Goal: Information Seeking & Learning: Learn about a topic

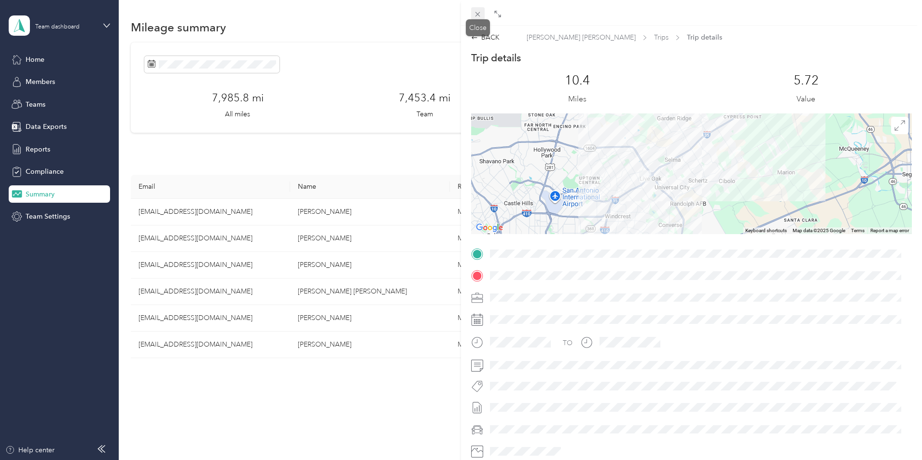
click at [478, 15] on icon at bounding box center [478, 14] width 8 height 8
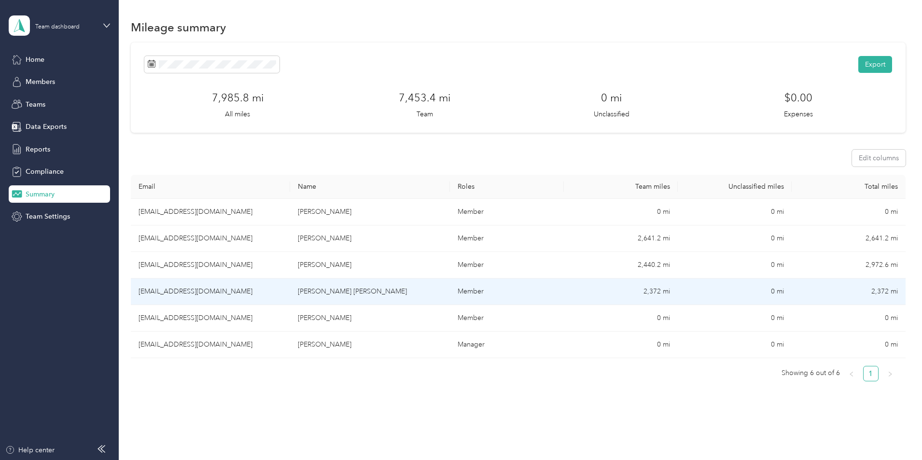
click at [220, 291] on td "[EMAIL_ADDRESS][DOMAIN_NAME]" at bounding box center [210, 292] width 159 height 27
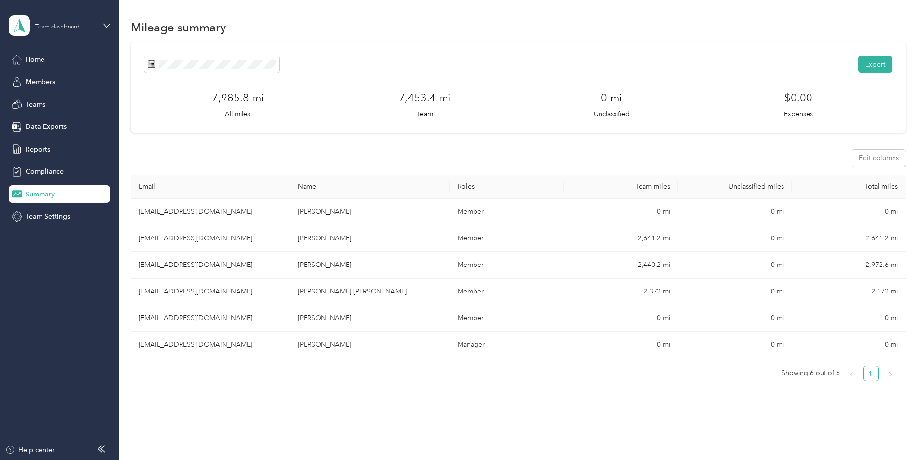
click at [220, 291] on div at bounding box center [461, 230] width 922 height 460
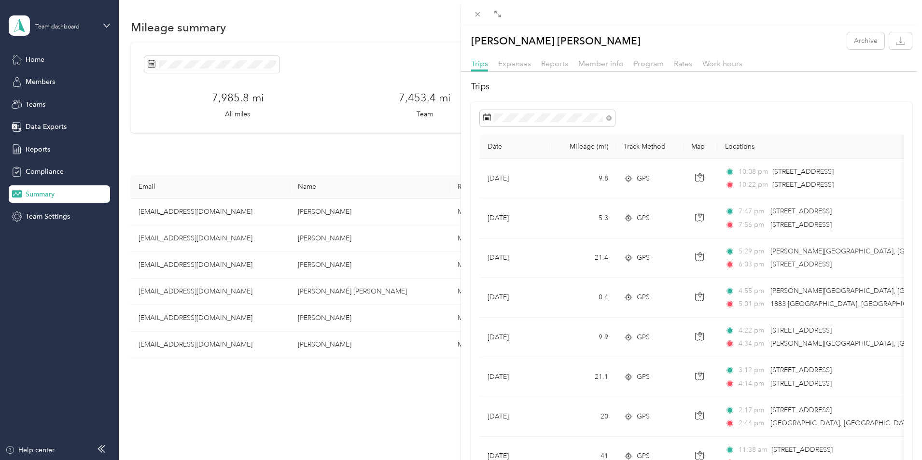
click at [156, 262] on div "[PERSON_NAME] [PERSON_NAME] Archive Trips Expenses Reports Member info Program …" at bounding box center [461, 230] width 922 height 460
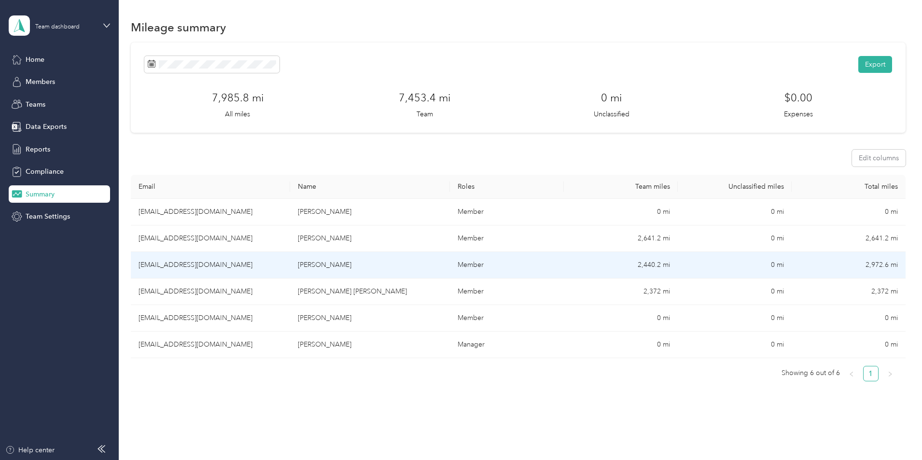
click at [218, 268] on td "[EMAIL_ADDRESS][DOMAIN_NAME]" at bounding box center [210, 265] width 159 height 27
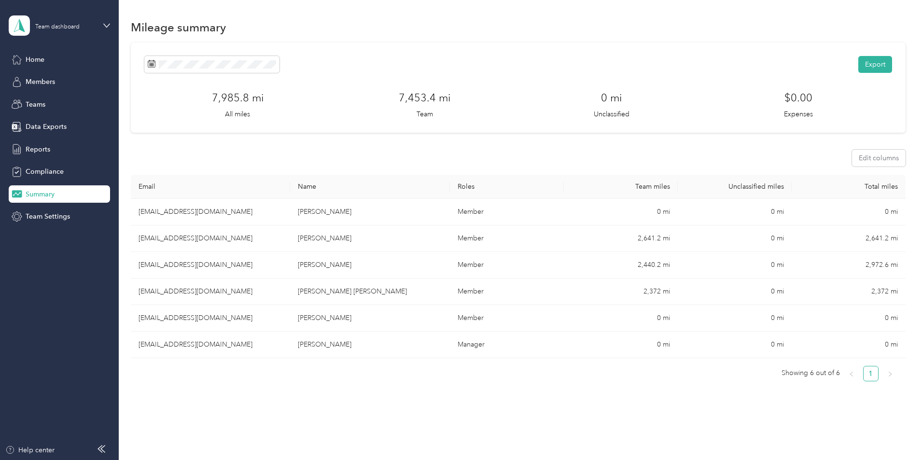
click at [218, 268] on div at bounding box center [461, 230] width 922 height 460
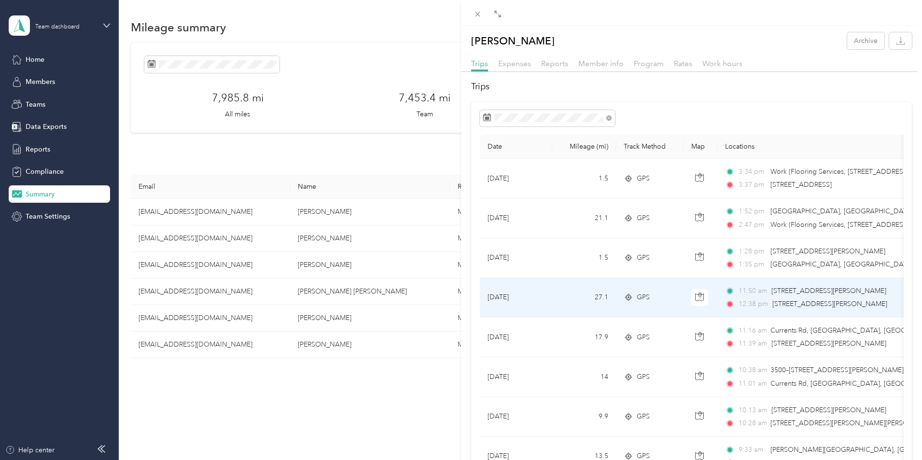
drag, startPoint x: 792, startPoint y: 303, endPoint x: 887, endPoint y: 259, distance: 104.7
click at [887, 259] on div "1:35 pm [GEOGRAPHIC_DATA], [GEOGRAPHIC_DATA]" at bounding box center [826, 264] width 203 height 11
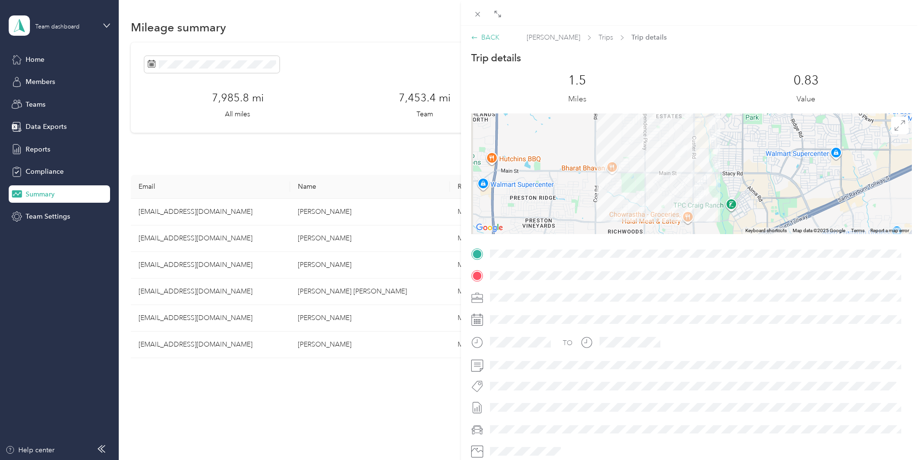
click at [474, 39] on icon at bounding box center [474, 37] width 7 height 7
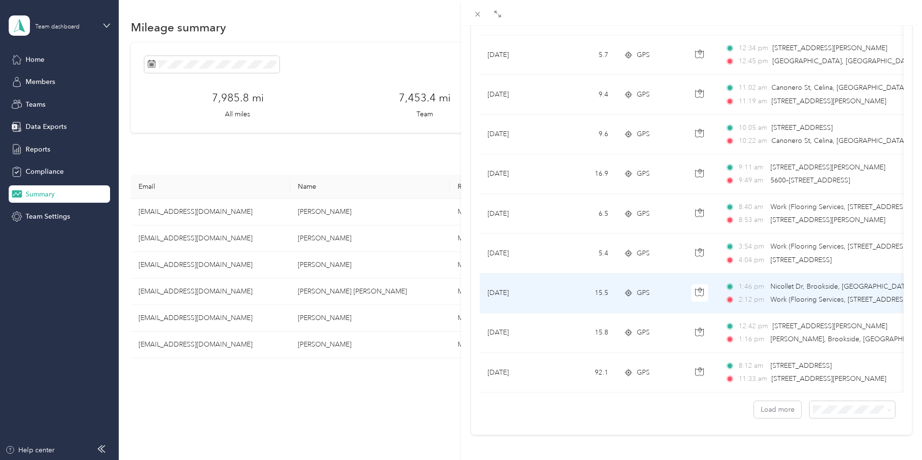
scroll to position [773, 0]
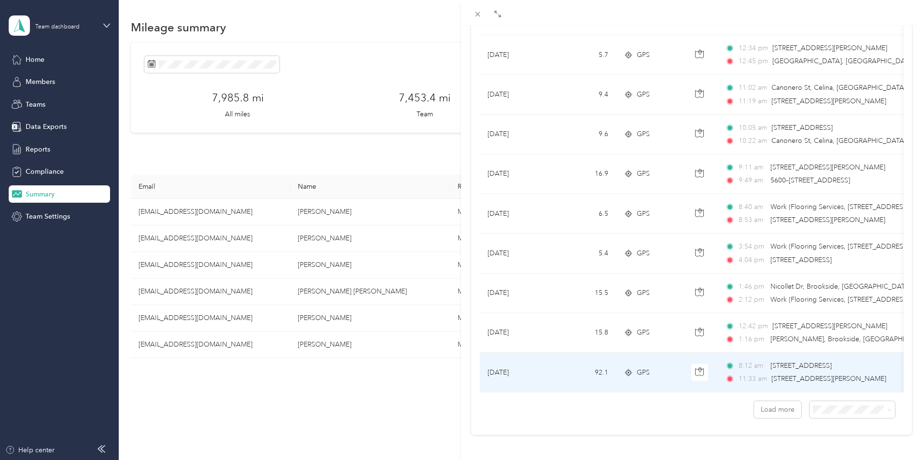
click at [705, 353] on td at bounding box center [700, 373] width 34 height 40
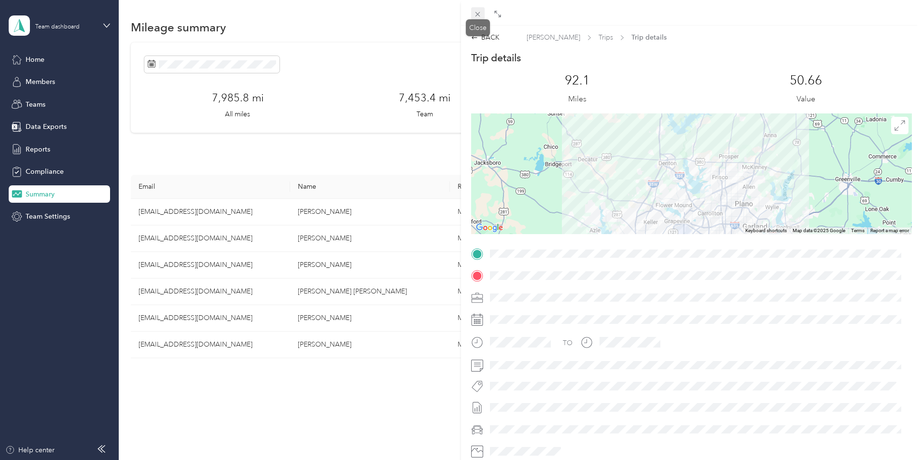
click at [478, 14] on icon at bounding box center [477, 14] width 5 height 5
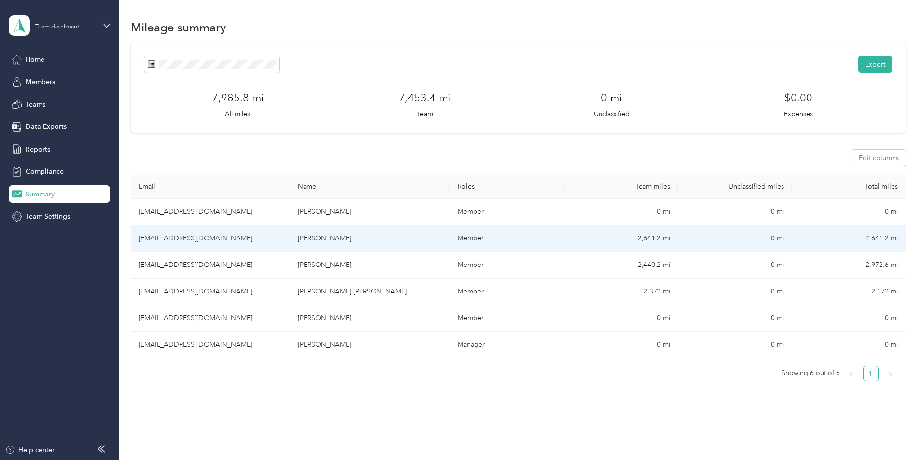
click at [215, 237] on td "[EMAIL_ADDRESS][DOMAIN_NAME]" at bounding box center [210, 238] width 159 height 27
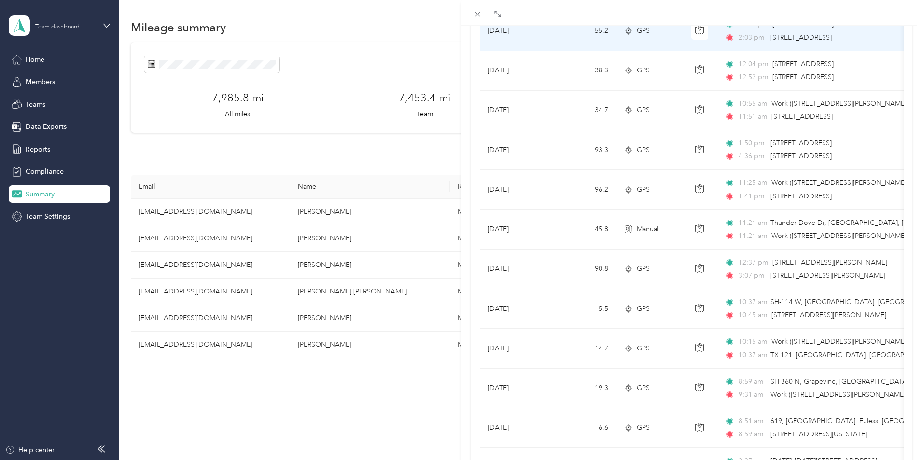
scroll to position [193, 0]
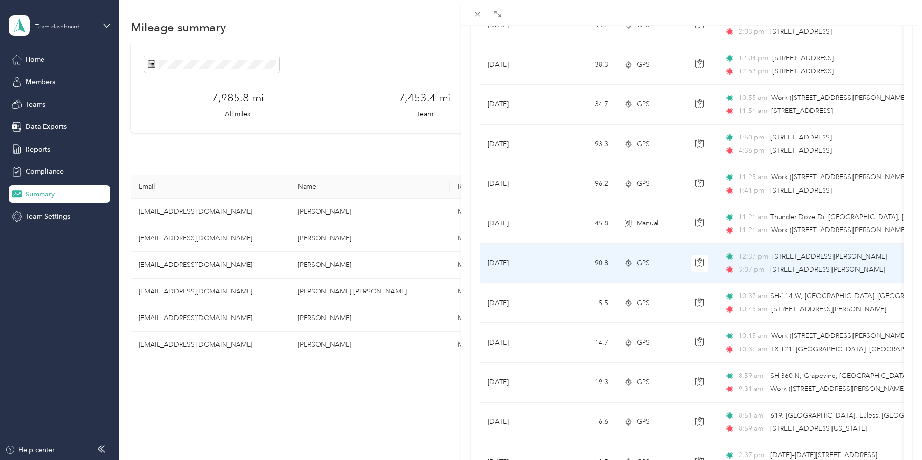
click at [742, 253] on span "12:37 pm" at bounding box center [753, 256] width 29 height 11
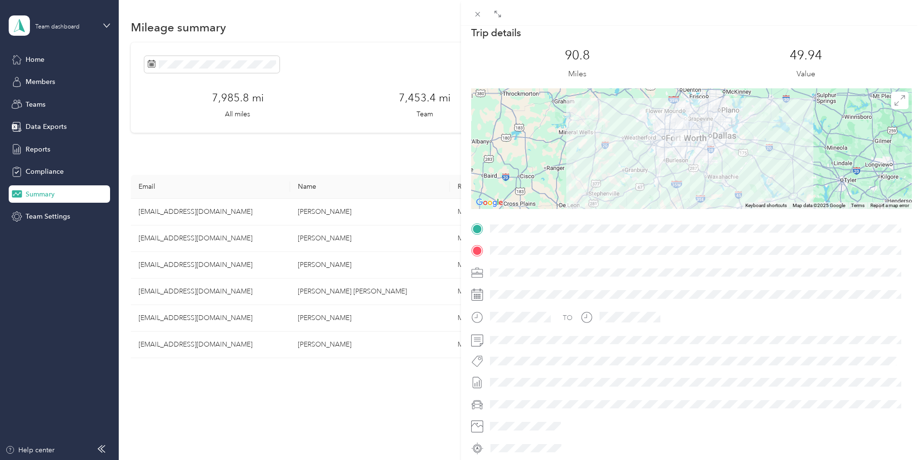
scroll to position [0, 0]
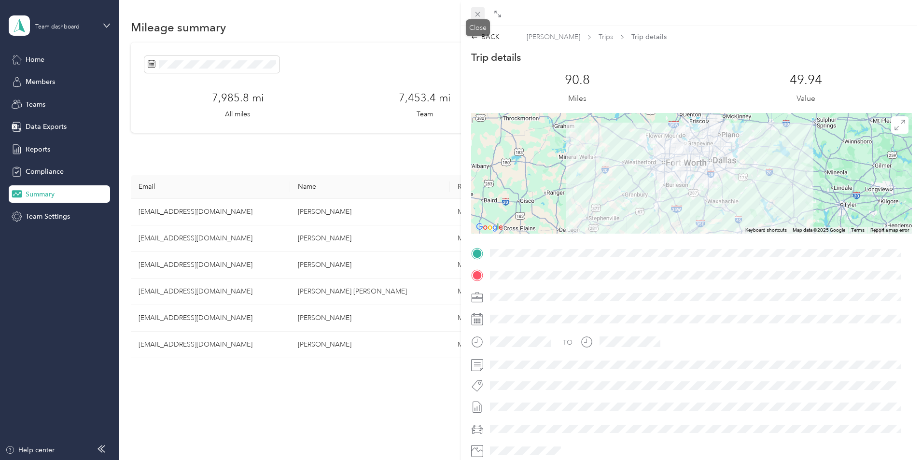
click at [477, 16] on icon at bounding box center [478, 14] width 8 height 8
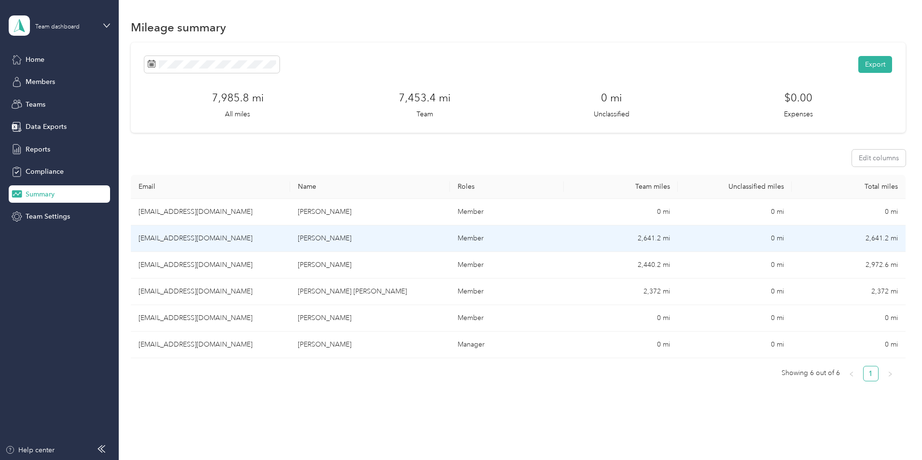
click at [216, 239] on td "[EMAIL_ADDRESS][DOMAIN_NAME]" at bounding box center [210, 238] width 159 height 27
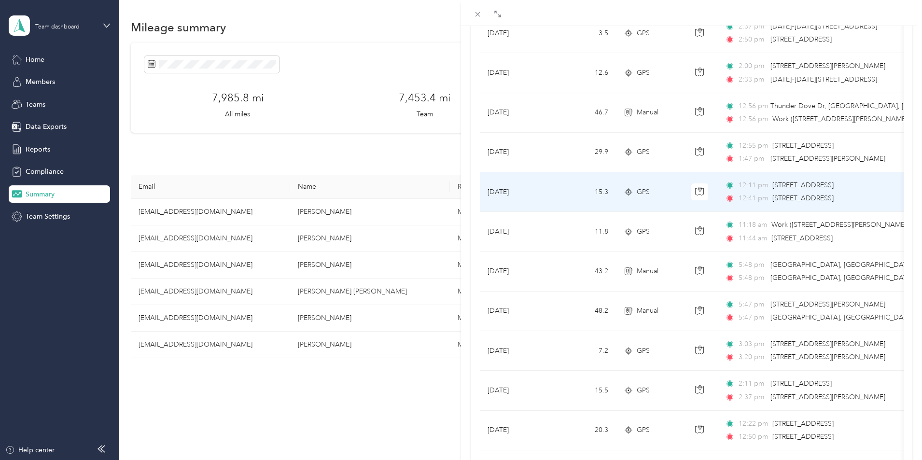
scroll to position [628, 0]
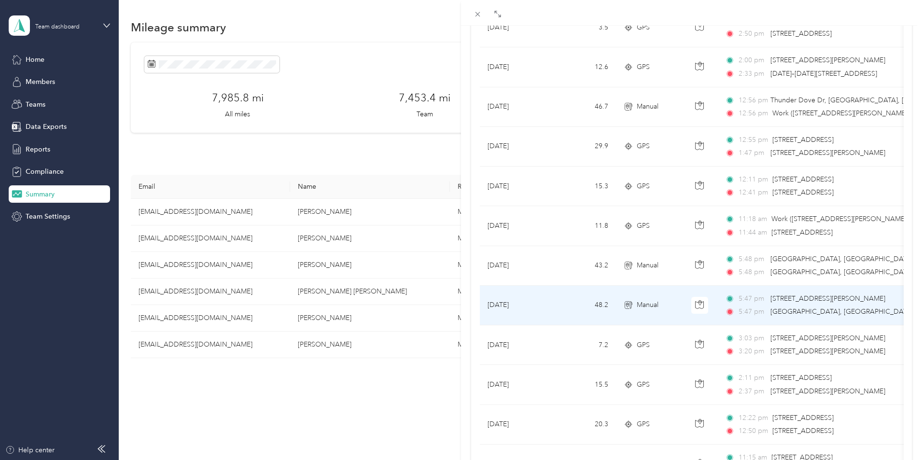
click at [804, 298] on span "[STREET_ADDRESS][PERSON_NAME]" at bounding box center [827, 298] width 115 height 8
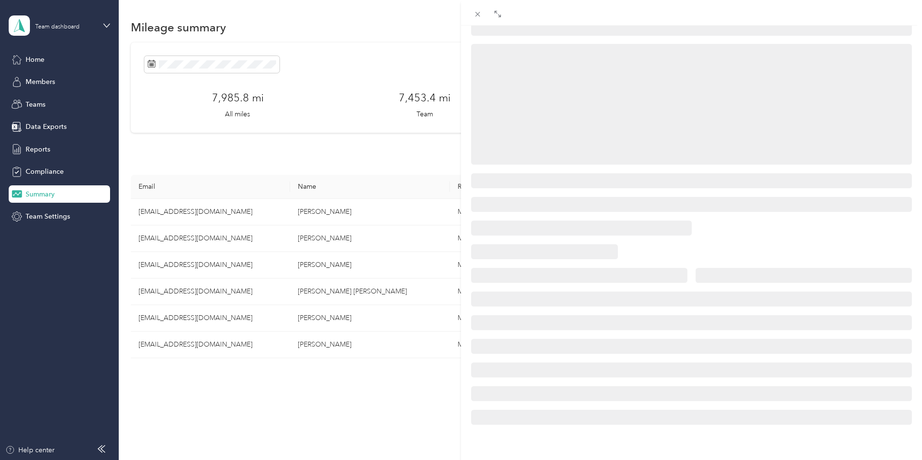
scroll to position [97, 0]
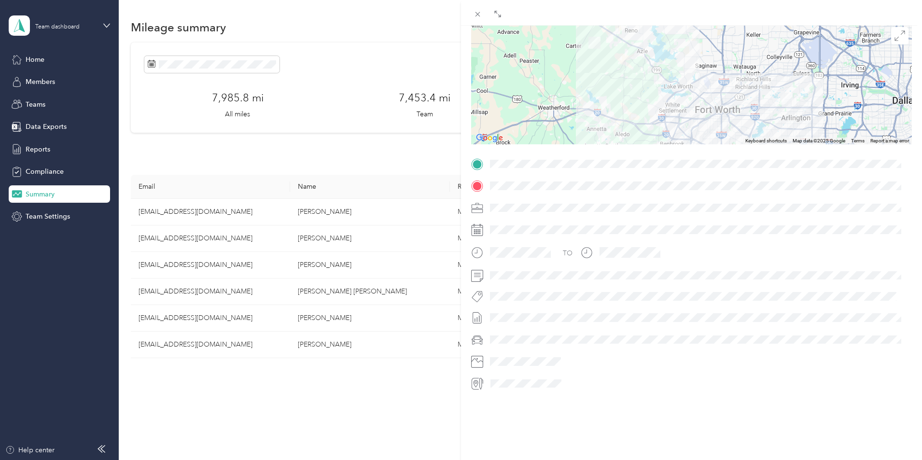
drag, startPoint x: 724, startPoint y: 227, endPoint x: 727, endPoint y: 327, distance: 100.0
click at [727, 327] on div "TO" at bounding box center [691, 273] width 441 height 235
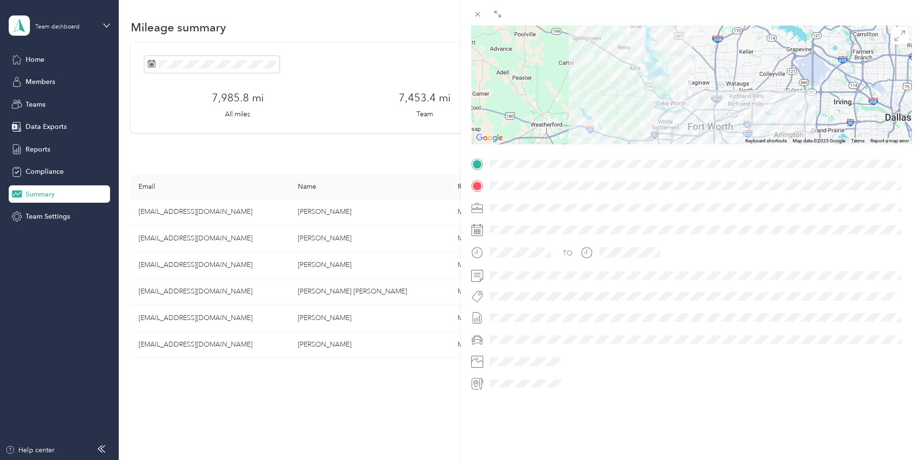
drag, startPoint x: 656, startPoint y: 69, endPoint x: 650, endPoint y: 90, distance: 22.3
click at [650, 90] on div at bounding box center [691, 84] width 441 height 121
click at [477, 14] on icon at bounding box center [478, 14] width 8 height 8
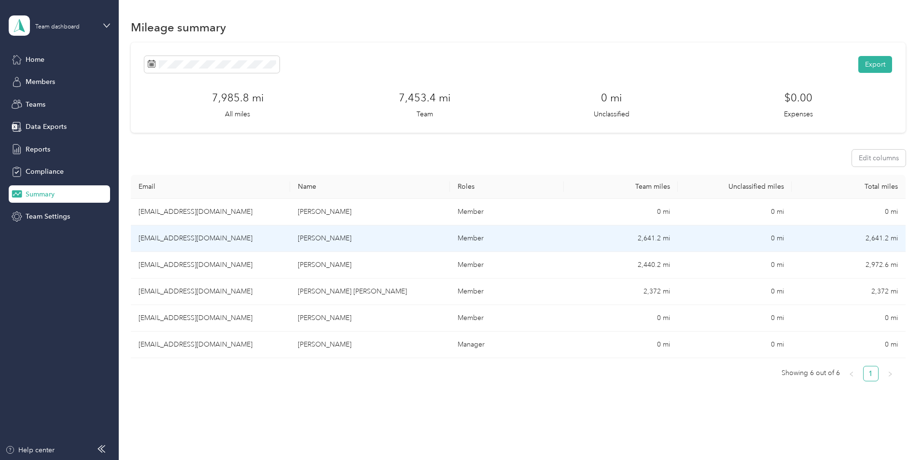
click at [207, 238] on td "[EMAIL_ADDRESS][DOMAIN_NAME]" at bounding box center [210, 238] width 159 height 27
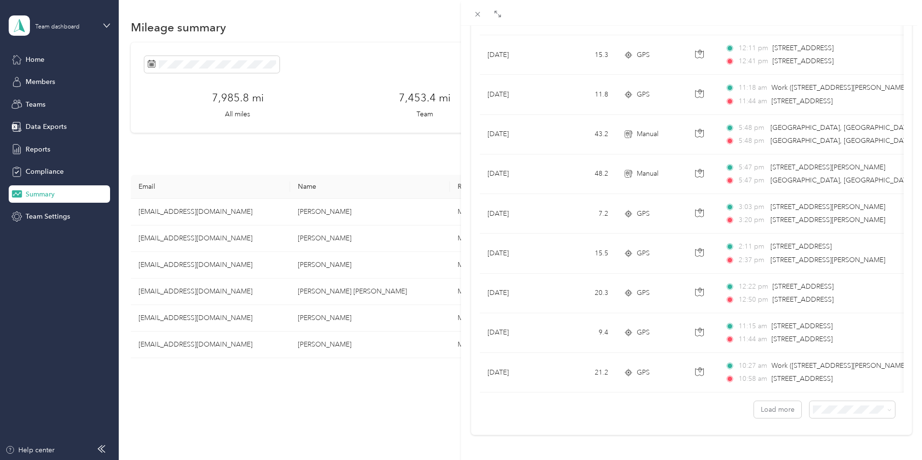
scroll to position [773, 0]
click at [771, 402] on button "Load more" at bounding box center [777, 409] width 47 height 17
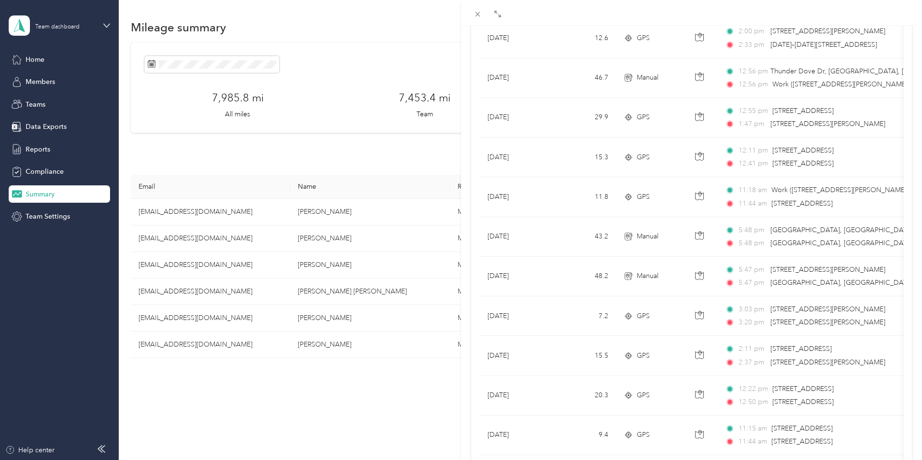
scroll to position [655, 0]
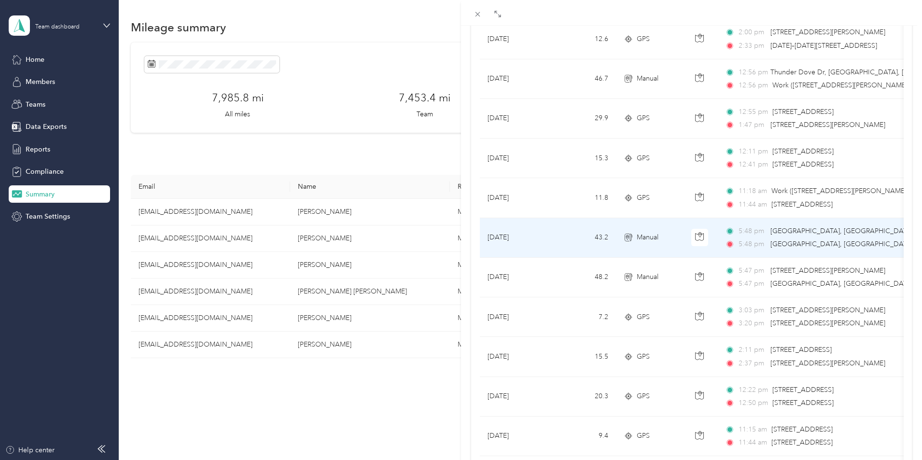
click at [792, 229] on span "[GEOGRAPHIC_DATA], [GEOGRAPHIC_DATA], [GEOGRAPHIC_DATA], [GEOGRAPHIC_DATA]" at bounding box center [915, 231] width 290 height 8
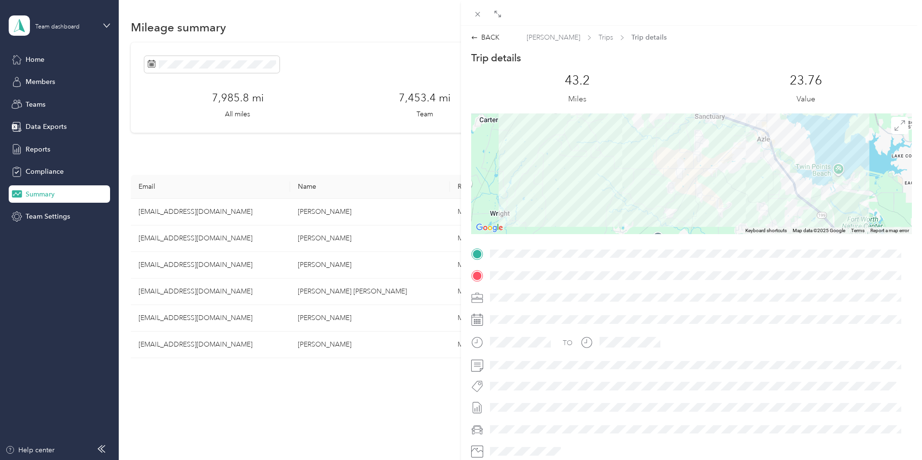
drag, startPoint x: 588, startPoint y: 167, endPoint x: 584, endPoint y: 237, distance: 70.6
click at [584, 237] on div "Trip details This trip cannot be edited because it is either under review, appr…" at bounding box center [691, 266] width 441 height 430
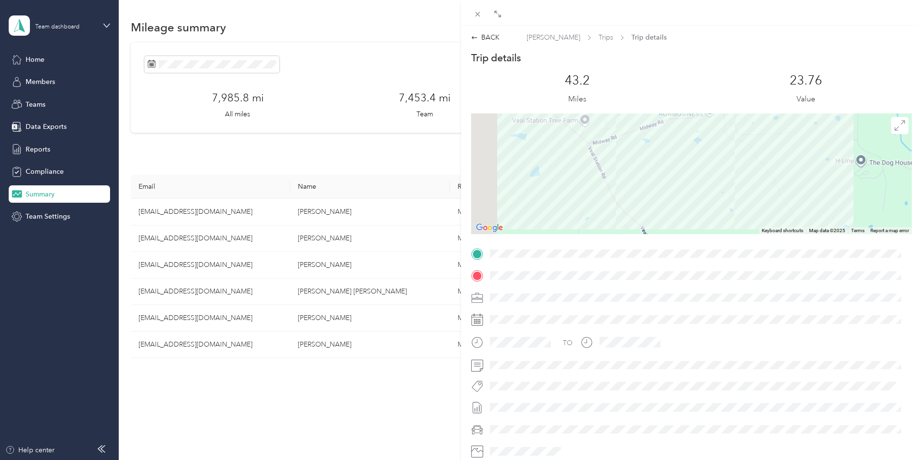
click at [717, 250] on div "Trip details This trip cannot be edited because it is either under review, appr…" at bounding box center [691, 266] width 441 height 430
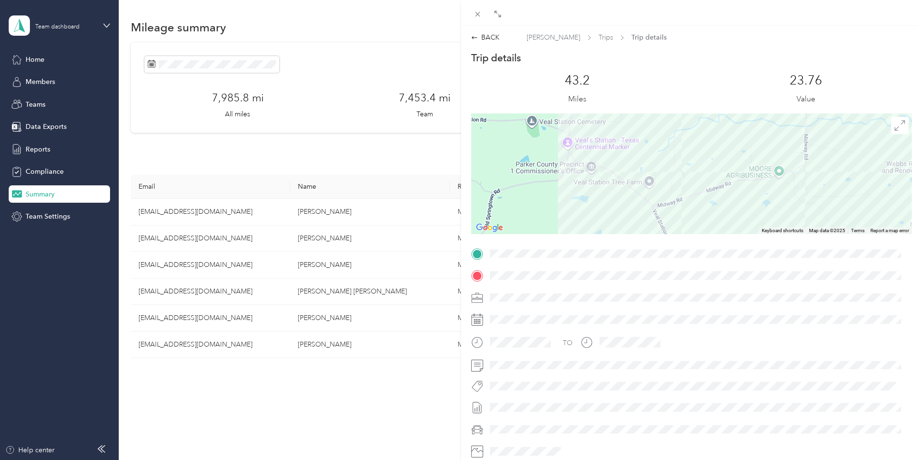
drag, startPoint x: 556, startPoint y: 161, endPoint x: 610, endPoint y: 220, distance: 80.3
click at [610, 220] on div at bounding box center [691, 173] width 441 height 121
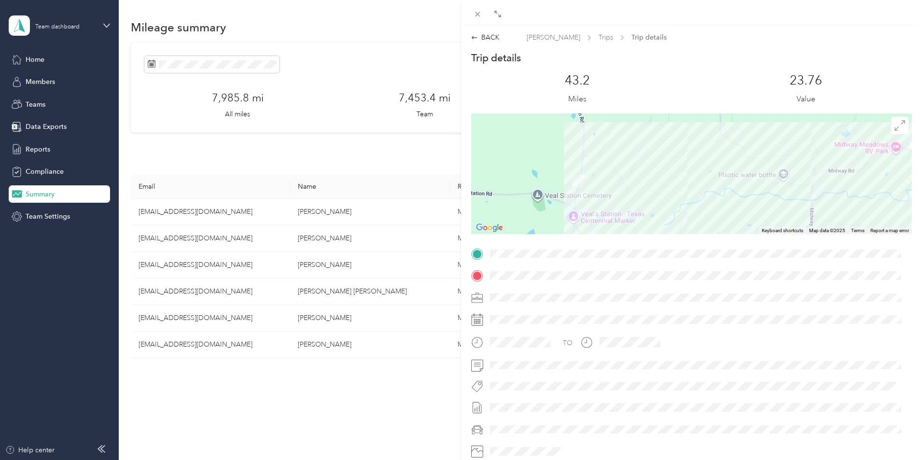
drag, startPoint x: 627, startPoint y: 146, endPoint x: 619, endPoint y: 208, distance: 62.8
click at [619, 208] on div at bounding box center [691, 173] width 441 height 121
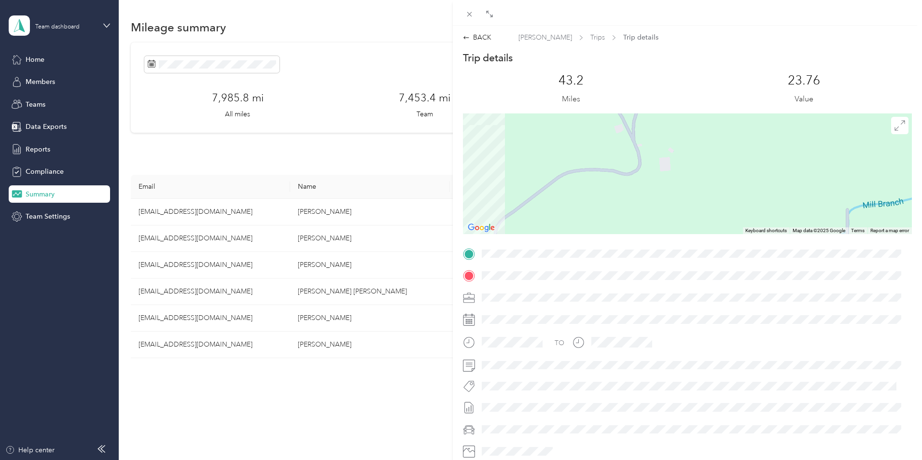
drag, startPoint x: 455, startPoint y: 142, endPoint x: 600, endPoint y: 168, distance: 147.2
click at [600, 168] on div "BACK [PERSON_NAME] Trips Trip details Trip details This trip cannot be edited b…" at bounding box center [461, 230] width 922 height 460
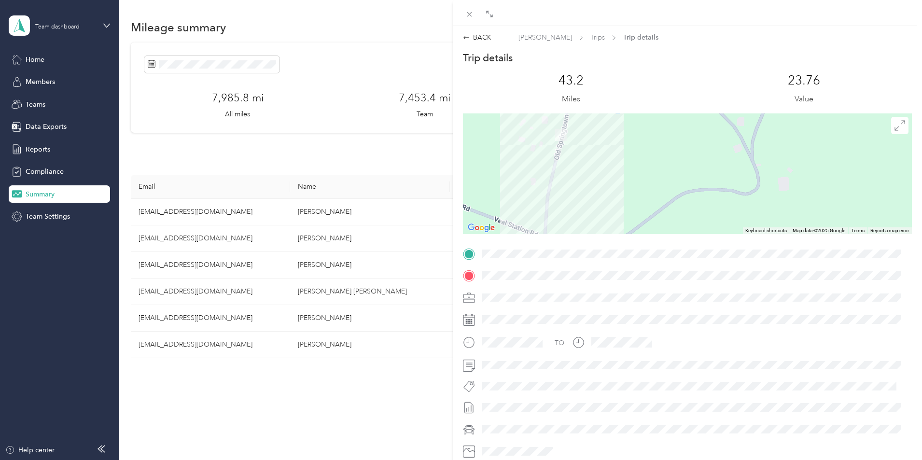
drag, startPoint x: 596, startPoint y: 168, endPoint x: 728, endPoint y: 189, distance: 133.9
click at [728, 189] on div at bounding box center [687, 173] width 449 height 121
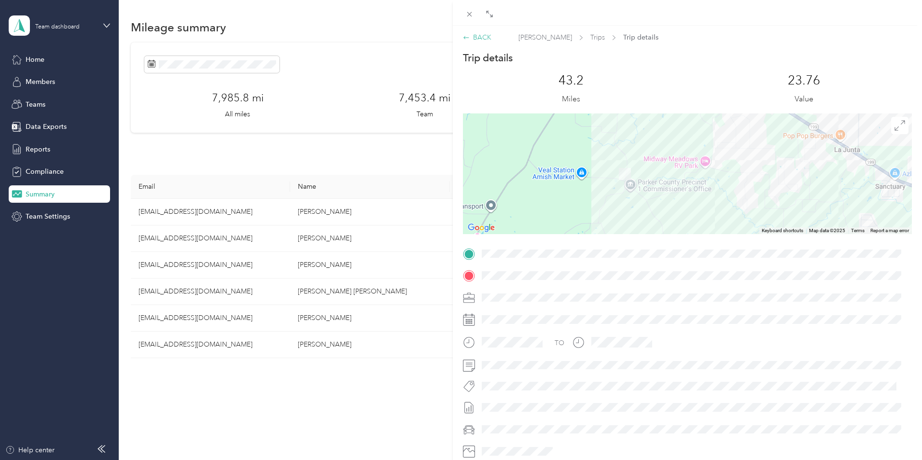
click at [468, 38] on icon at bounding box center [466, 37] width 7 height 7
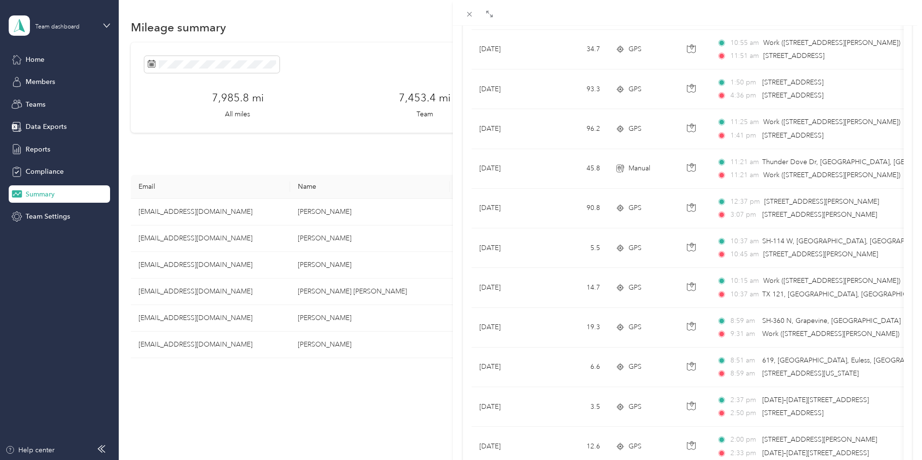
scroll to position [241, 0]
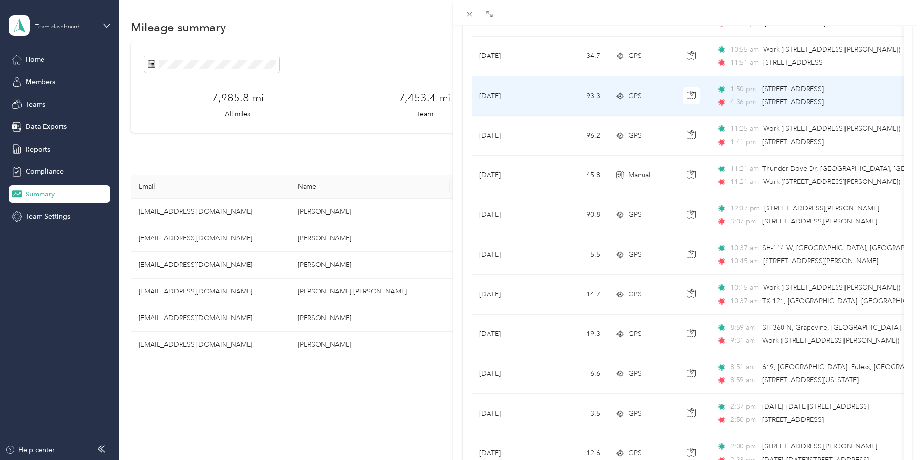
click at [748, 91] on span "1:50 pm" at bounding box center [744, 89] width 28 height 11
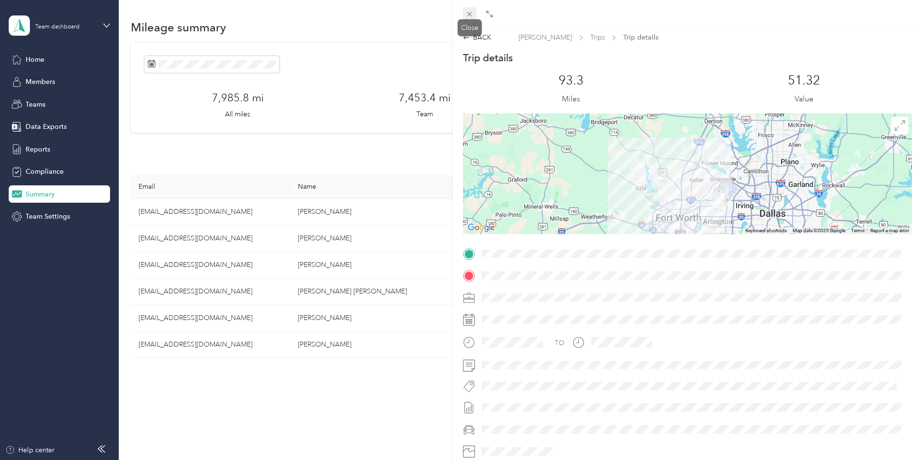
click at [471, 14] on icon at bounding box center [469, 14] width 8 height 8
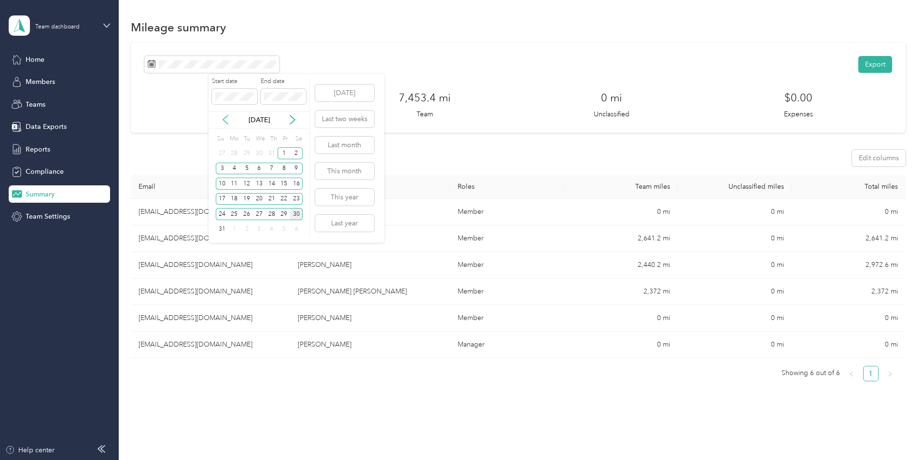
click at [223, 118] on icon at bounding box center [226, 120] width 10 height 10
click at [341, 143] on button "Last month" at bounding box center [344, 145] width 59 height 17
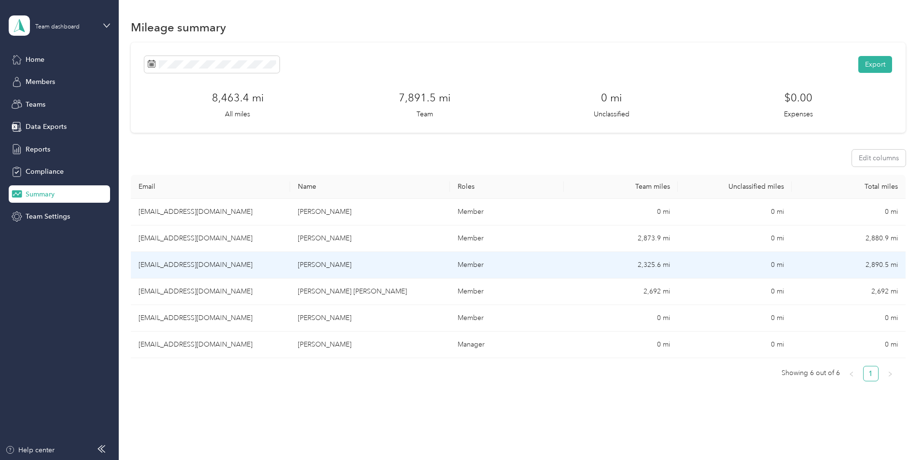
click at [223, 263] on td "[EMAIL_ADDRESS][DOMAIN_NAME]" at bounding box center [210, 265] width 159 height 27
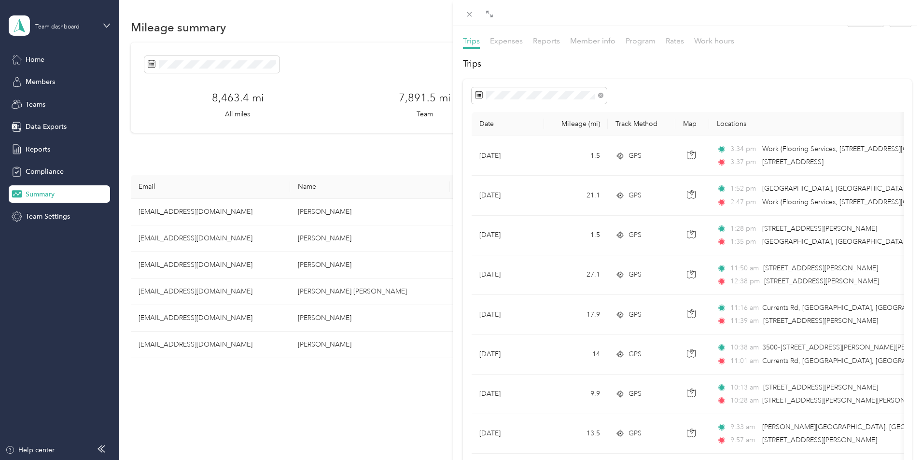
scroll to position [1, 0]
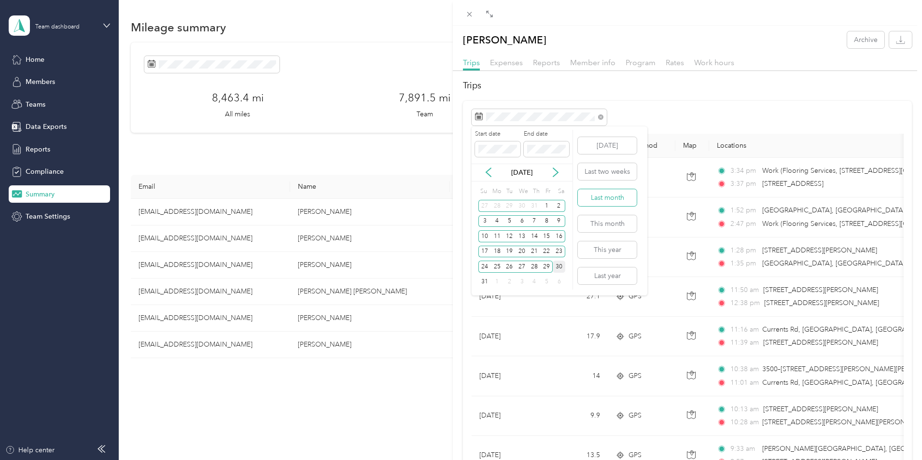
click at [605, 200] on button "Last month" at bounding box center [607, 197] width 59 height 17
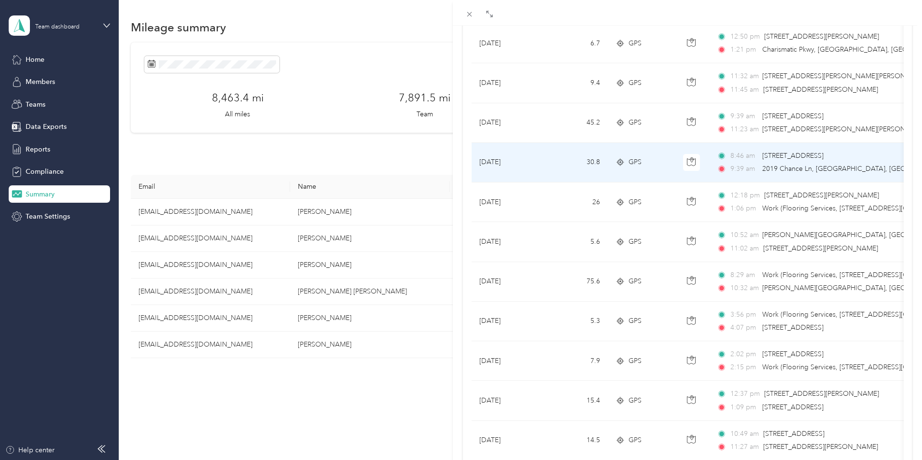
scroll to position [628, 0]
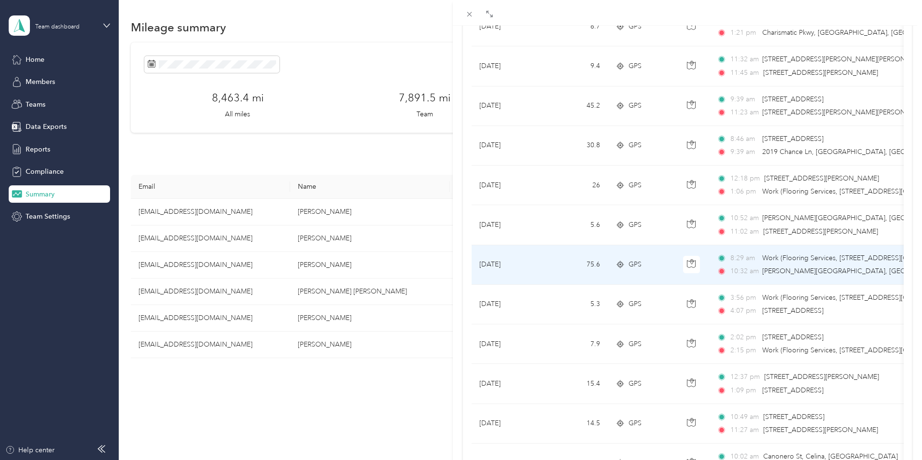
click at [761, 257] on div "8:29 am Work (Flooring Services, [STREET_ADDRESS] E State Highway 121, Lewisvil…" at bounding box center [818, 258] width 203 height 11
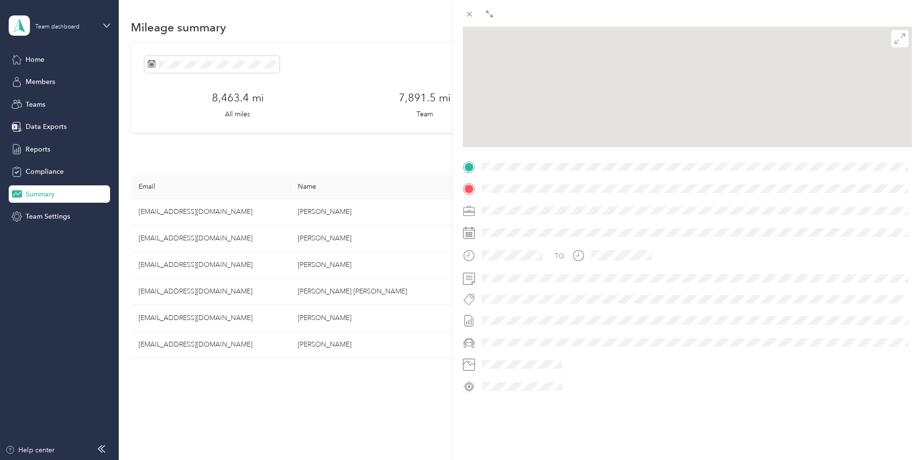
scroll to position [97, 0]
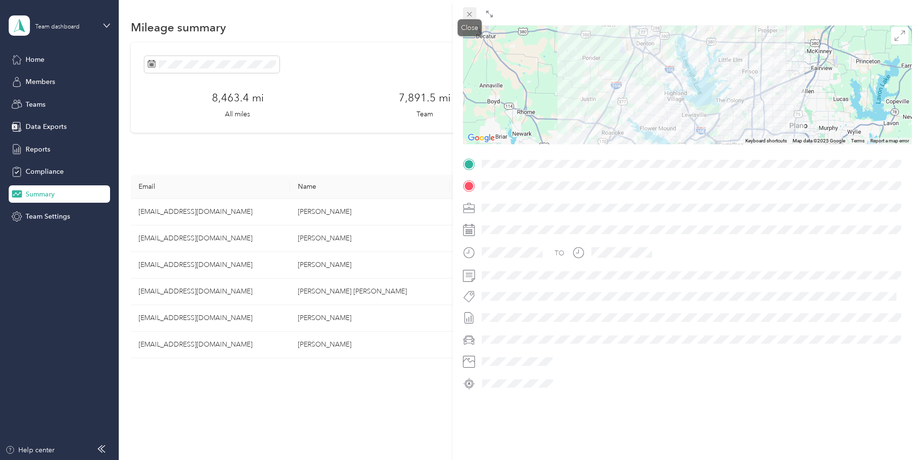
click at [471, 15] on icon at bounding box center [469, 14] width 5 height 5
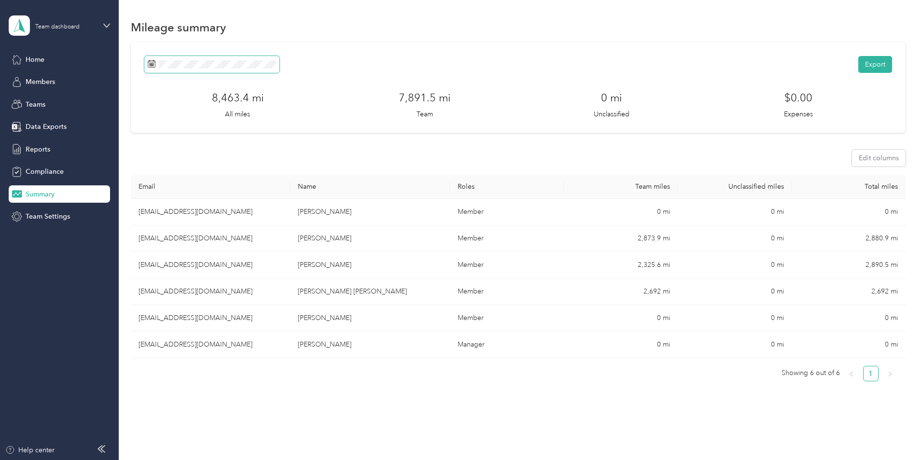
click at [279, 59] on span at bounding box center [211, 64] width 135 height 17
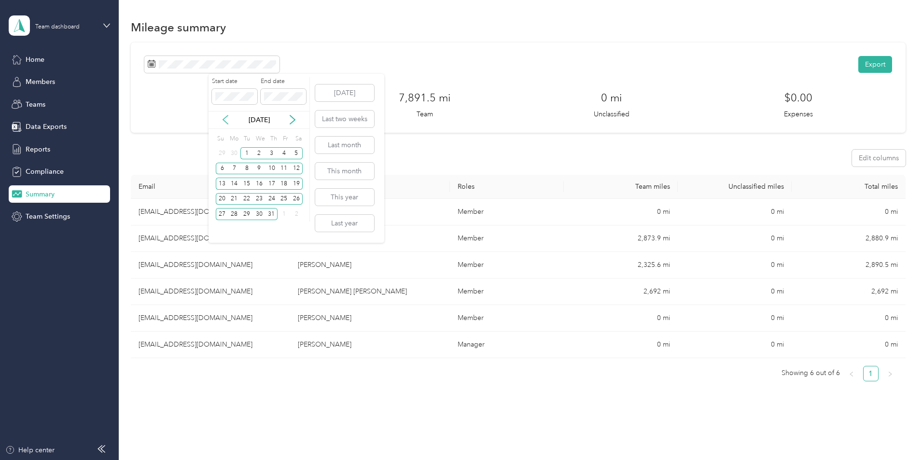
click at [223, 119] on icon at bounding box center [226, 120] width 10 height 10
click at [221, 151] on div "1" at bounding box center [222, 153] width 13 height 12
click at [235, 216] on div "30" at bounding box center [234, 214] width 13 height 12
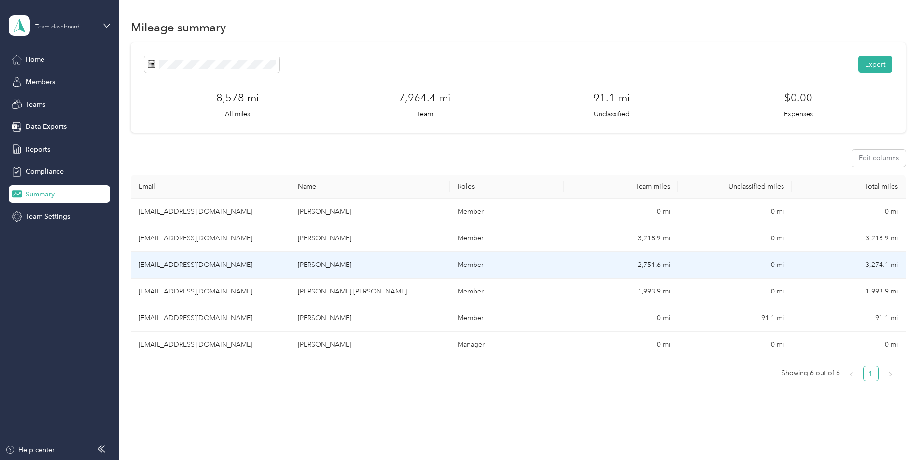
click at [209, 263] on td "[EMAIL_ADDRESS][DOMAIN_NAME]" at bounding box center [210, 265] width 159 height 27
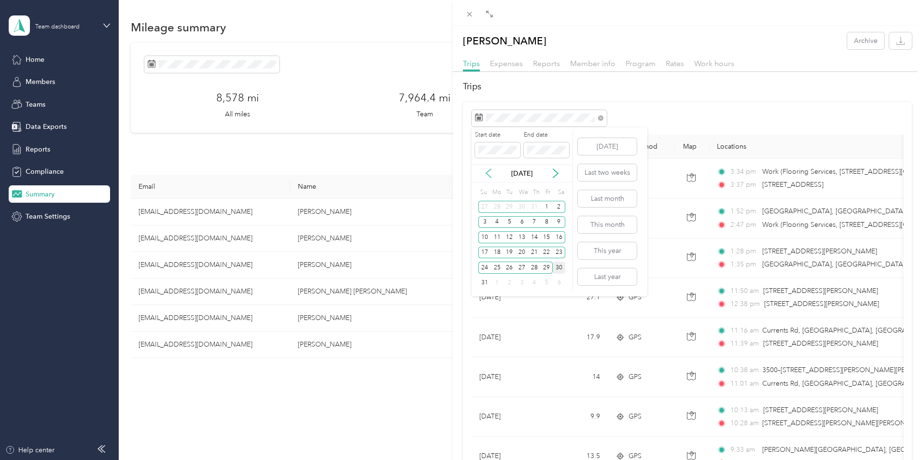
click at [488, 171] on icon at bounding box center [489, 173] width 10 height 10
click at [483, 205] on div "1" at bounding box center [484, 207] width 13 height 12
click at [496, 267] on div "30" at bounding box center [497, 268] width 13 height 12
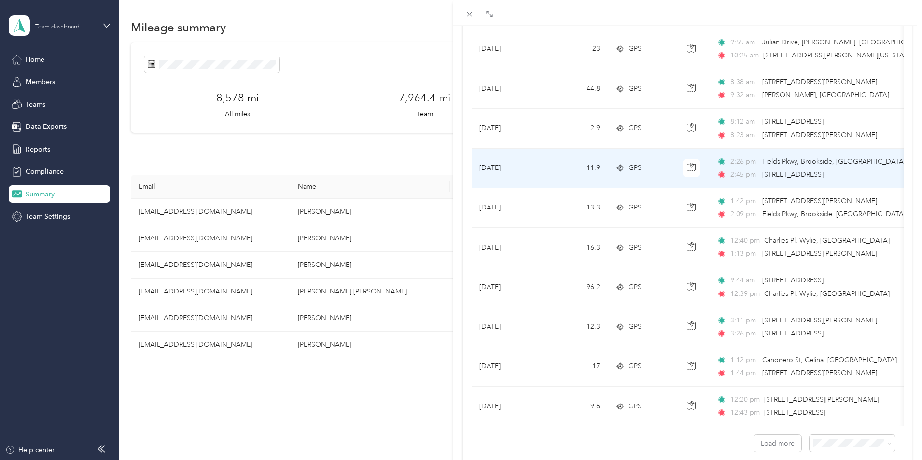
scroll to position [772, 0]
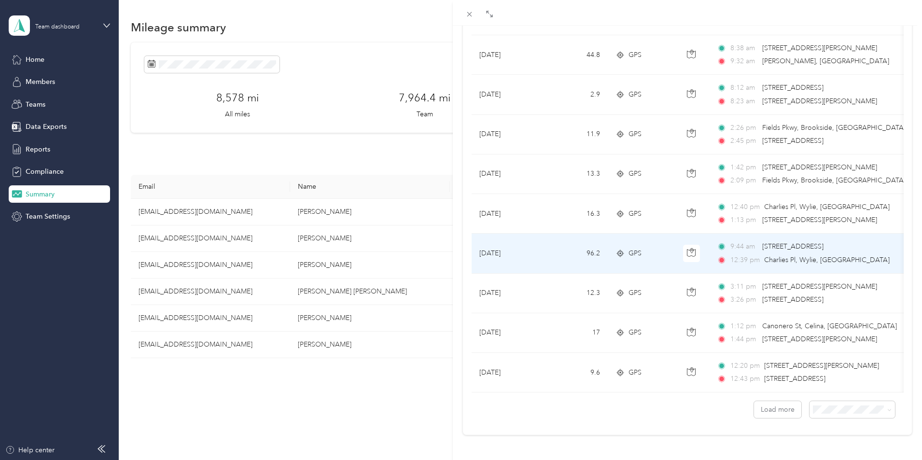
click at [778, 242] on span "[STREET_ADDRESS]" at bounding box center [792, 246] width 61 height 8
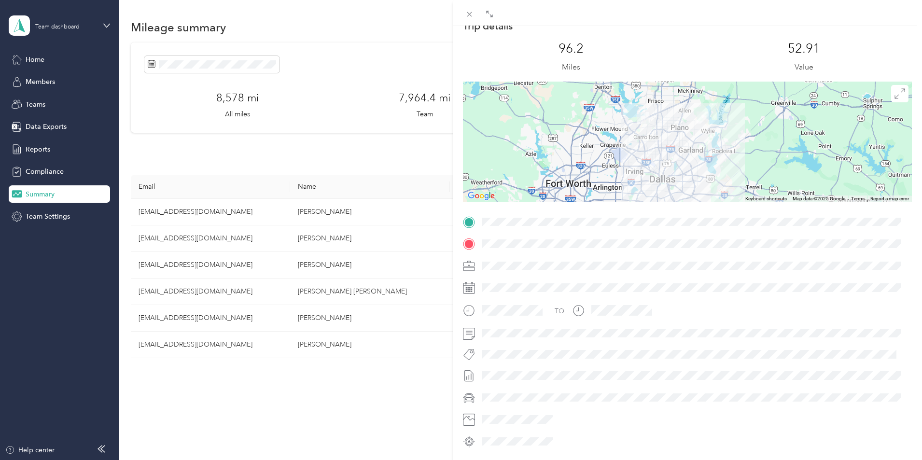
scroll to position [49, 0]
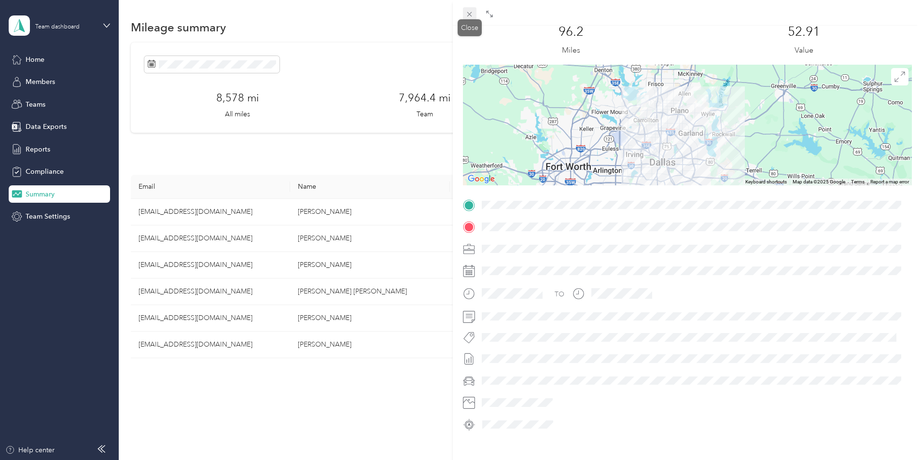
click at [471, 15] on icon at bounding box center [469, 14] width 5 height 5
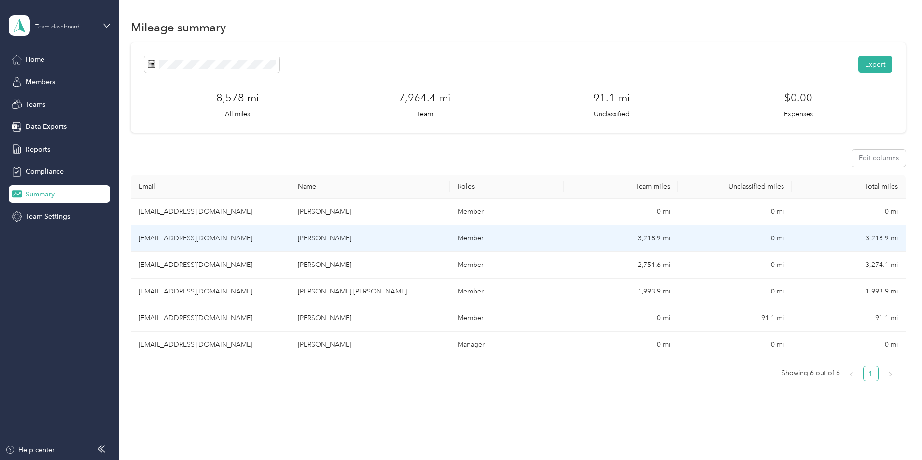
click at [220, 235] on td "[EMAIL_ADDRESS][DOMAIN_NAME]" at bounding box center [210, 238] width 159 height 27
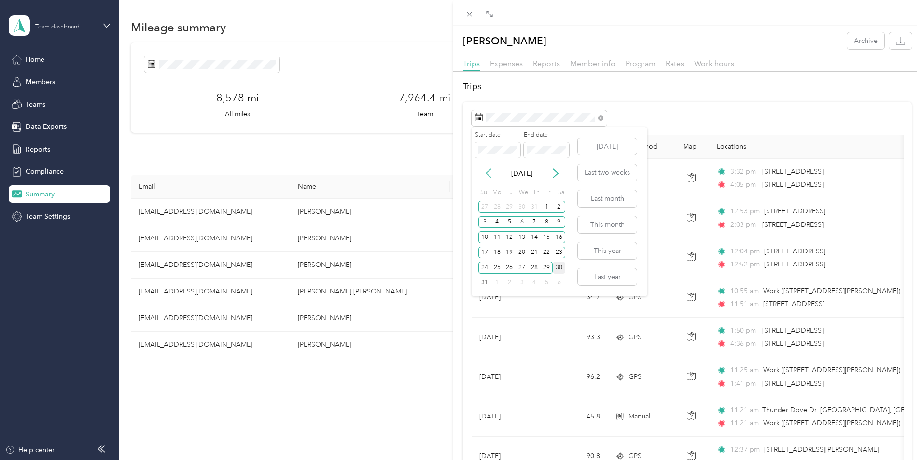
click at [488, 170] on icon at bounding box center [488, 173] width 5 height 9
click at [486, 206] on div "1" at bounding box center [484, 207] width 13 height 12
click at [497, 265] on div "30" at bounding box center [497, 268] width 13 height 12
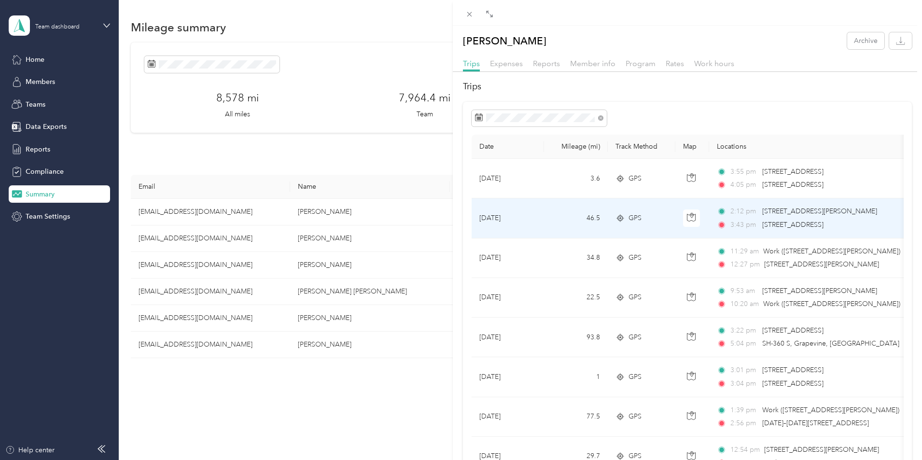
click at [779, 213] on span "[STREET_ADDRESS][PERSON_NAME]" at bounding box center [819, 211] width 115 height 8
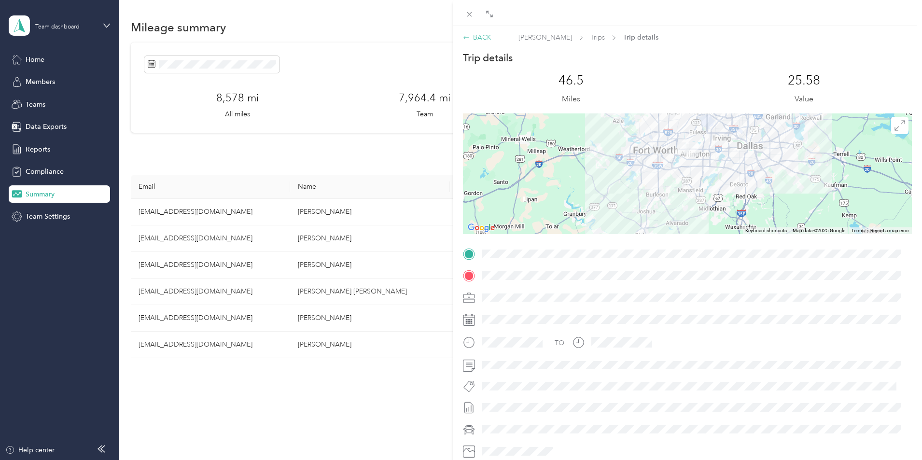
click at [466, 36] on icon at bounding box center [466, 37] width 7 height 7
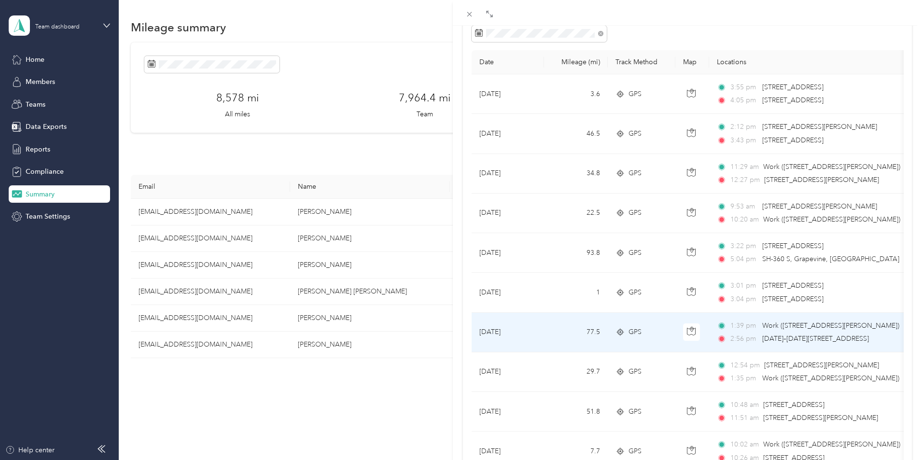
scroll to position [97, 0]
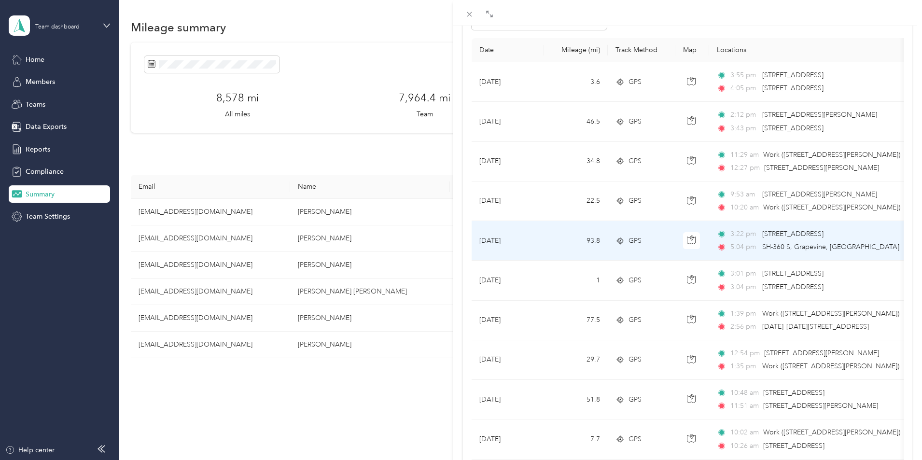
click at [751, 233] on span "3:22 pm" at bounding box center [744, 234] width 28 height 11
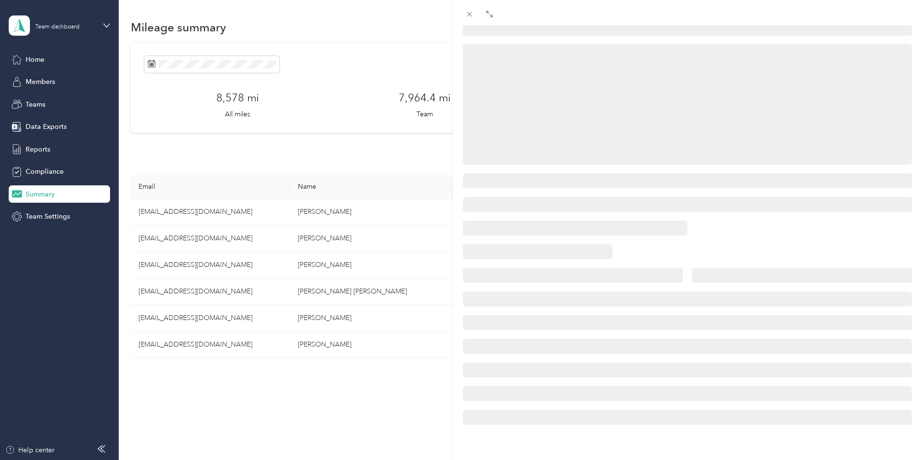
scroll to position [97, 0]
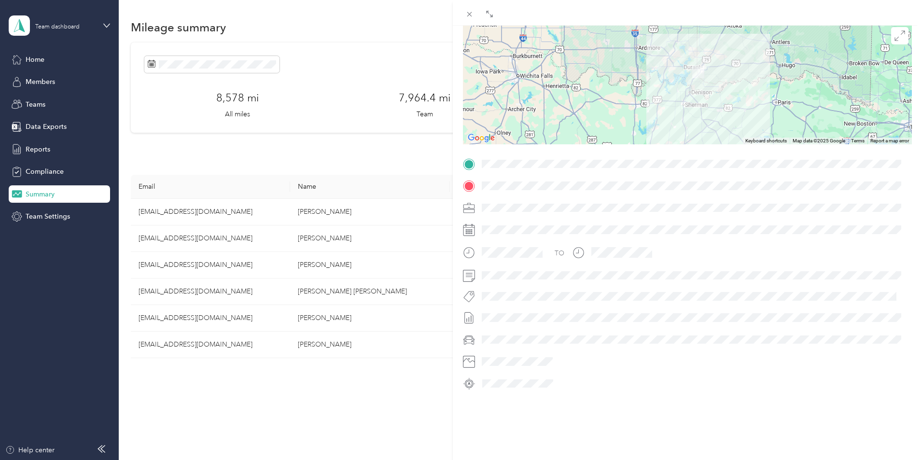
drag, startPoint x: 725, startPoint y: 78, endPoint x: 717, endPoint y: 109, distance: 31.5
click at [717, 109] on div at bounding box center [687, 84] width 449 height 121
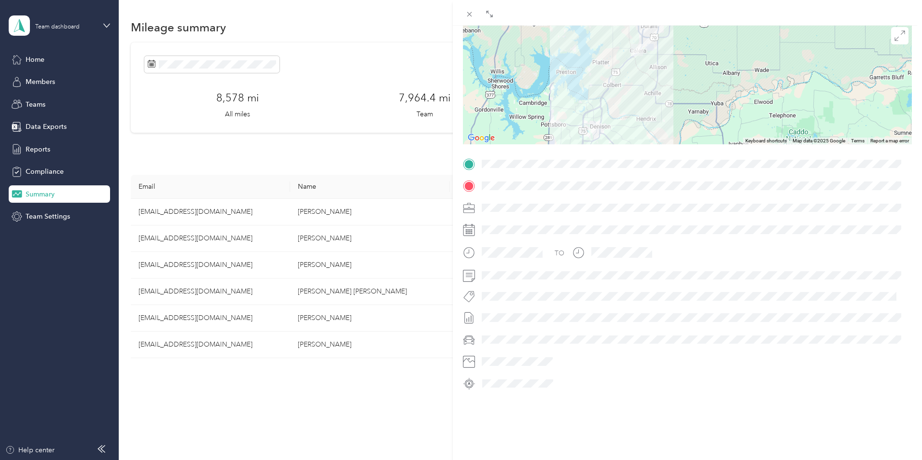
drag, startPoint x: 668, startPoint y: 76, endPoint x: 673, endPoint y: 166, distance: 89.9
click at [673, 169] on div "Trip details This trip cannot be edited because it is either under review, appr…" at bounding box center [687, 176] width 449 height 430
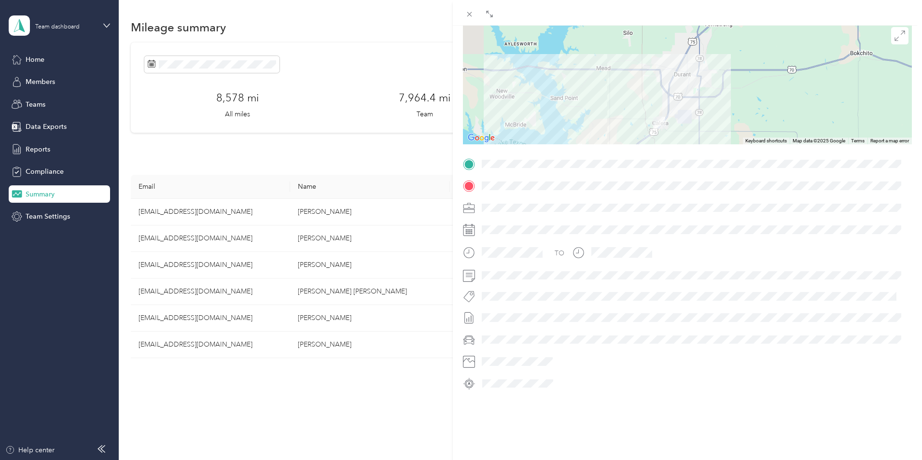
drag, startPoint x: 619, startPoint y: 68, endPoint x: 674, endPoint y: 166, distance: 113.0
click at [674, 166] on div "Trip details This trip cannot be edited because it is either under review, appr…" at bounding box center [687, 176] width 449 height 430
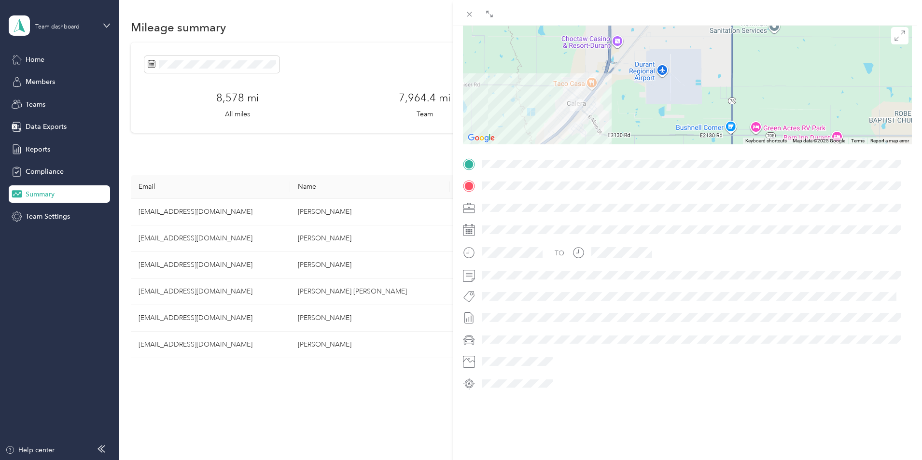
drag, startPoint x: 641, startPoint y: 123, endPoint x: 659, endPoint y: 73, distance: 52.5
click at [659, 73] on div at bounding box center [687, 84] width 449 height 121
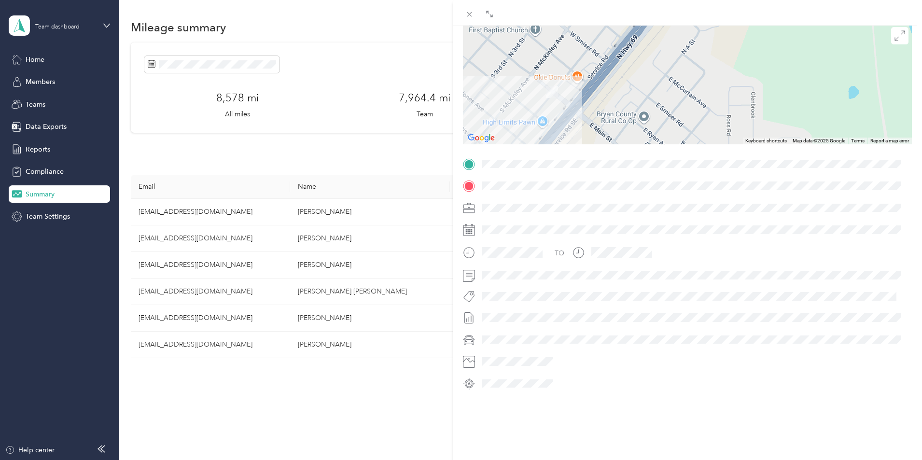
drag, startPoint x: 560, startPoint y: 100, endPoint x: 634, endPoint y: 95, distance: 74.0
click at [634, 95] on div at bounding box center [687, 84] width 449 height 121
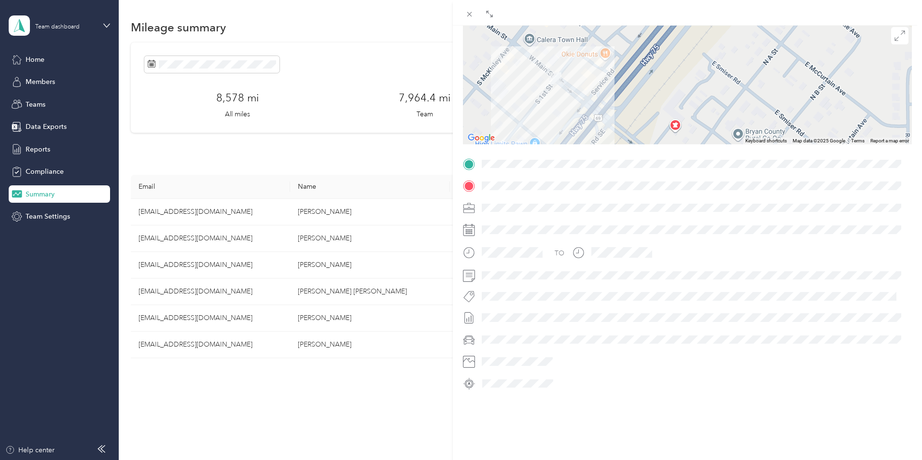
drag, startPoint x: 554, startPoint y: 107, endPoint x: 655, endPoint y: 102, distance: 101.0
click at [655, 102] on div at bounding box center [687, 84] width 449 height 121
click at [470, 15] on icon at bounding box center [469, 14] width 8 height 8
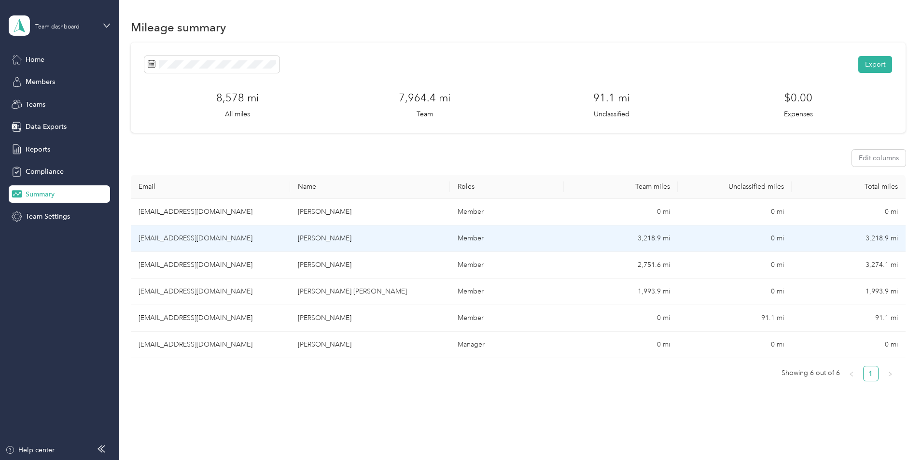
click at [234, 238] on td "[EMAIL_ADDRESS][DOMAIN_NAME]" at bounding box center [210, 238] width 159 height 27
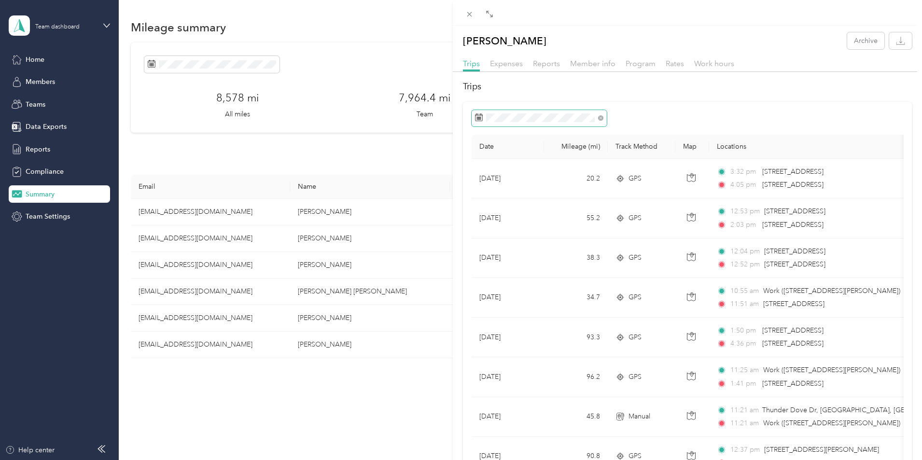
click at [554, 122] on span at bounding box center [539, 118] width 135 height 16
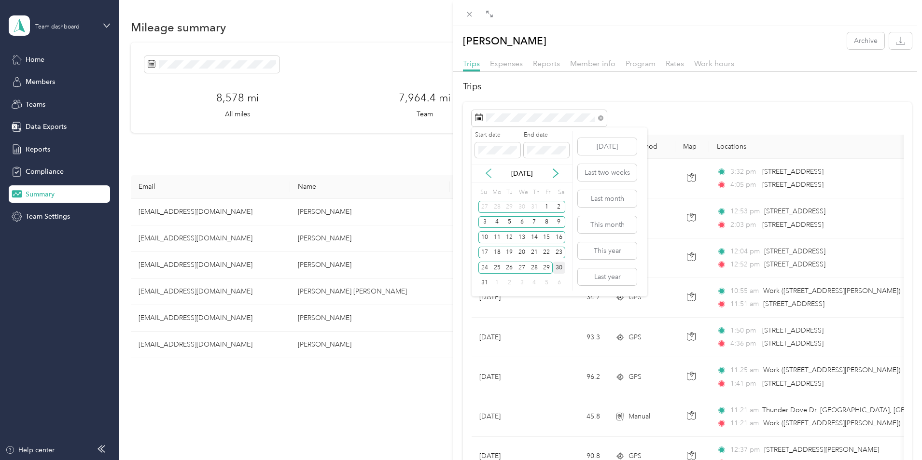
click at [488, 172] on icon at bounding box center [488, 173] width 5 height 9
click at [485, 204] on div "1" at bounding box center [484, 207] width 13 height 12
click at [496, 265] on div "30" at bounding box center [497, 268] width 13 height 12
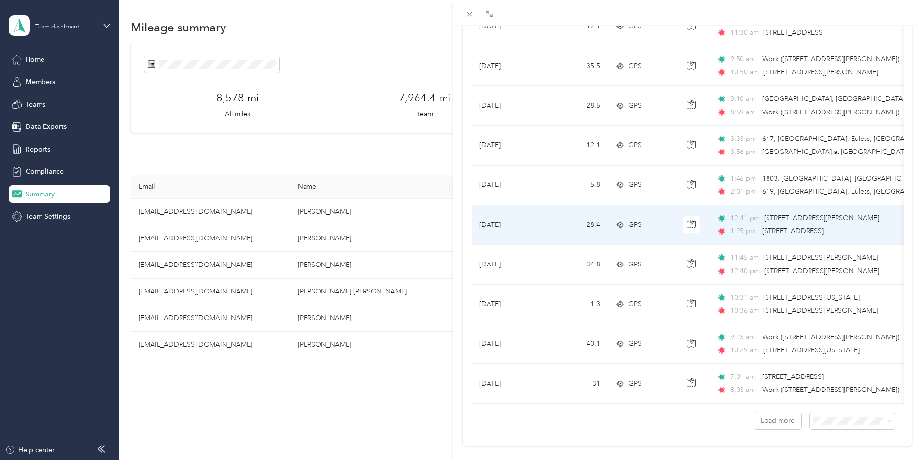
scroll to position [773, 0]
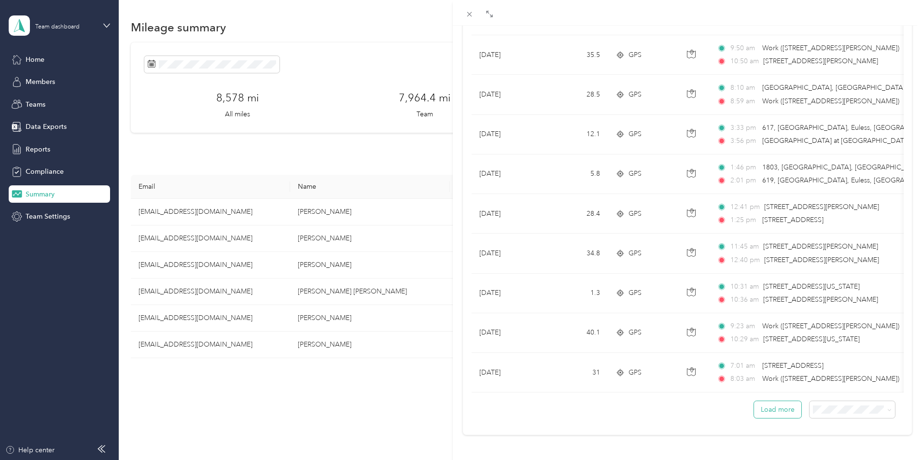
click at [767, 403] on button "Load more" at bounding box center [777, 409] width 47 height 17
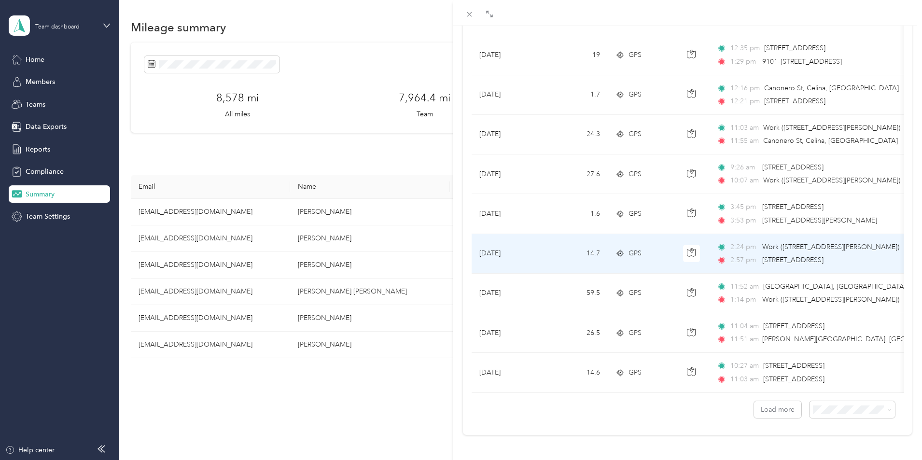
scroll to position [1766, 0]
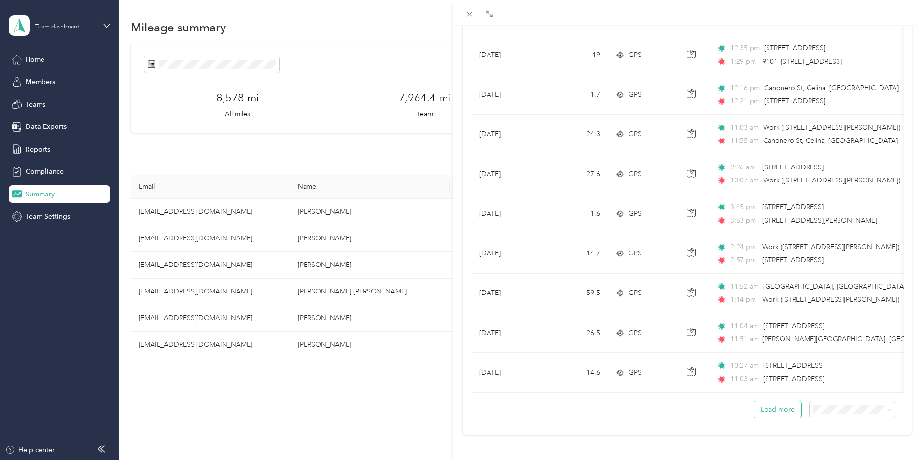
click at [773, 403] on button "Load more" at bounding box center [777, 409] width 47 height 17
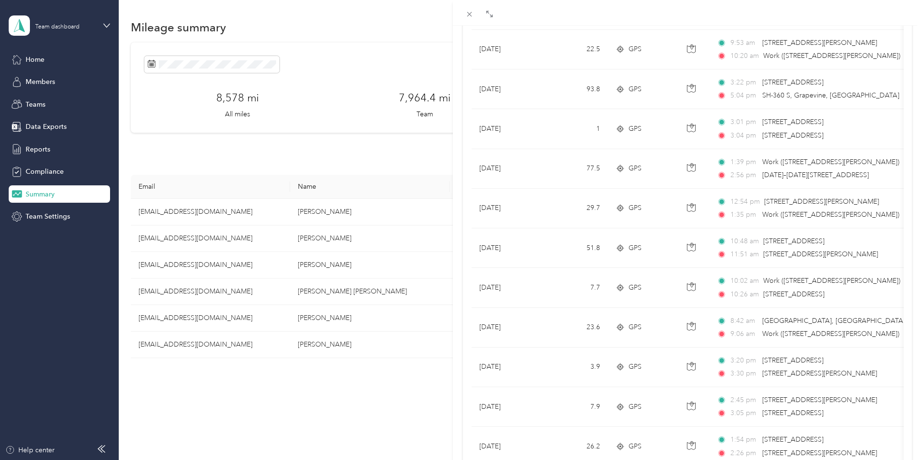
scroll to position [0, 0]
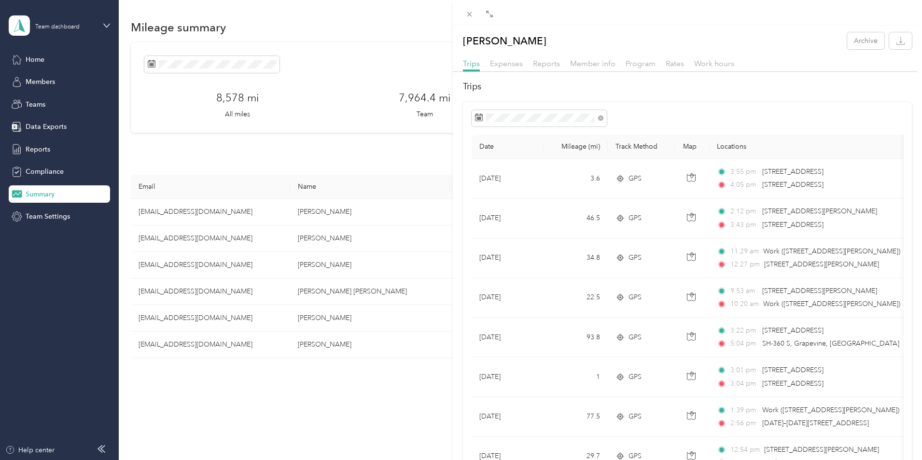
click at [727, 148] on th "Locations" at bounding box center [820, 147] width 222 height 24
click at [600, 118] on icon at bounding box center [600, 117] width 5 height 5
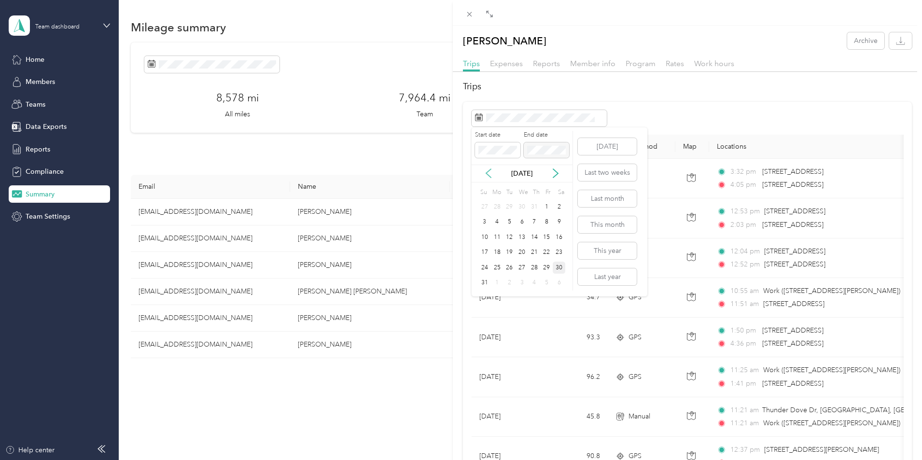
click at [488, 172] on icon at bounding box center [488, 173] width 5 height 9
click at [509, 207] on div "1" at bounding box center [509, 207] width 13 height 12
click at [533, 264] on div "31" at bounding box center [534, 268] width 13 height 12
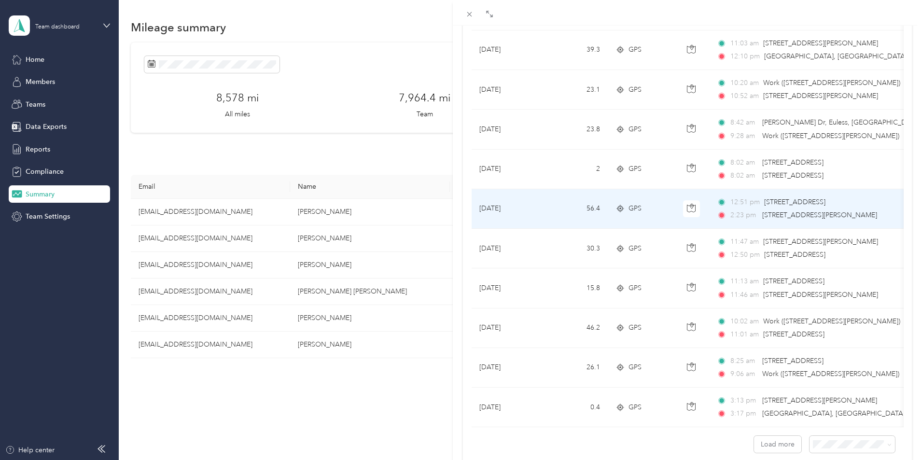
scroll to position [773, 0]
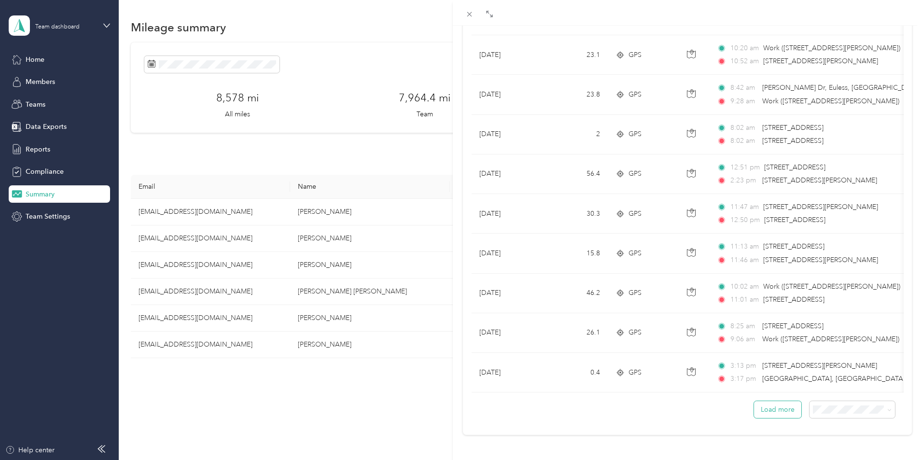
click at [766, 402] on button "Load more" at bounding box center [777, 409] width 47 height 17
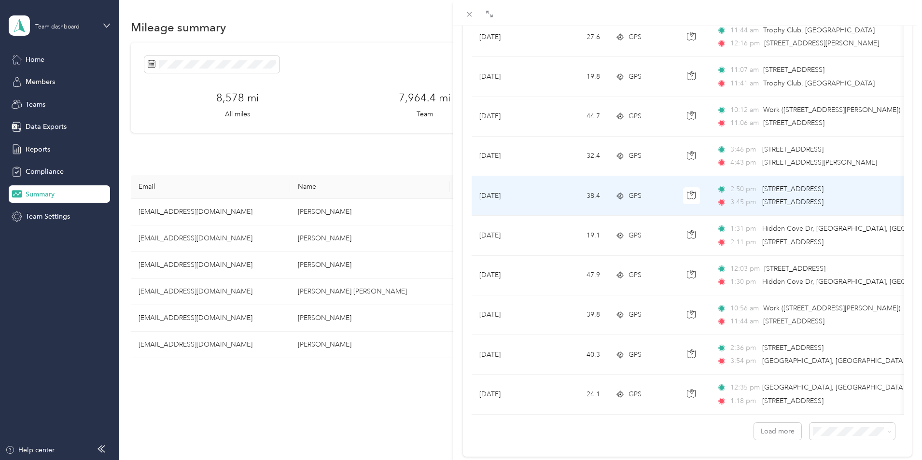
scroll to position [1766, 0]
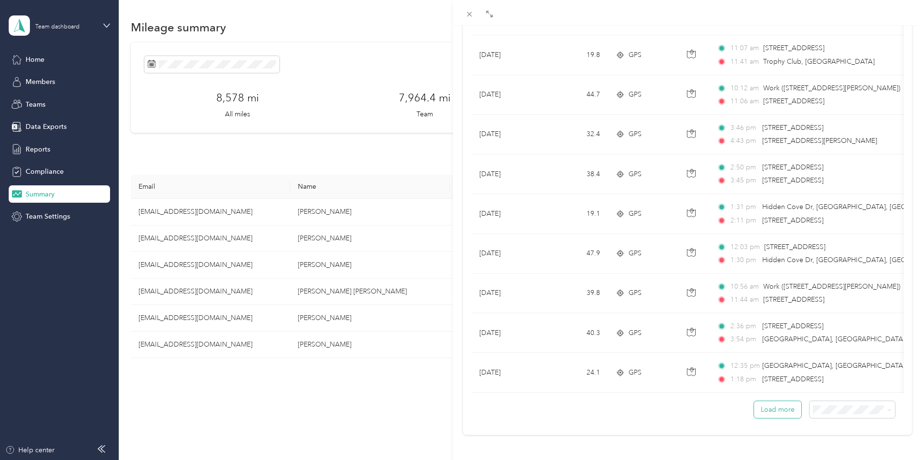
click at [768, 402] on button "Load more" at bounding box center [777, 409] width 47 height 17
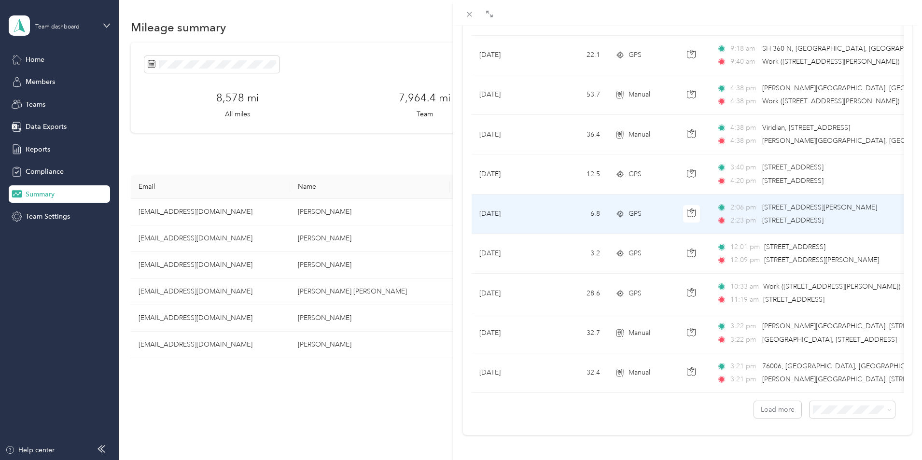
scroll to position [2758, 0]
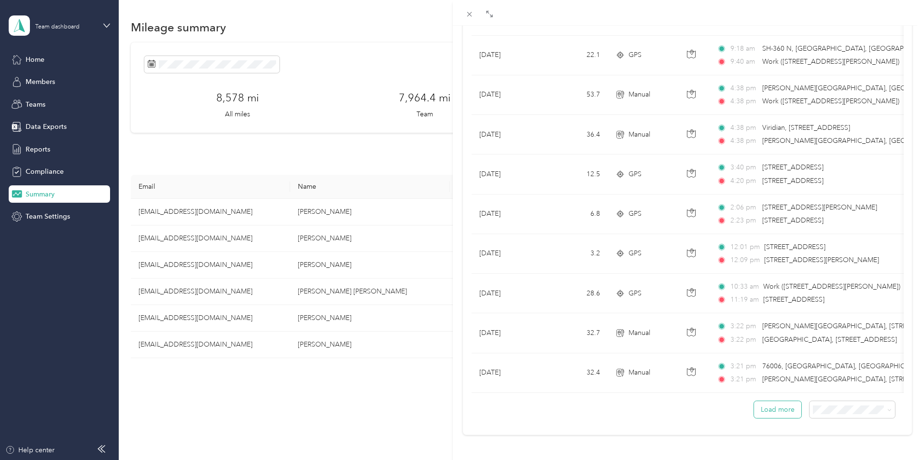
click at [767, 404] on button "Load more" at bounding box center [777, 409] width 47 height 17
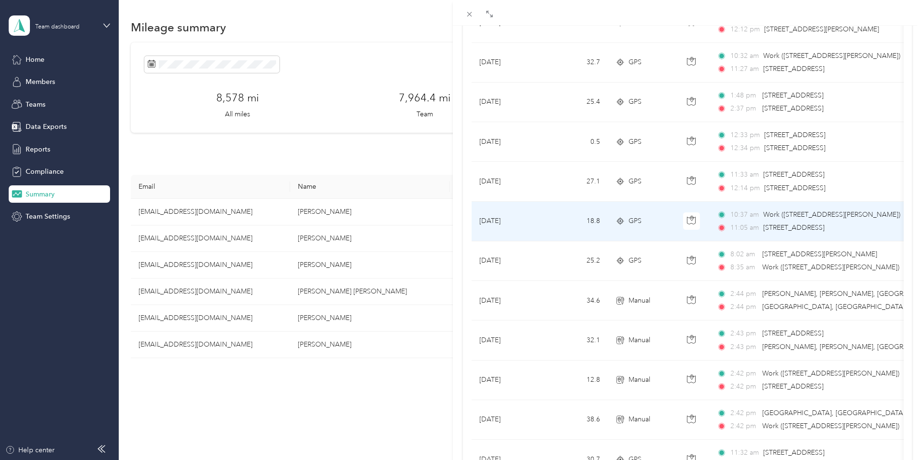
scroll to position [3751, 0]
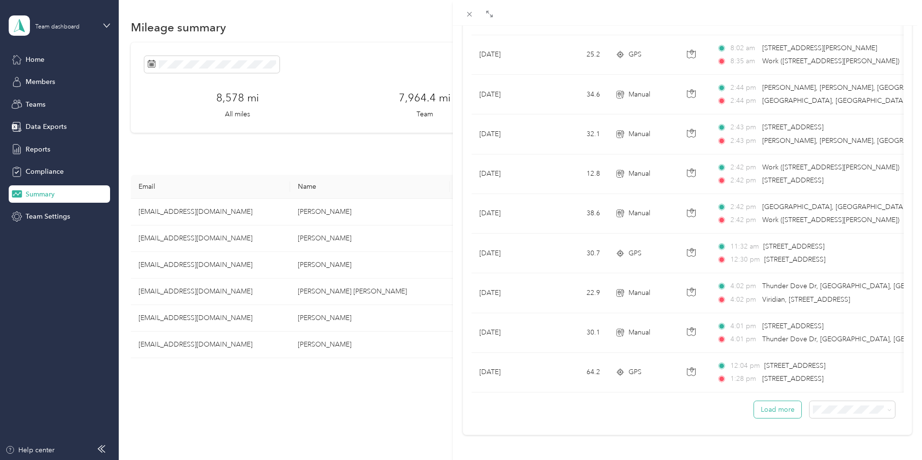
click at [770, 404] on button "Load more" at bounding box center [777, 409] width 47 height 17
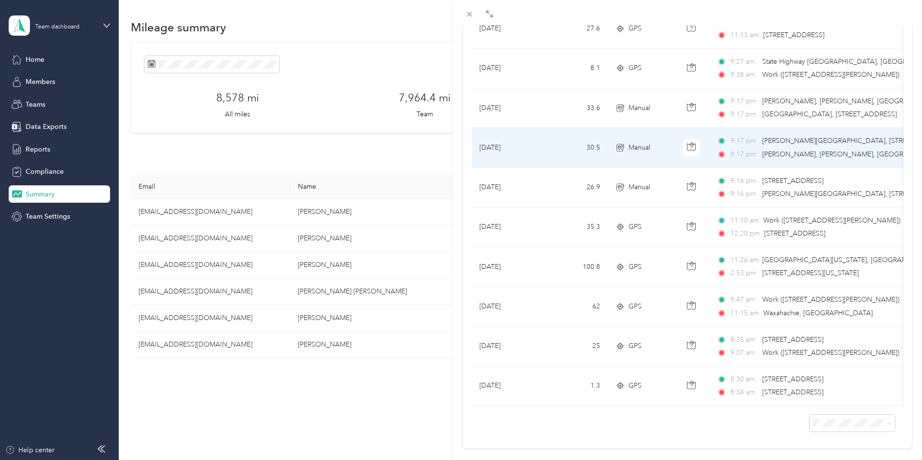
scroll to position [4386, 0]
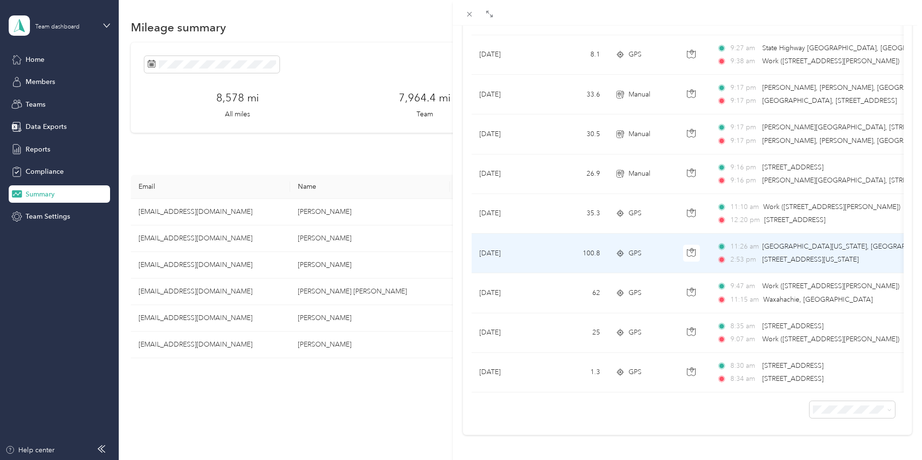
click at [781, 242] on span "[GEOGRAPHIC_DATA][US_STATE], [GEOGRAPHIC_DATA]" at bounding box center [851, 246] width 178 height 8
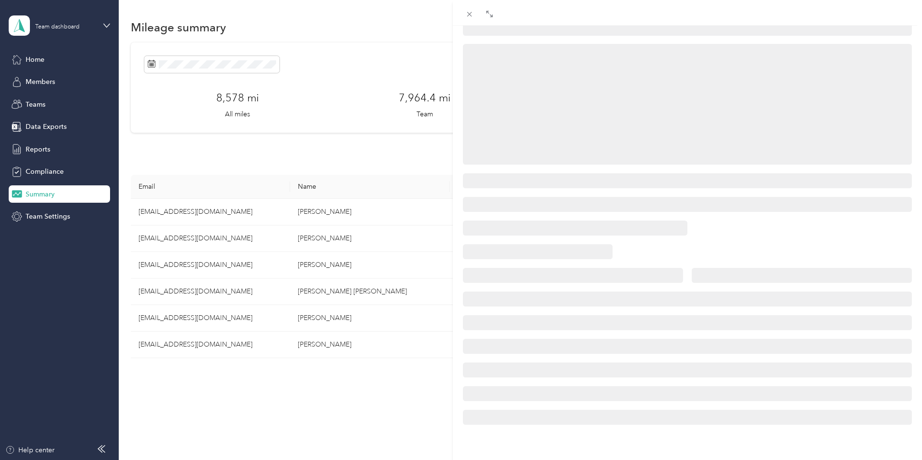
scroll to position [97, 0]
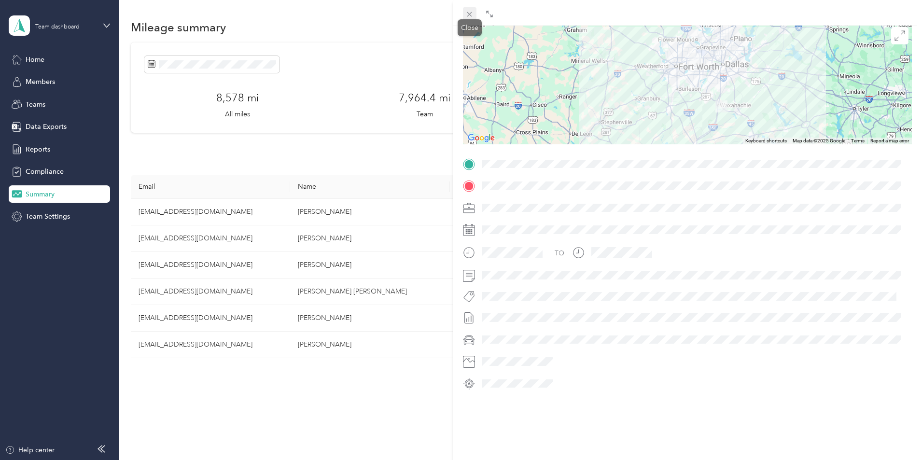
click at [472, 17] on icon at bounding box center [469, 14] width 8 height 8
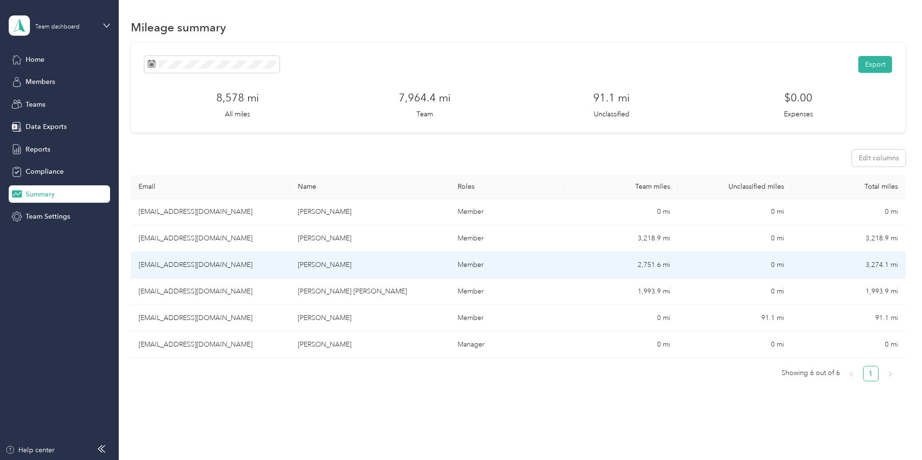
click at [218, 268] on td "[EMAIL_ADDRESS][DOMAIN_NAME]" at bounding box center [210, 265] width 159 height 27
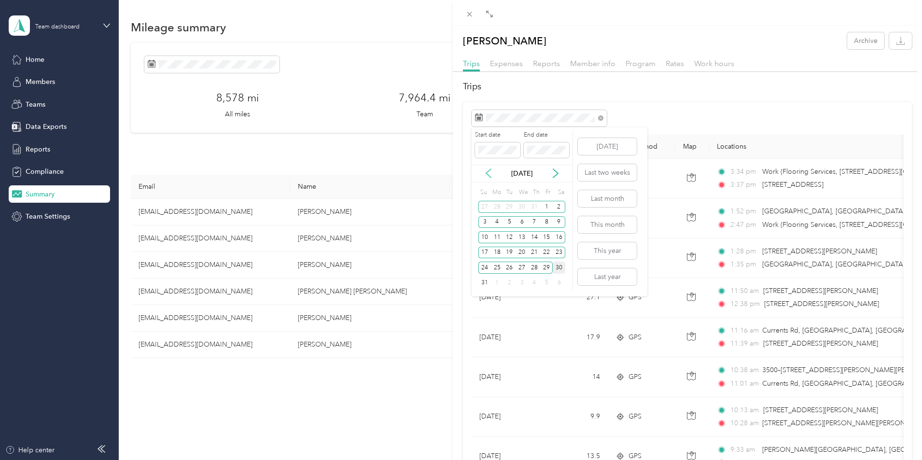
click at [486, 173] on icon at bounding box center [488, 173] width 5 height 9
click at [485, 205] on div "1" at bounding box center [484, 207] width 13 height 12
click at [497, 268] on div "30" at bounding box center [497, 268] width 13 height 12
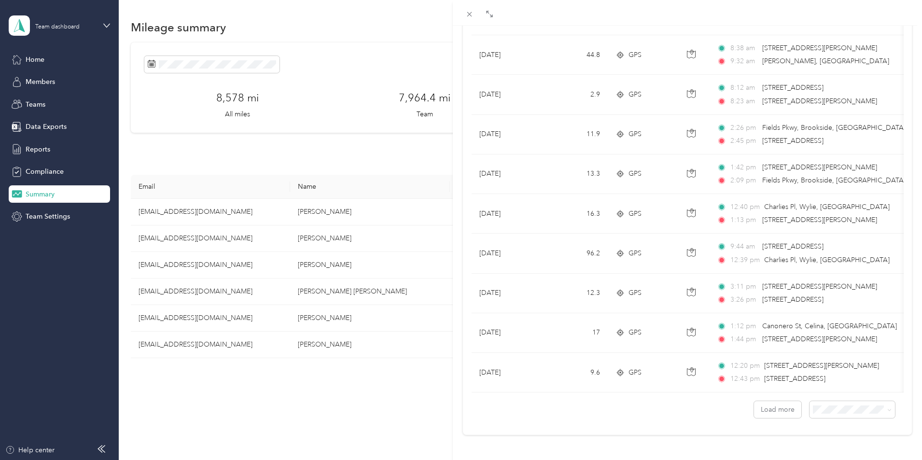
scroll to position [773, 0]
click at [775, 404] on button "Load more" at bounding box center [777, 409] width 47 height 17
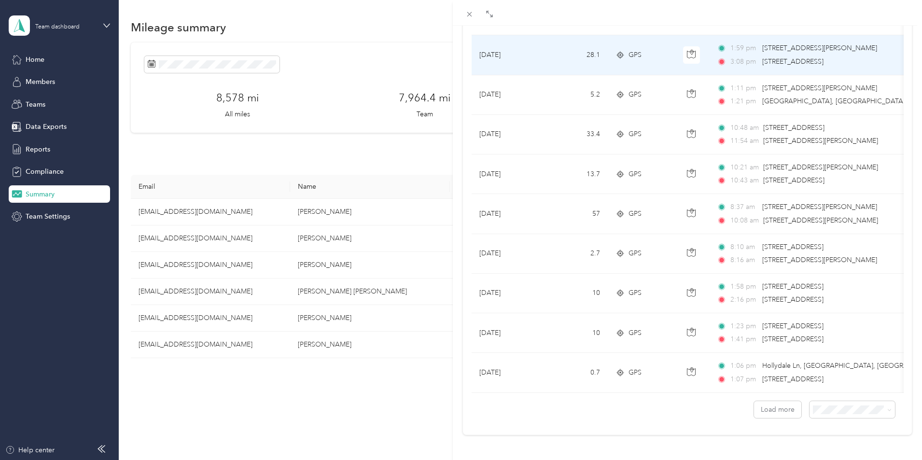
scroll to position [1766, 0]
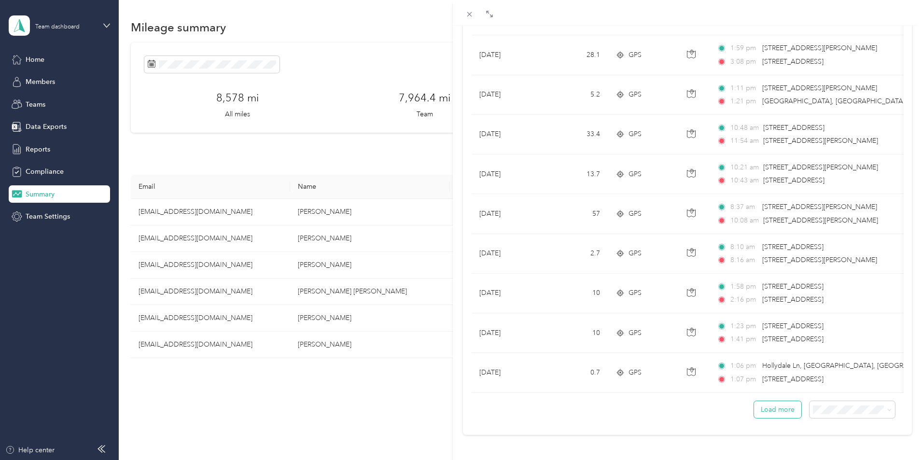
click at [771, 401] on button "Load more" at bounding box center [777, 409] width 47 height 17
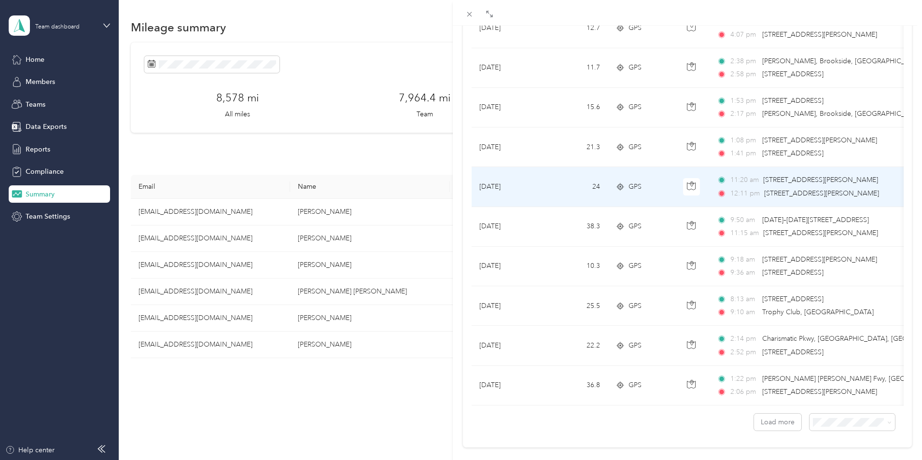
scroll to position [2758, 0]
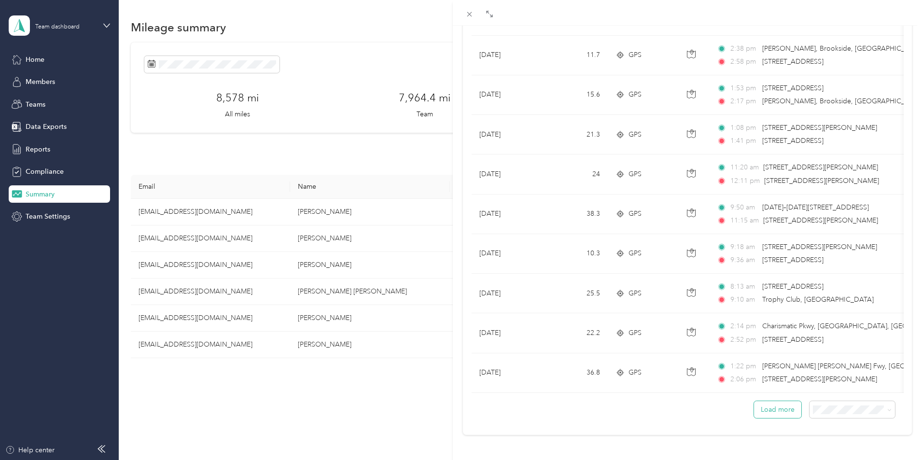
click at [769, 403] on button "Load more" at bounding box center [777, 409] width 47 height 17
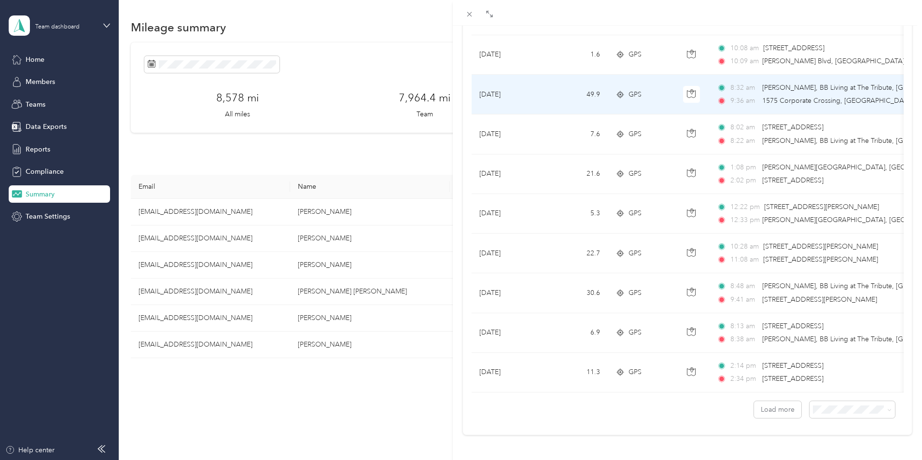
scroll to position [3751, 0]
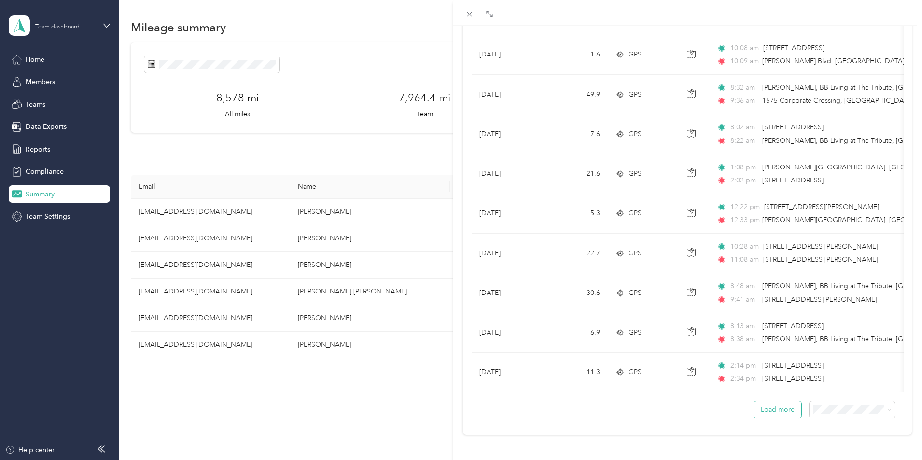
click at [758, 404] on button "Load more" at bounding box center [777, 409] width 47 height 17
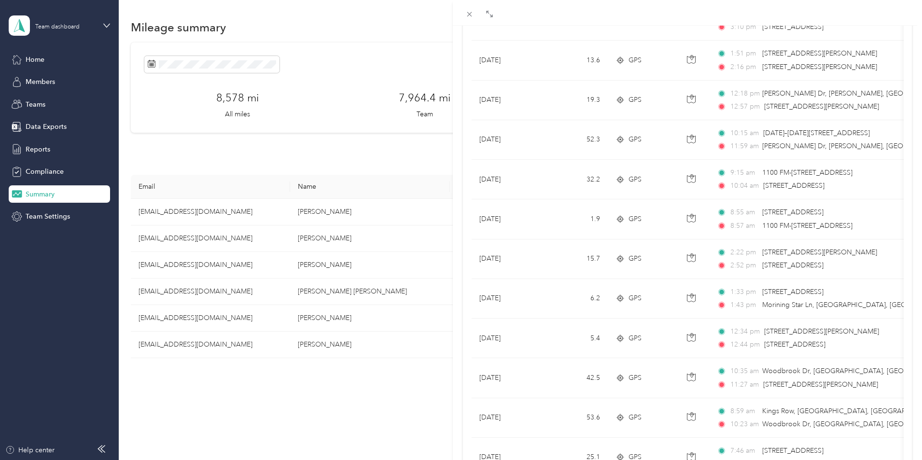
scroll to position [0, 0]
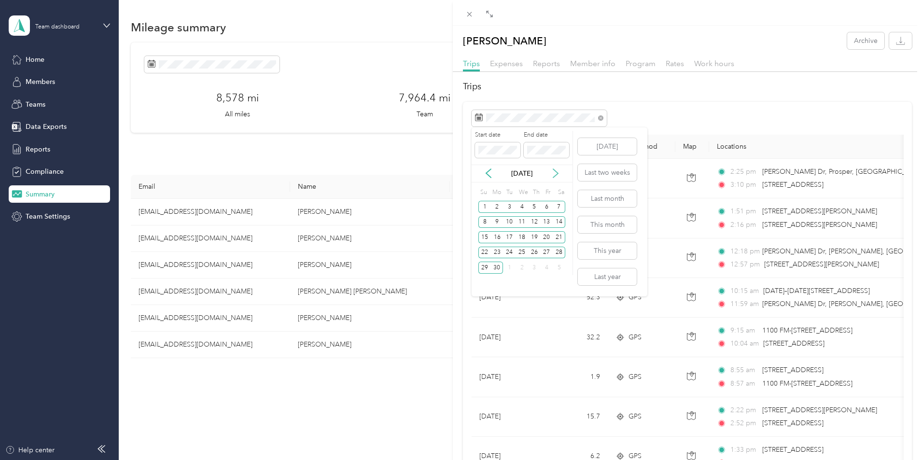
click at [554, 172] on icon at bounding box center [556, 173] width 10 height 10
click at [509, 207] on div "1" at bounding box center [509, 207] width 13 height 12
click at [533, 268] on div "31" at bounding box center [534, 268] width 13 height 12
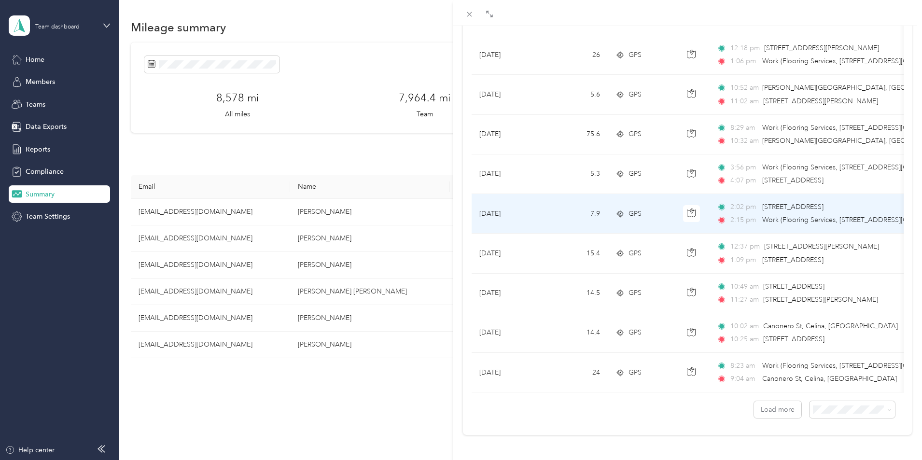
scroll to position [773, 0]
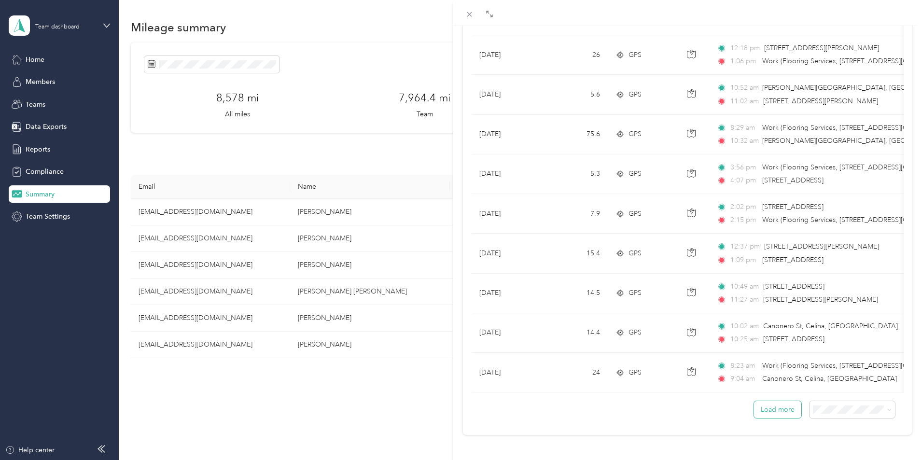
click at [775, 403] on button "Load more" at bounding box center [777, 409] width 47 height 17
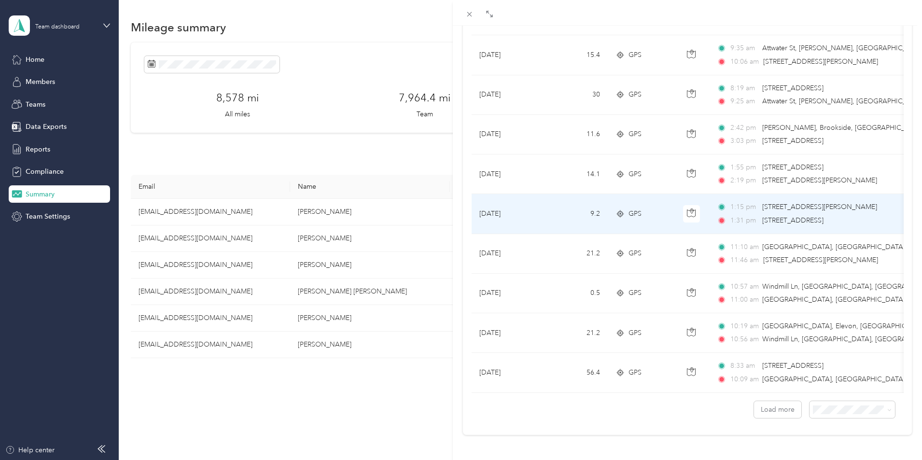
scroll to position [1766, 0]
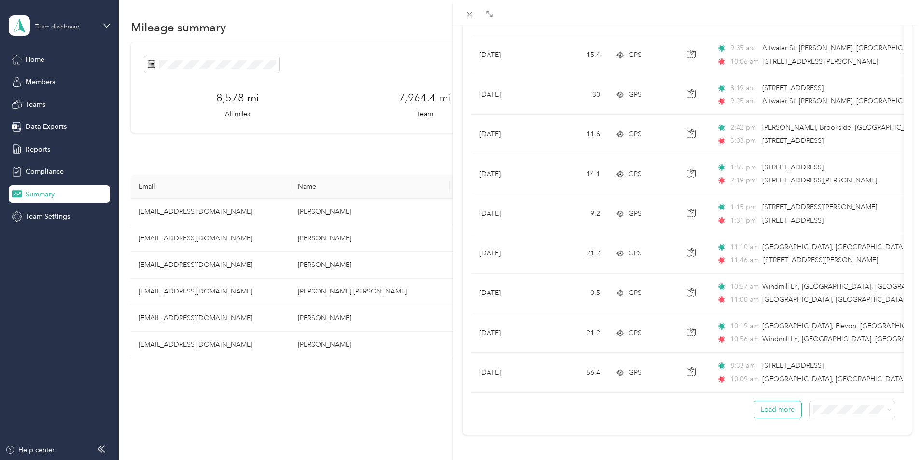
click at [766, 404] on button "Load more" at bounding box center [777, 409] width 47 height 17
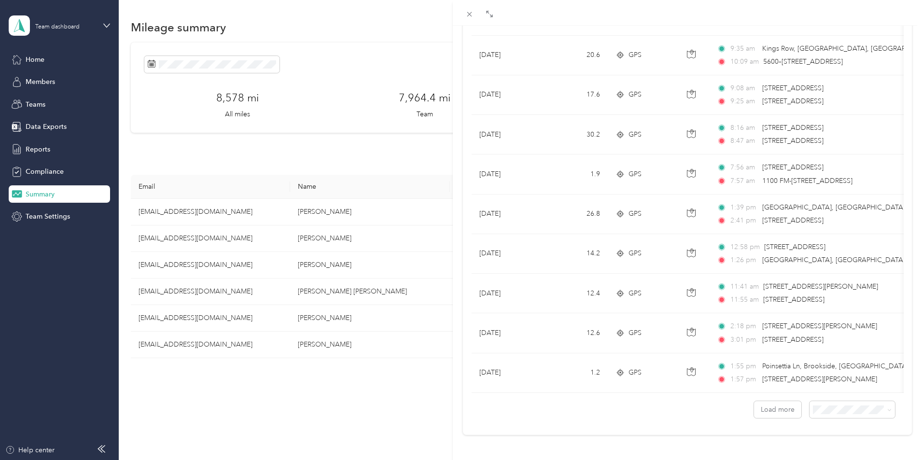
scroll to position [2758, 0]
click at [775, 404] on button "Load more" at bounding box center [777, 409] width 47 height 17
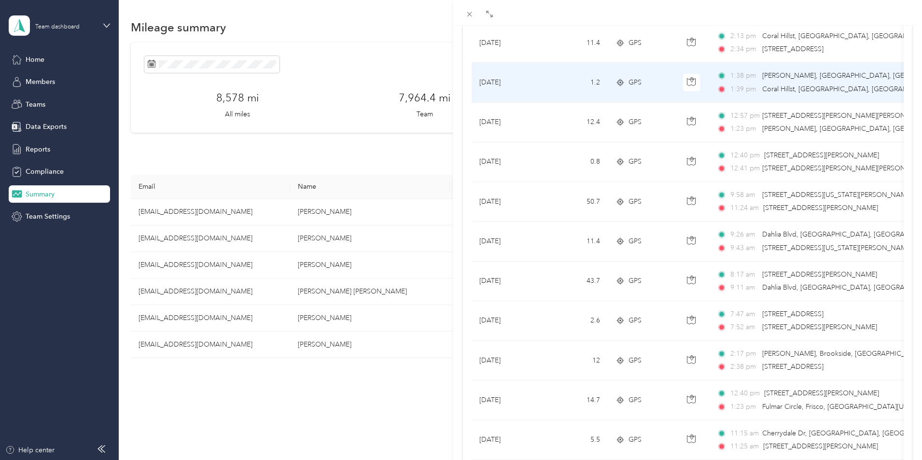
scroll to position [3751, 0]
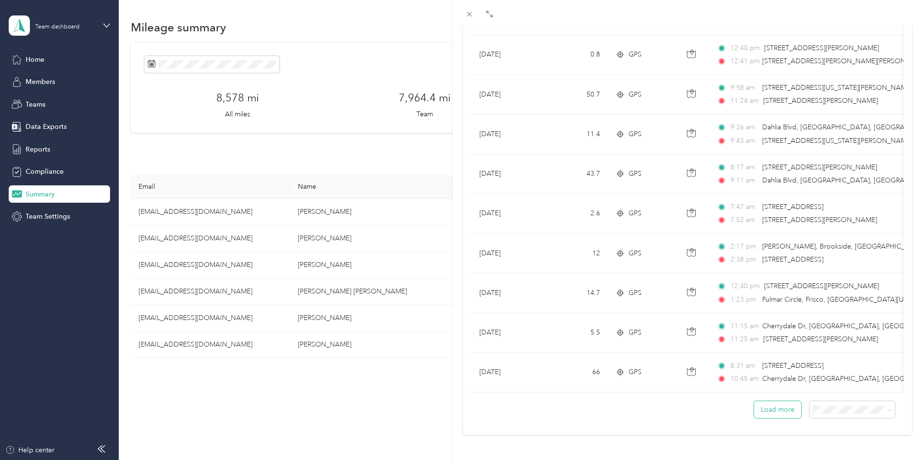
click at [771, 404] on button "Load more" at bounding box center [777, 409] width 47 height 17
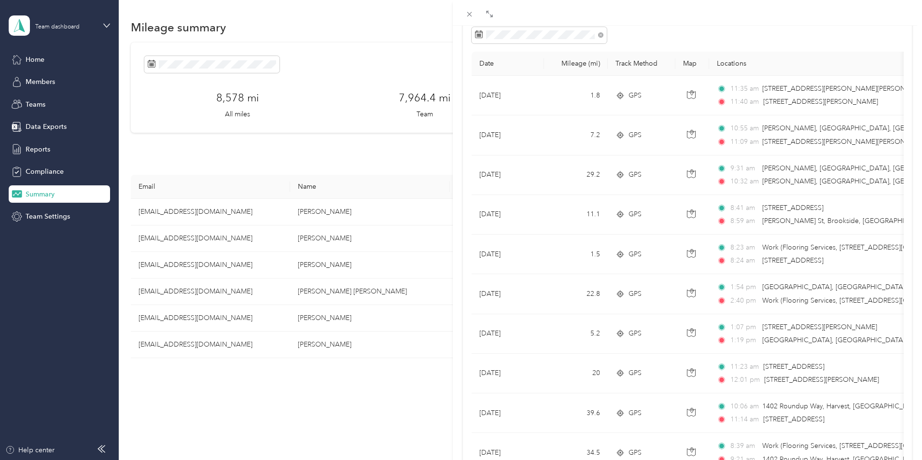
scroll to position [0, 0]
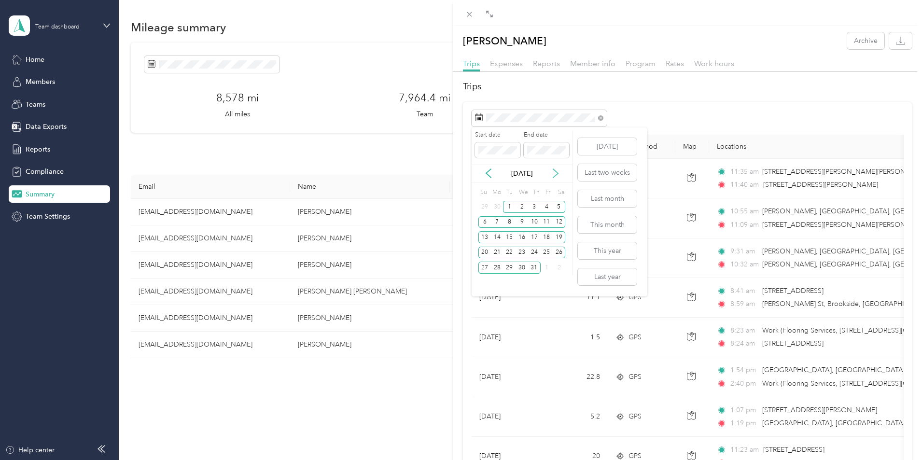
click at [555, 173] on icon at bounding box center [556, 173] width 10 height 10
click at [547, 207] on div "1" at bounding box center [547, 207] width 13 height 12
click at [558, 268] on div "30" at bounding box center [559, 268] width 13 height 12
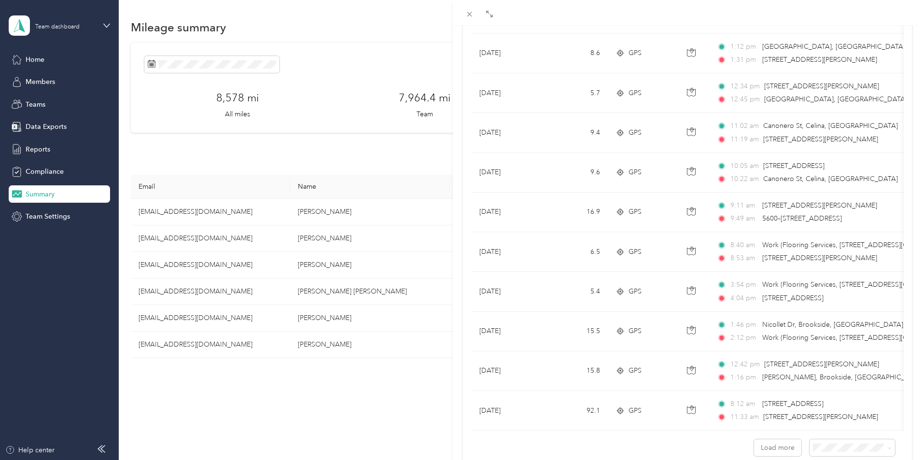
scroll to position [773, 0]
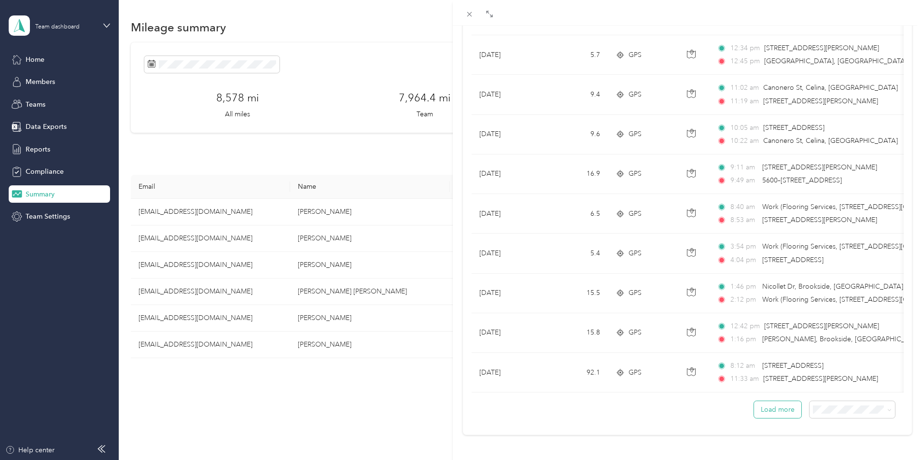
click at [771, 403] on button "Load more" at bounding box center [777, 409] width 47 height 17
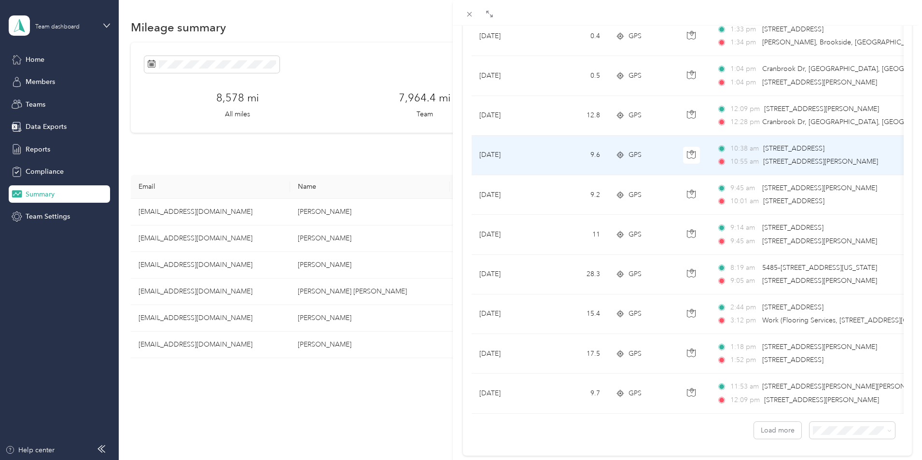
scroll to position [1766, 0]
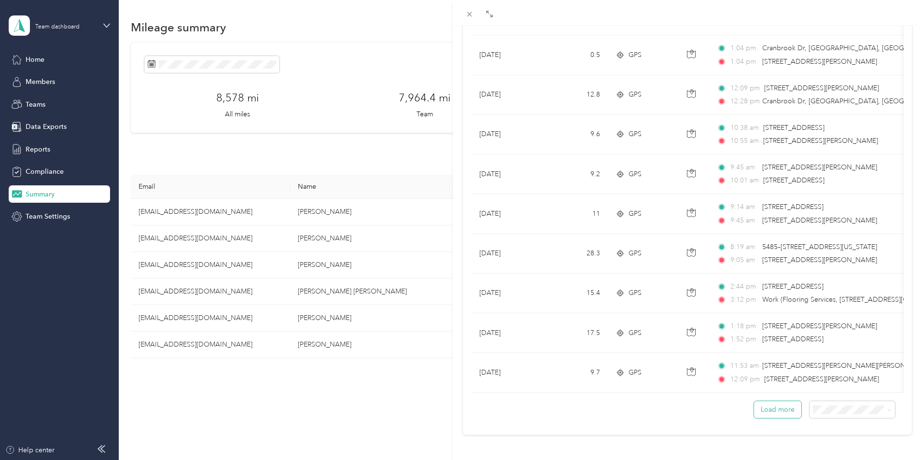
click at [767, 406] on button "Load more" at bounding box center [777, 409] width 47 height 17
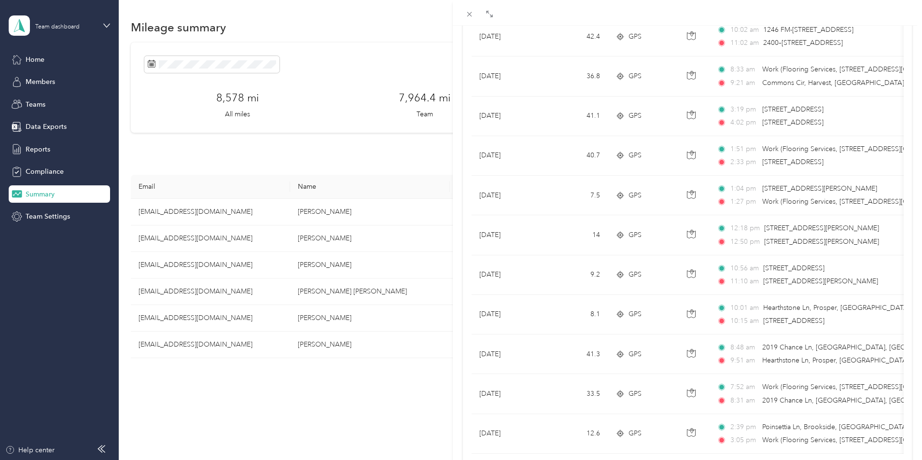
scroll to position [2758, 0]
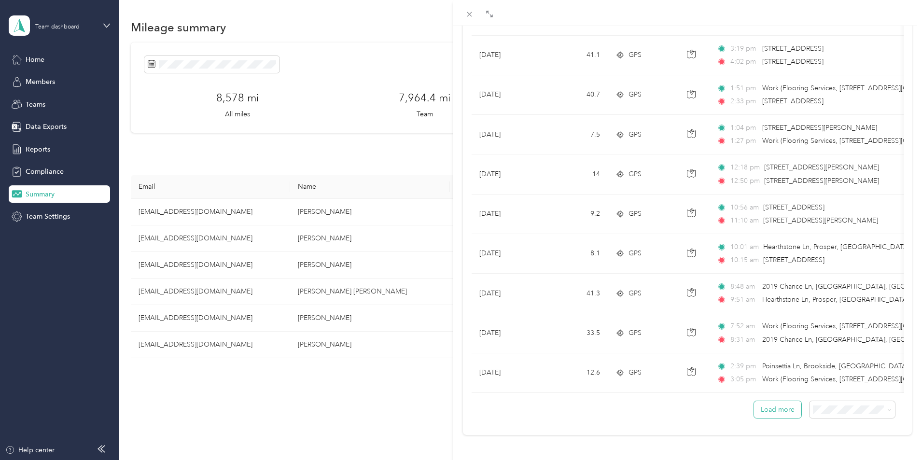
click at [778, 401] on button "Load more" at bounding box center [777, 409] width 47 height 17
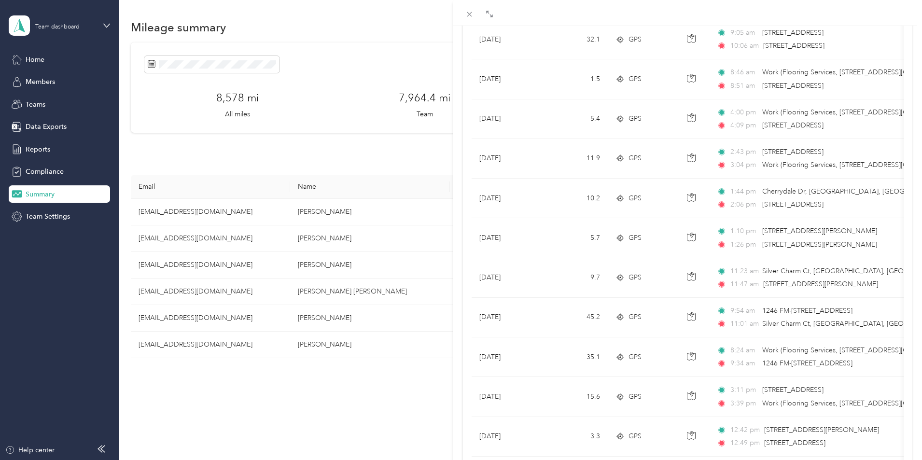
scroll to position [3751, 0]
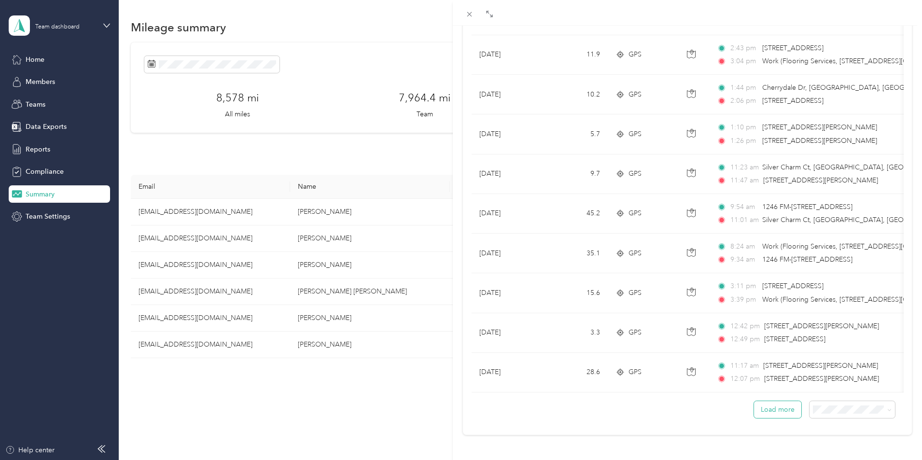
click at [768, 406] on button "Load more" at bounding box center [777, 409] width 47 height 17
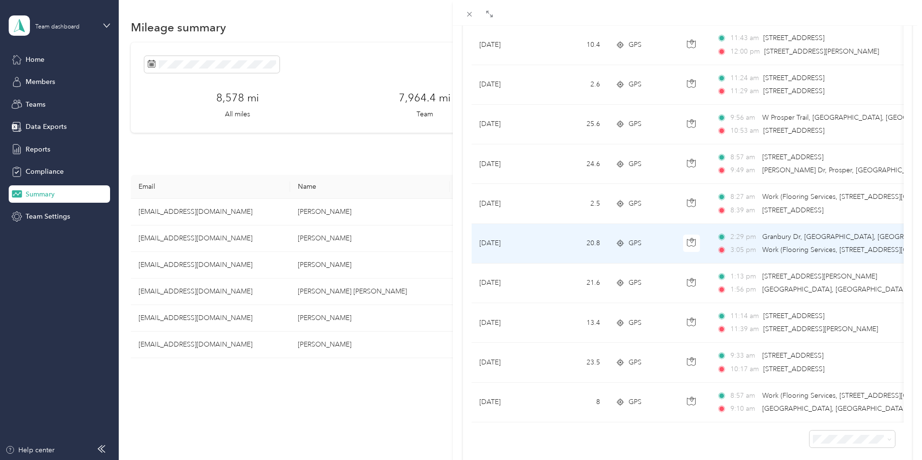
scroll to position [4664, 0]
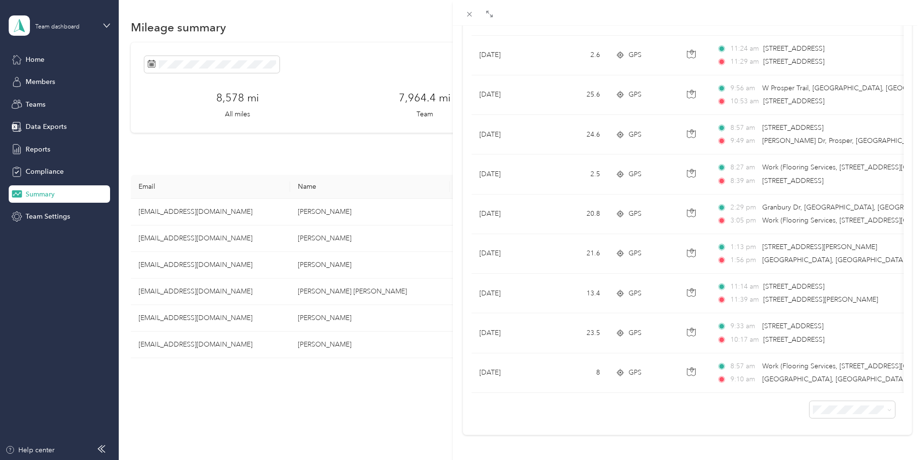
click at [217, 265] on div "[PERSON_NAME] Archive Trips Expenses Reports Member info Program Rates Work hou…" at bounding box center [461, 230] width 922 height 460
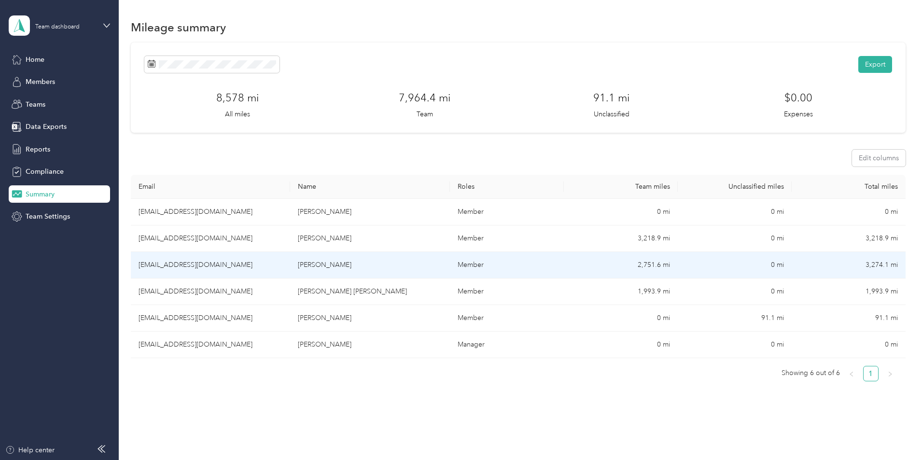
click at [231, 264] on td "[EMAIL_ADDRESS][DOMAIN_NAME]" at bounding box center [210, 265] width 159 height 27
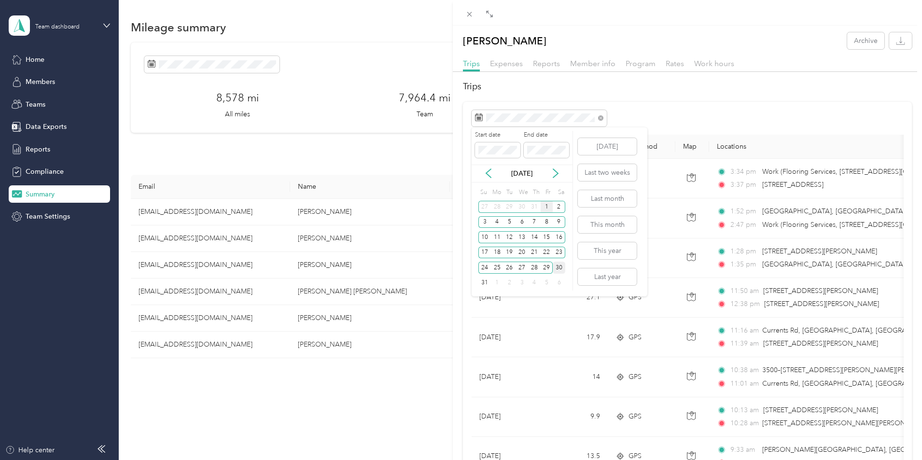
click at [545, 205] on div "1" at bounding box center [547, 207] width 13 height 12
click at [559, 268] on div "30" at bounding box center [559, 268] width 13 height 12
click at [487, 173] on icon at bounding box center [488, 173] width 5 height 9
click at [510, 207] on div "1" at bounding box center [509, 207] width 13 height 12
click at [533, 269] on div "31" at bounding box center [534, 268] width 13 height 12
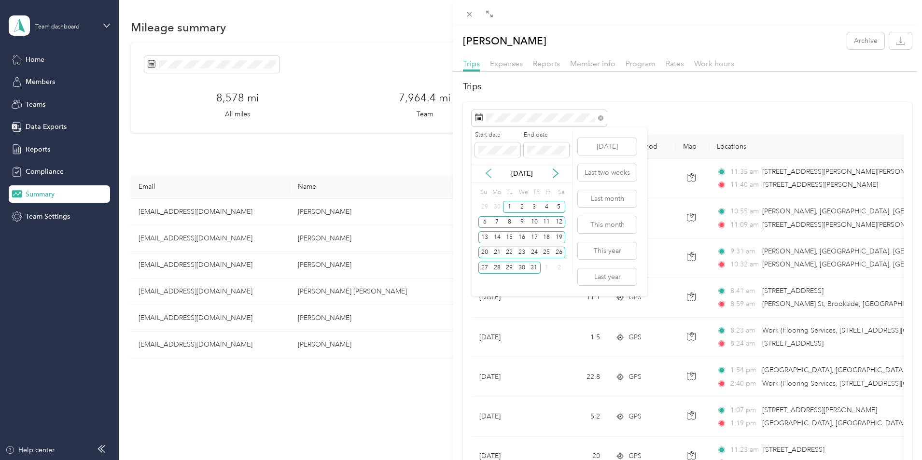
click at [485, 172] on icon at bounding box center [489, 173] width 10 height 10
click at [485, 206] on div "1" at bounding box center [484, 207] width 13 height 12
click at [497, 268] on div "30" at bounding box center [497, 268] width 13 height 12
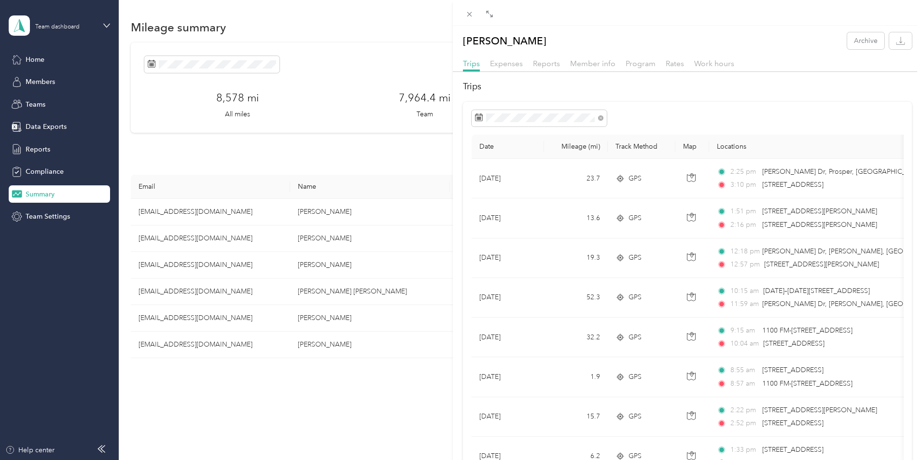
click at [558, 145] on th "Mileage (mi)" at bounding box center [576, 147] width 64 height 24
click at [739, 143] on th "Locations" at bounding box center [820, 147] width 222 height 24
click at [467, 13] on icon at bounding box center [469, 14] width 8 height 8
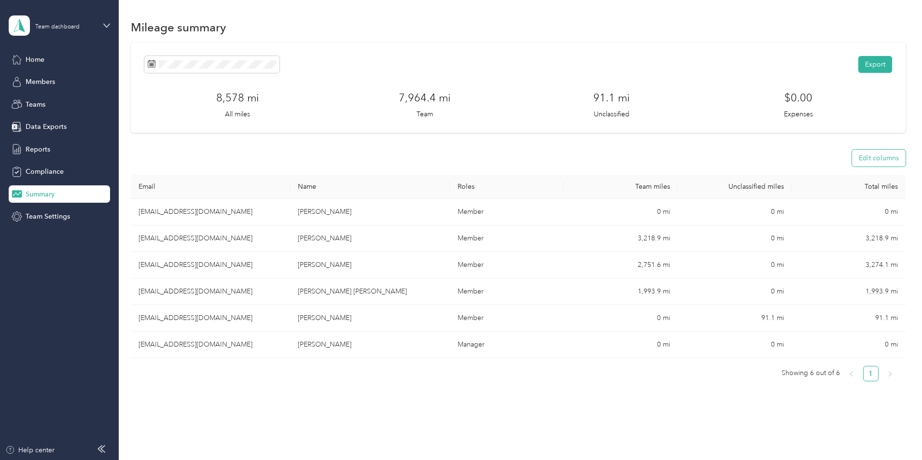
click at [852, 157] on button "Edit columns" at bounding box center [879, 158] width 54 height 17
click at [875, 83] on div "Export 8,578 mi All miles 7,964.4 mi Team 91.1 mi Unclassified $0.00 Expenses E…" at bounding box center [518, 236] width 775 height 388
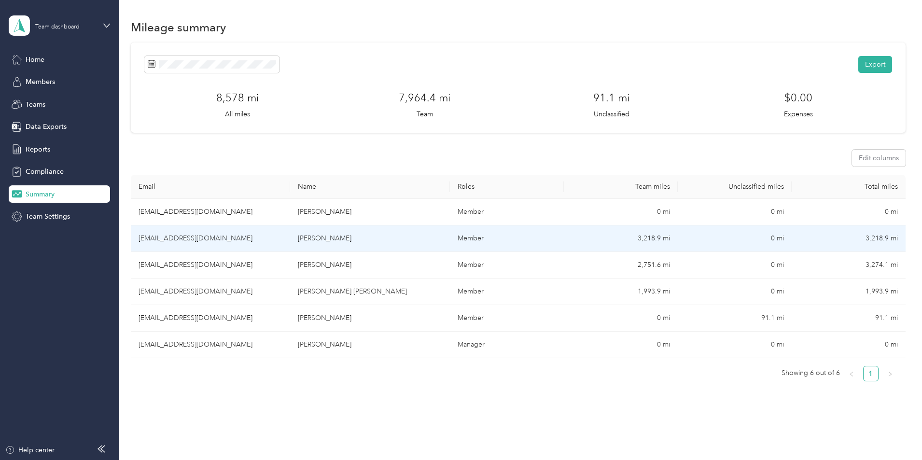
click at [243, 237] on td "[EMAIL_ADDRESS][DOMAIN_NAME]" at bounding box center [210, 238] width 159 height 27
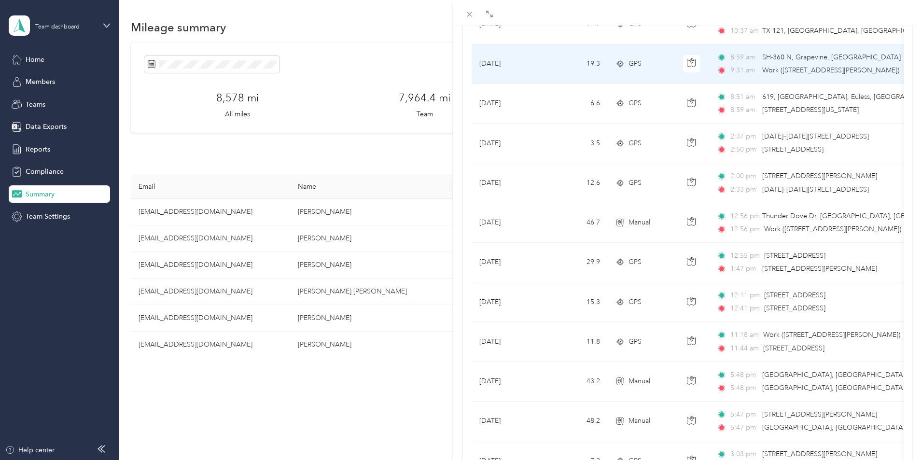
scroll to position [773, 0]
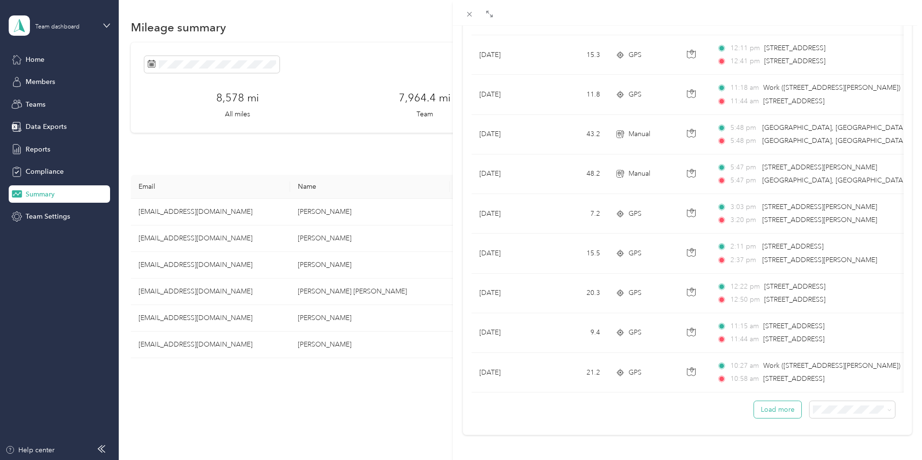
click at [768, 403] on button "Load more" at bounding box center [777, 409] width 47 height 17
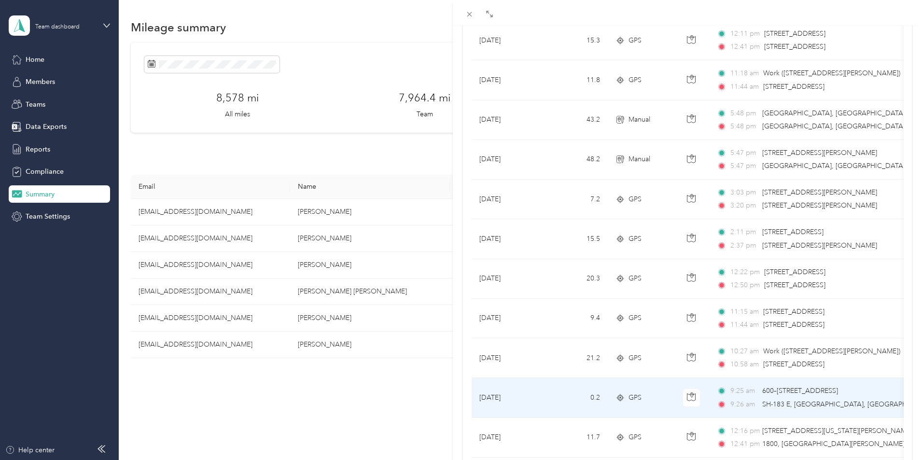
click at [831, 404] on div "9:26 am SH-183 E, [GEOGRAPHIC_DATA], [GEOGRAPHIC_DATA]" at bounding box center [818, 404] width 203 height 11
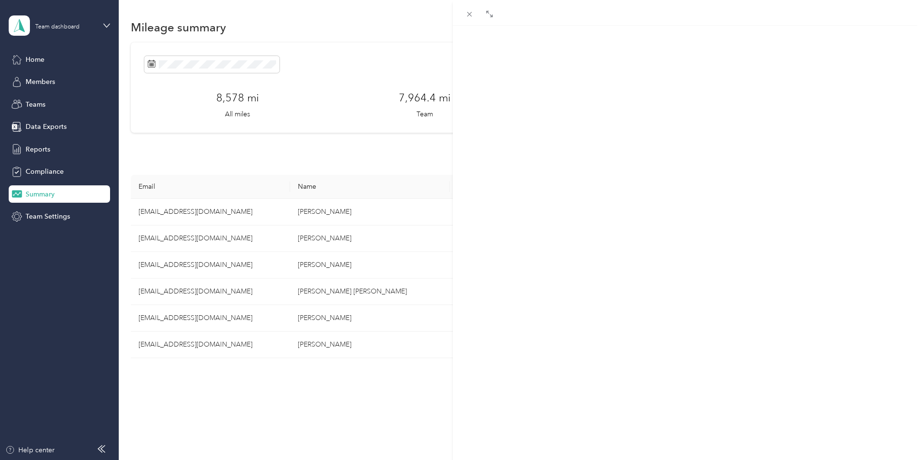
scroll to position [97, 0]
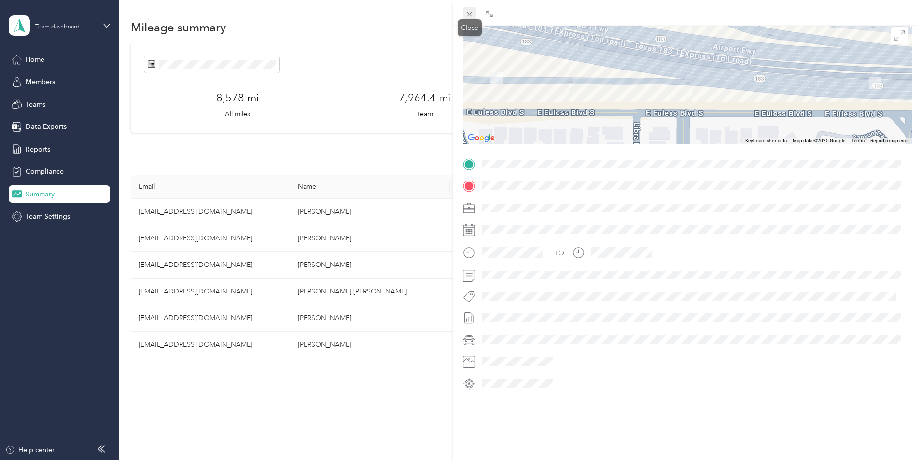
click at [468, 12] on icon at bounding box center [469, 14] width 8 height 8
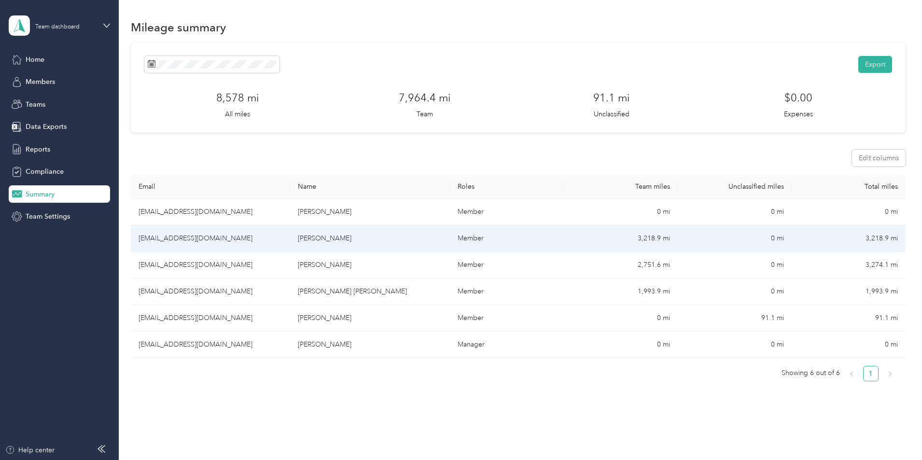
click at [221, 237] on td "[EMAIL_ADDRESS][DOMAIN_NAME]" at bounding box center [210, 238] width 159 height 27
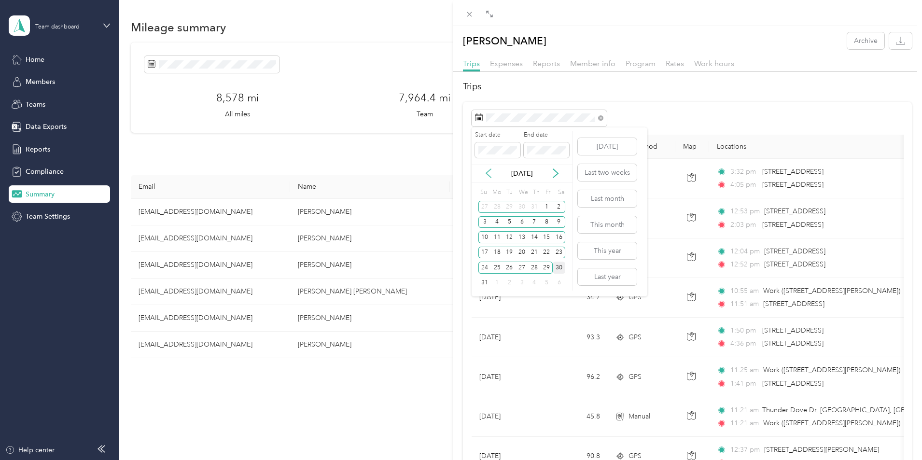
click at [487, 172] on icon at bounding box center [488, 173] width 5 height 9
click at [533, 207] on div "1" at bounding box center [534, 207] width 13 height 12
click at [557, 174] on icon at bounding box center [555, 173] width 5 height 9
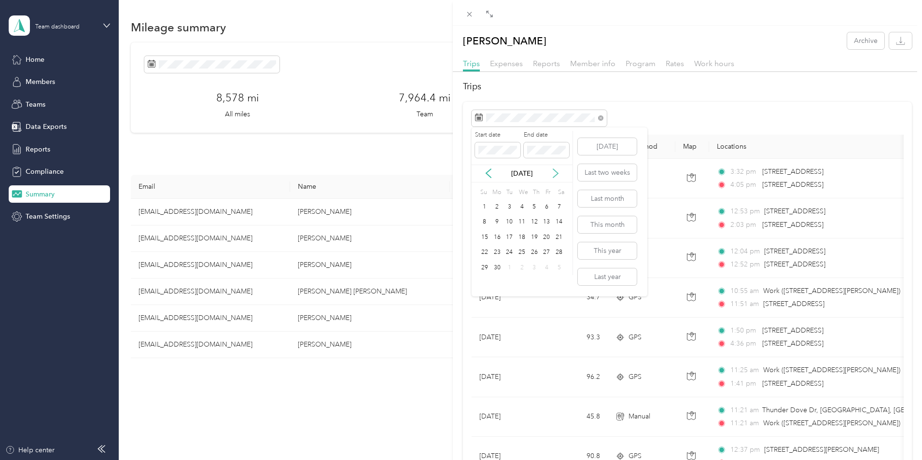
click at [557, 174] on icon at bounding box center [555, 173] width 5 height 9
click at [557, 266] on div "30" at bounding box center [559, 268] width 13 height 12
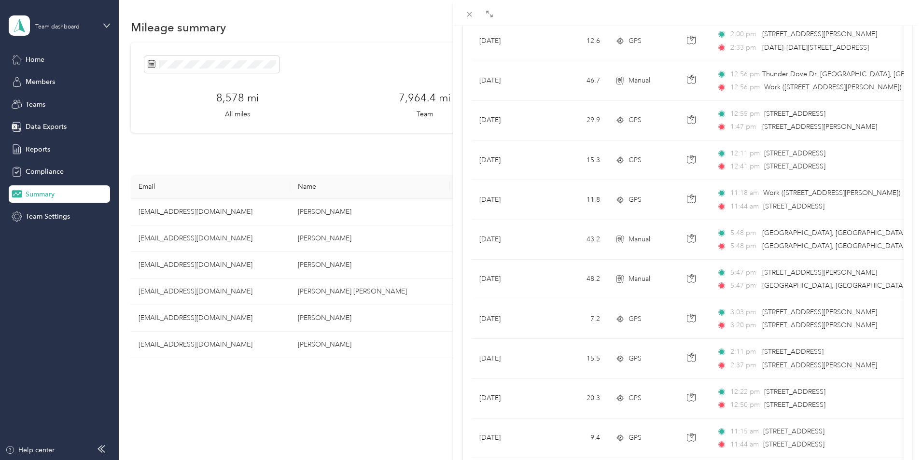
scroll to position [773, 0]
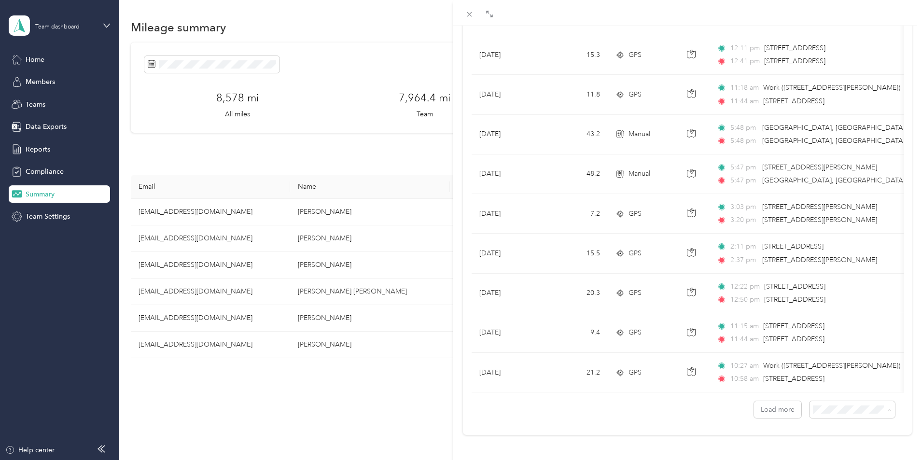
click at [823, 383] on span "100 per load" at bounding box center [829, 384] width 40 height 8
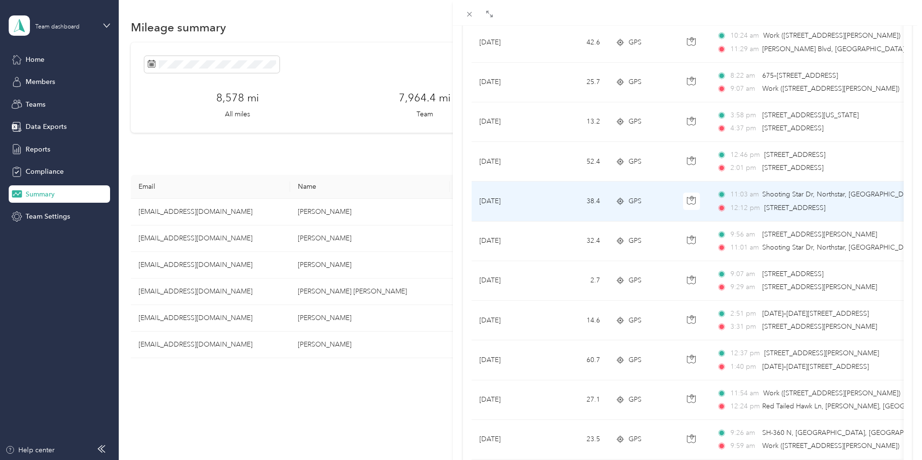
scroll to position [3751, 0]
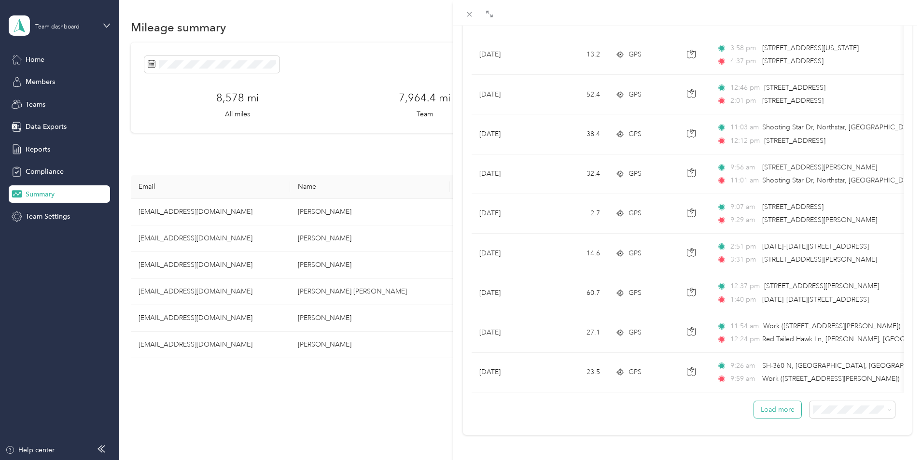
click at [771, 406] on button "Load more" at bounding box center [777, 409] width 47 height 17
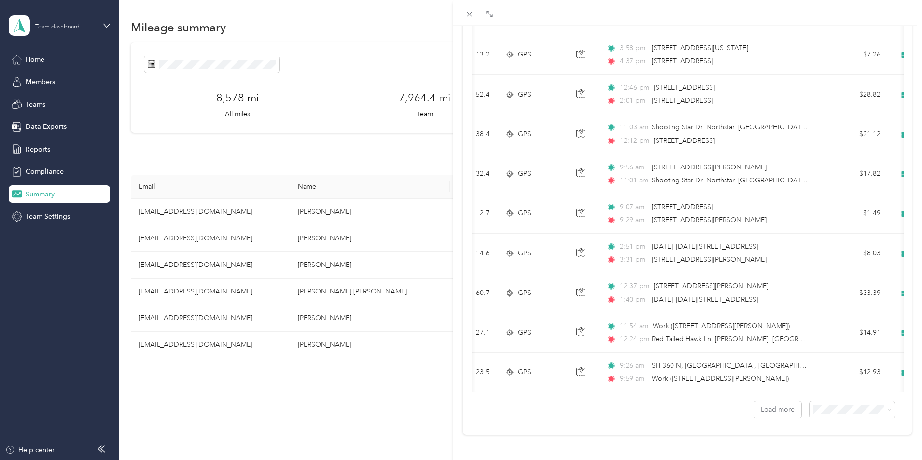
scroll to position [0, 0]
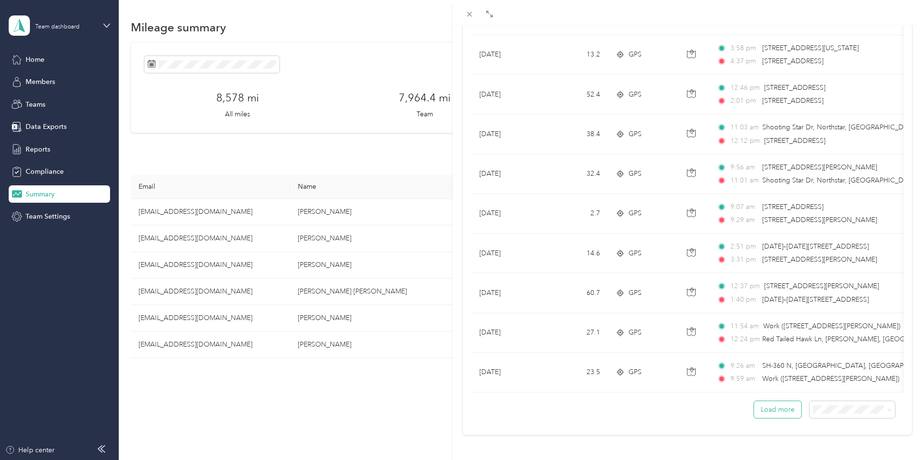
click at [778, 406] on button "Load more" at bounding box center [777, 409] width 47 height 17
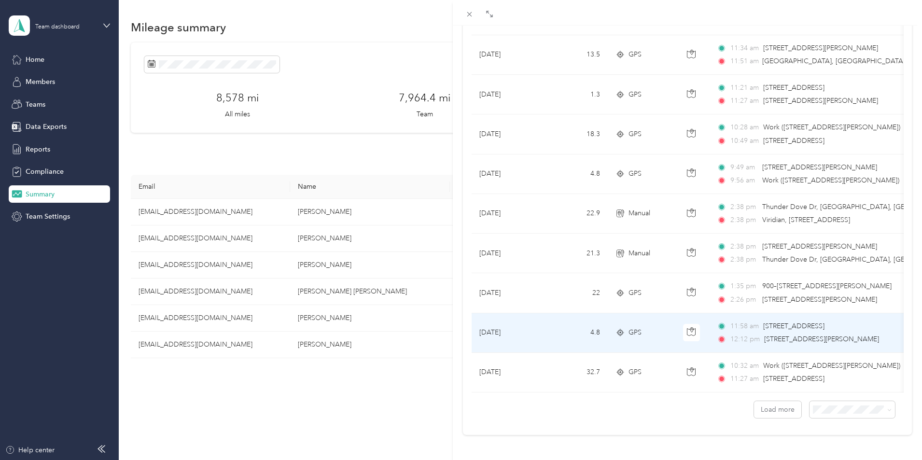
scroll to position [7721, 0]
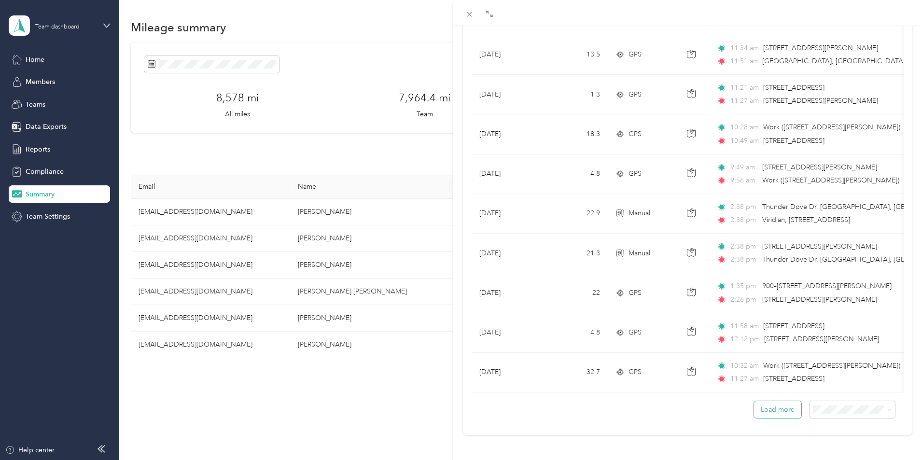
click at [767, 407] on button "Load more" at bounding box center [777, 409] width 47 height 17
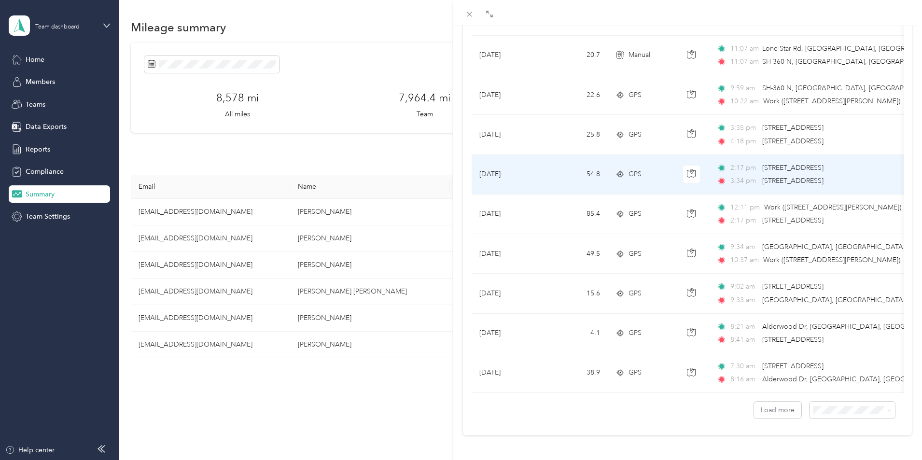
scroll to position [11691, 0]
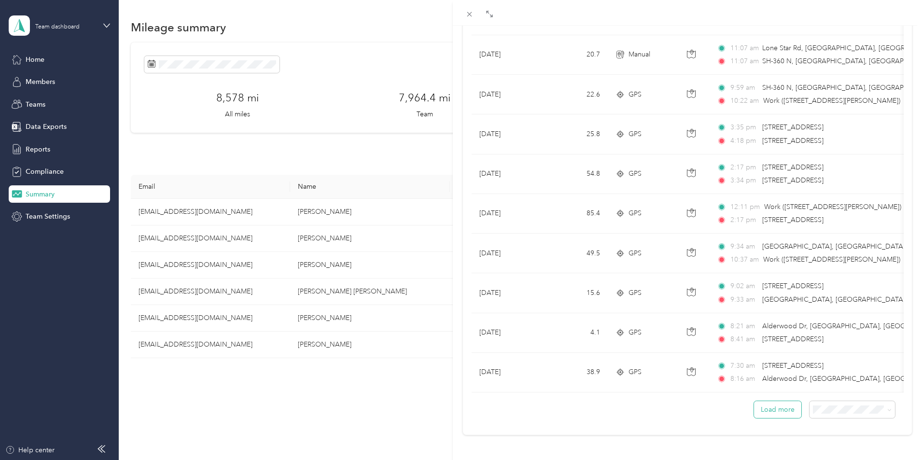
click at [770, 402] on button "Load more" at bounding box center [777, 409] width 47 height 17
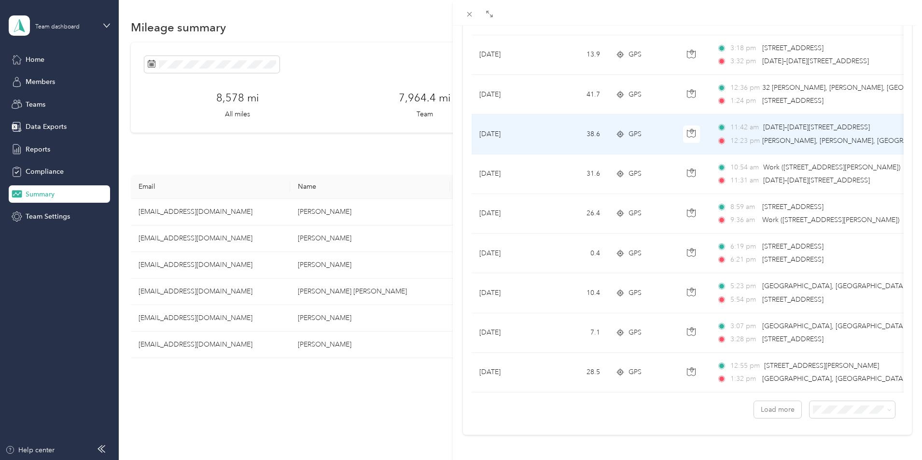
scroll to position [15661, 0]
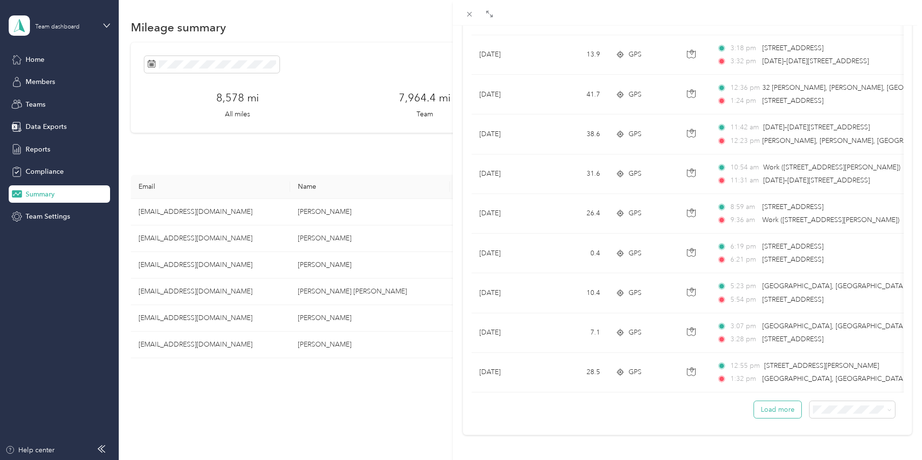
click at [777, 407] on button "Load more" at bounding box center [777, 409] width 47 height 17
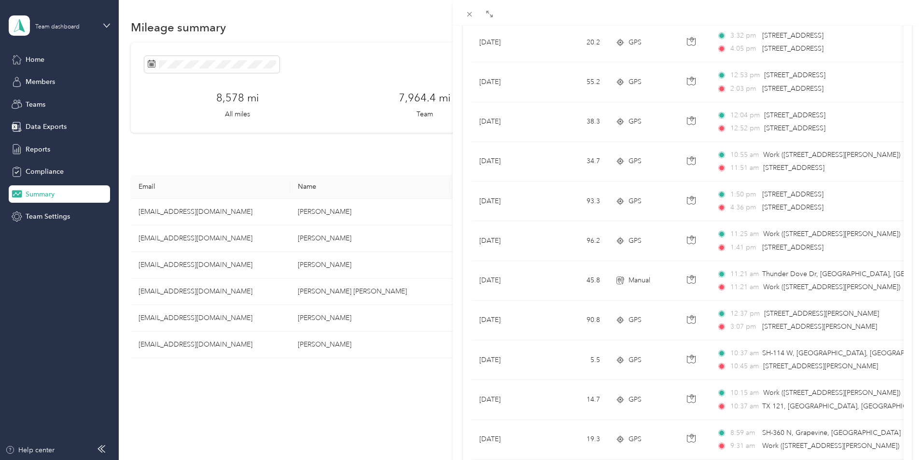
scroll to position [0, 0]
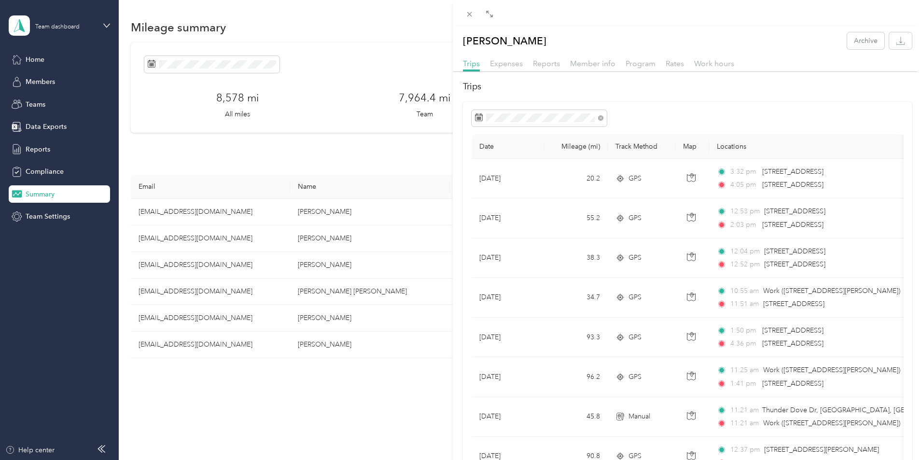
click at [220, 264] on div "[PERSON_NAME] Archive Trips Expenses Reports Member info Program Rates Work hou…" at bounding box center [461, 230] width 922 height 460
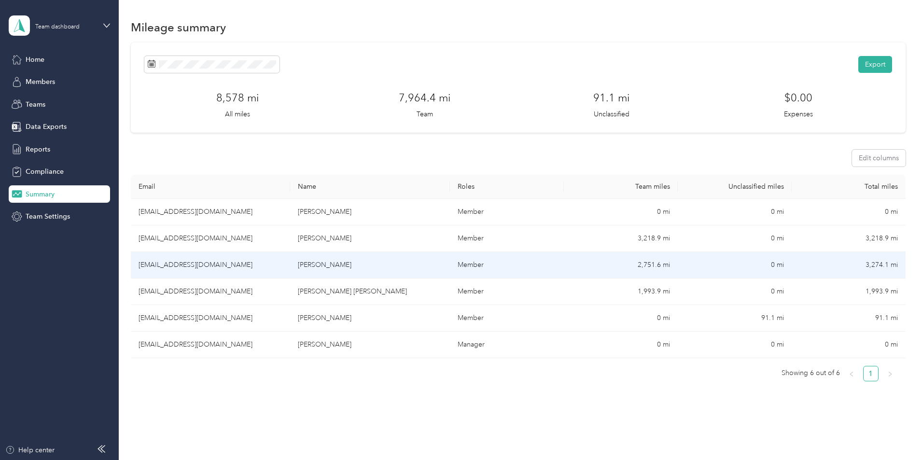
click at [219, 261] on td "[EMAIL_ADDRESS][DOMAIN_NAME]" at bounding box center [210, 265] width 159 height 27
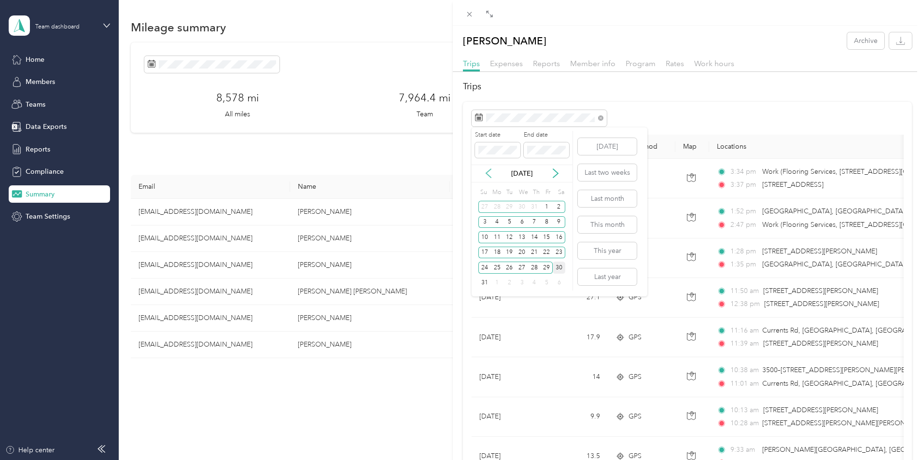
click at [487, 172] on icon at bounding box center [489, 173] width 10 height 10
click at [535, 207] on div "1" at bounding box center [534, 207] width 13 height 12
click at [557, 169] on icon at bounding box center [556, 173] width 10 height 10
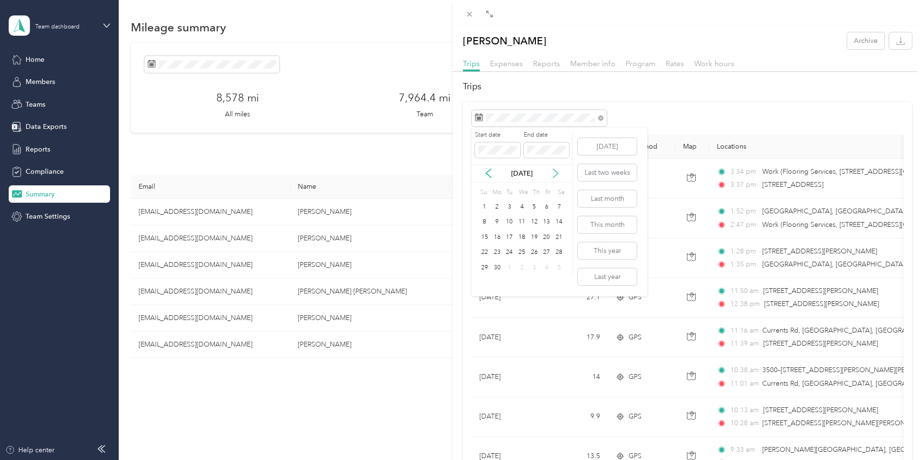
click at [557, 169] on icon at bounding box center [556, 173] width 10 height 10
click at [560, 266] on div "30" at bounding box center [559, 268] width 13 height 12
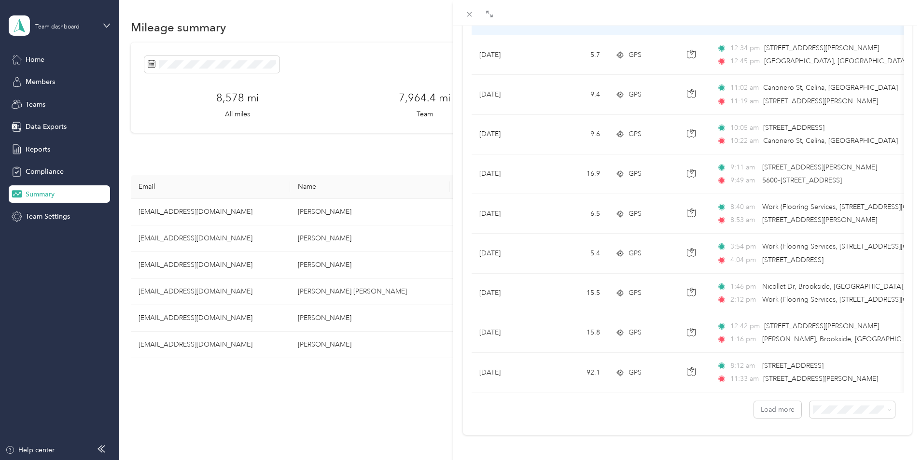
scroll to position [773, 0]
click at [828, 383] on span "100 per load" at bounding box center [829, 383] width 40 height 8
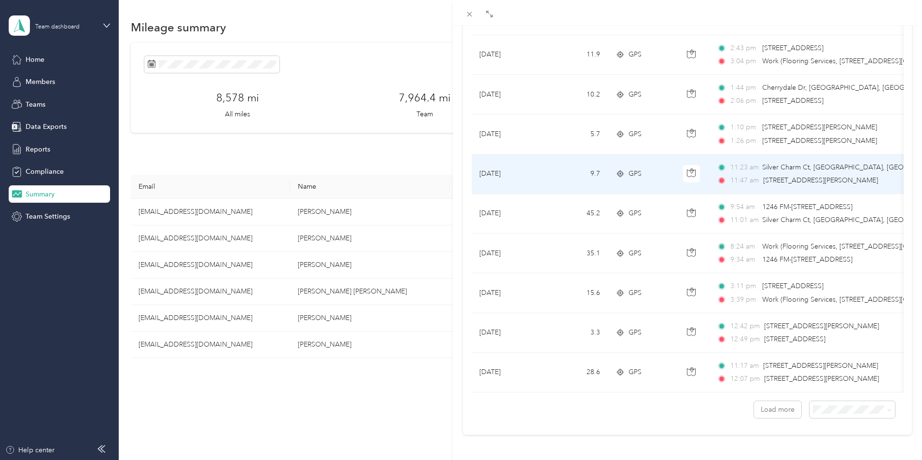
scroll to position [3751, 0]
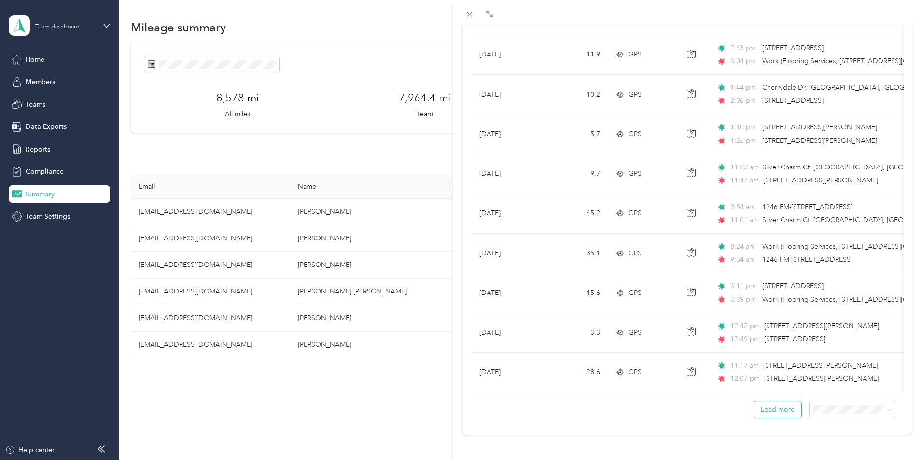
click at [771, 401] on button "Load more" at bounding box center [777, 409] width 47 height 17
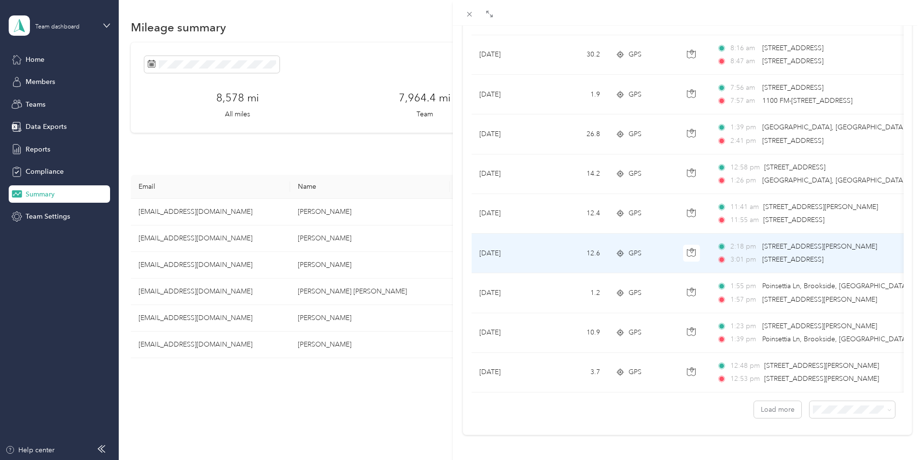
scroll to position [7721, 0]
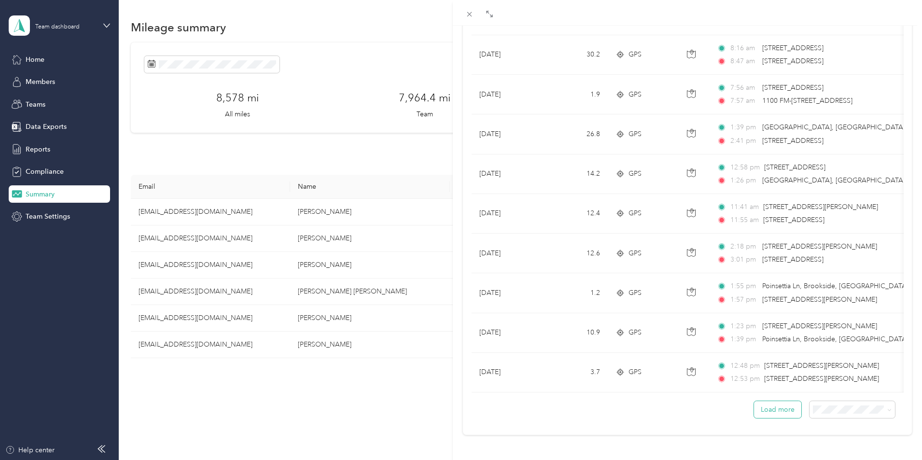
click at [770, 401] on button "Load more" at bounding box center [777, 409] width 47 height 17
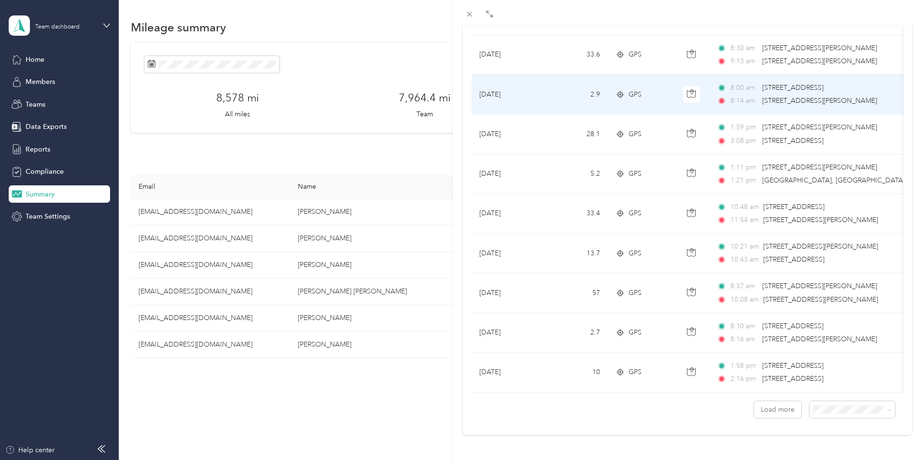
scroll to position [11691, 0]
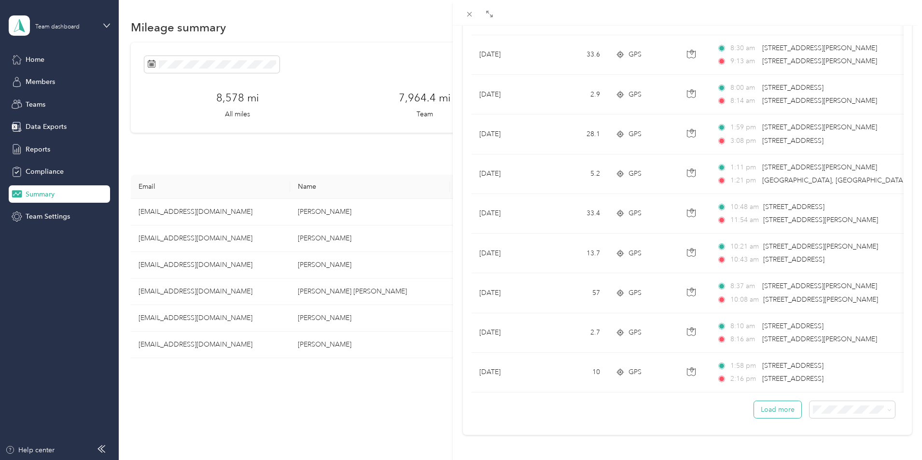
click at [770, 401] on button "Load more" at bounding box center [777, 409] width 47 height 17
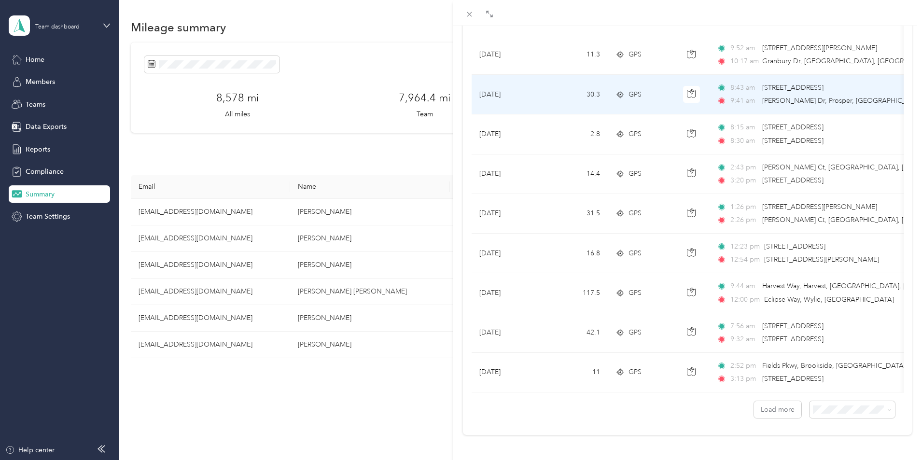
scroll to position [15661, 0]
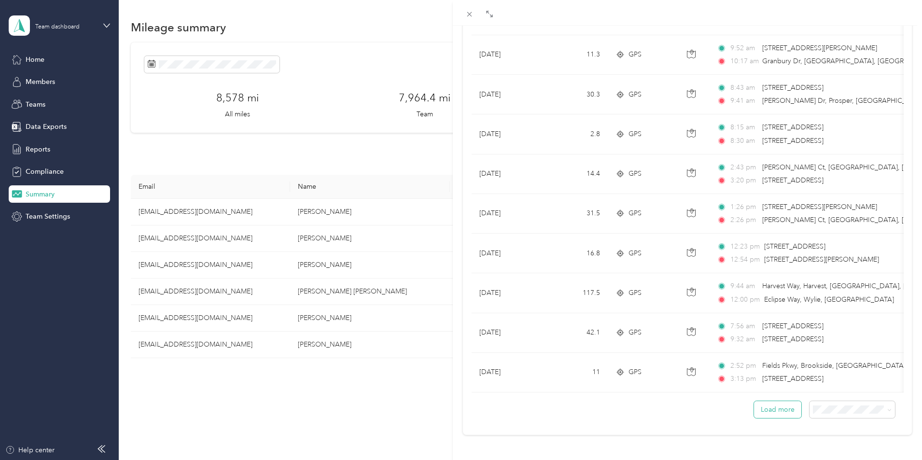
click at [774, 403] on button "Load more" at bounding box center [777, 409] width 47 height 17
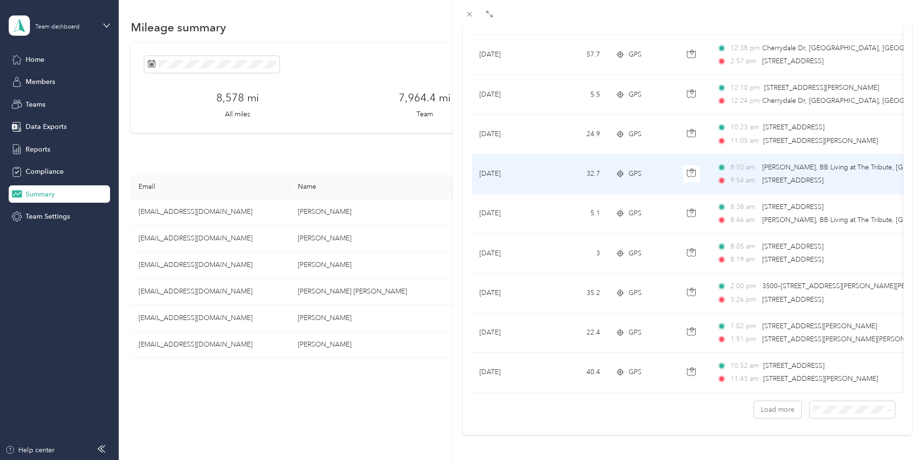
scroll to position [19632, 0]
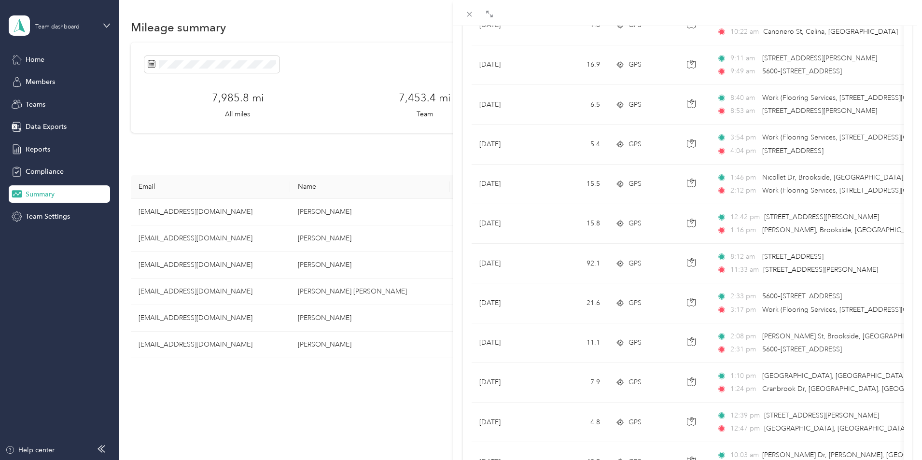
scroll to position [869, 0]
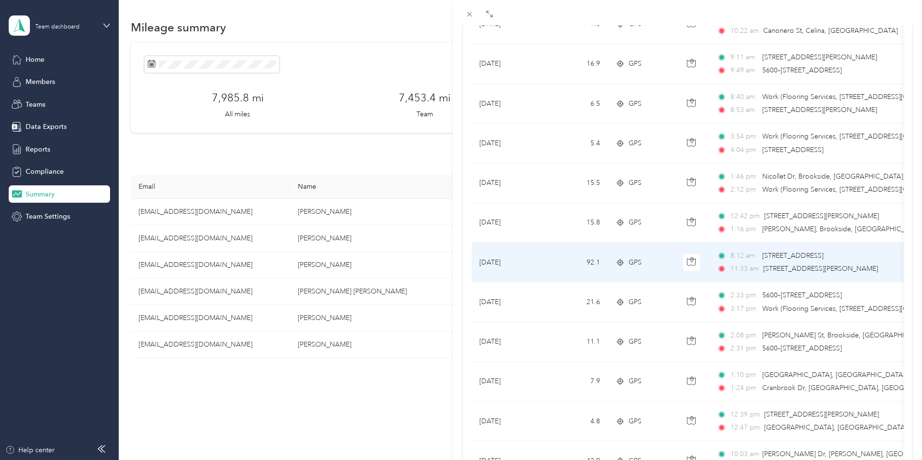
click at [790, 258] on span "2701 E State Highway 121, Lewisville, TX" at bounding box center [792, 255] width 61 height 8
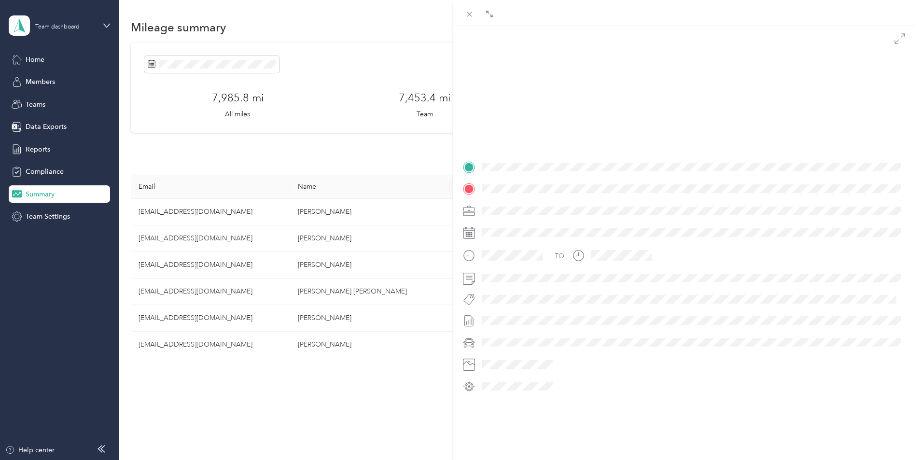
scroll to position [97, 0]
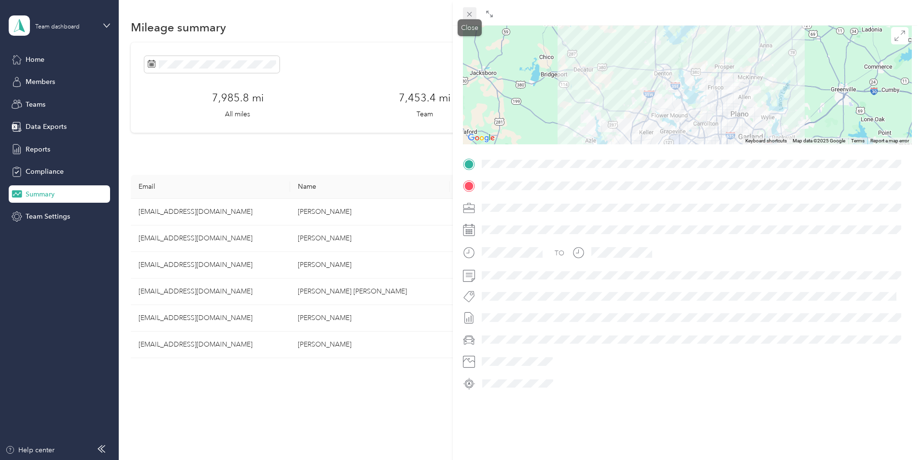
click at [469, 13] on icon at bounding box center [469, 14] width 8 height 8
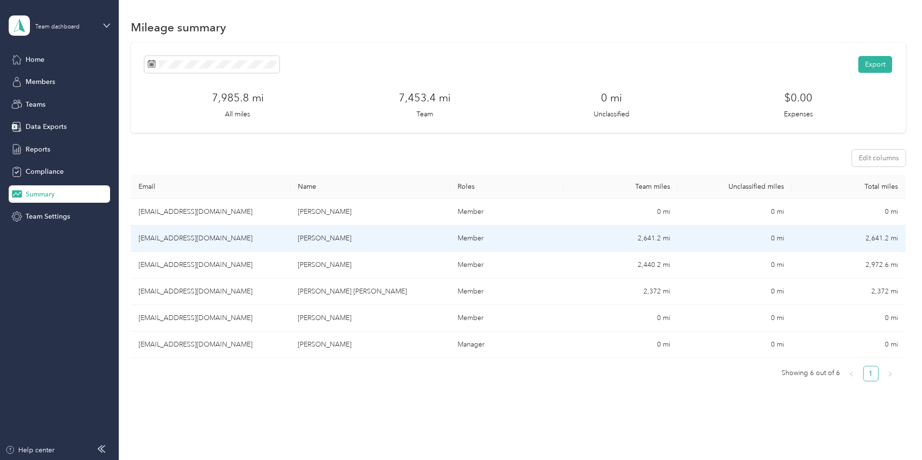
click at [219, 236] on td "[EMAIL_ADDRESS][DOMAIN_NAME]" at bounding box center [210, 238] width 159 height 27
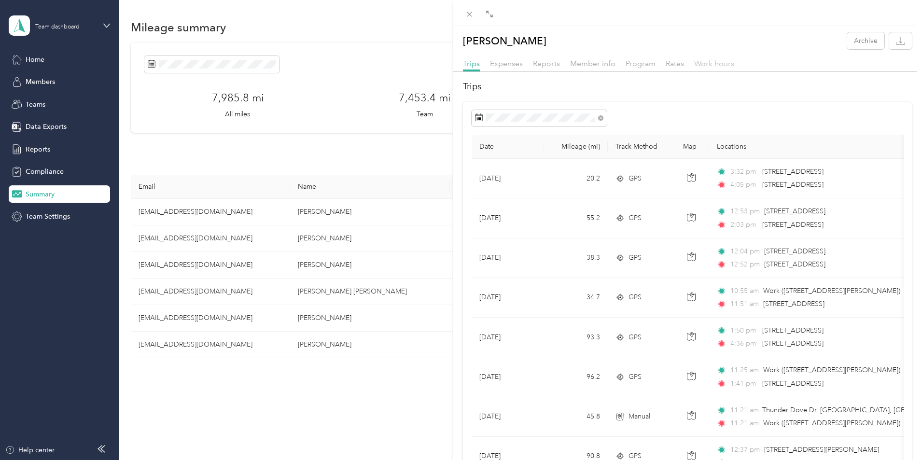
click at [716, 62] on span "Work hours" at bounding box center [714, 63] width 40 height 9
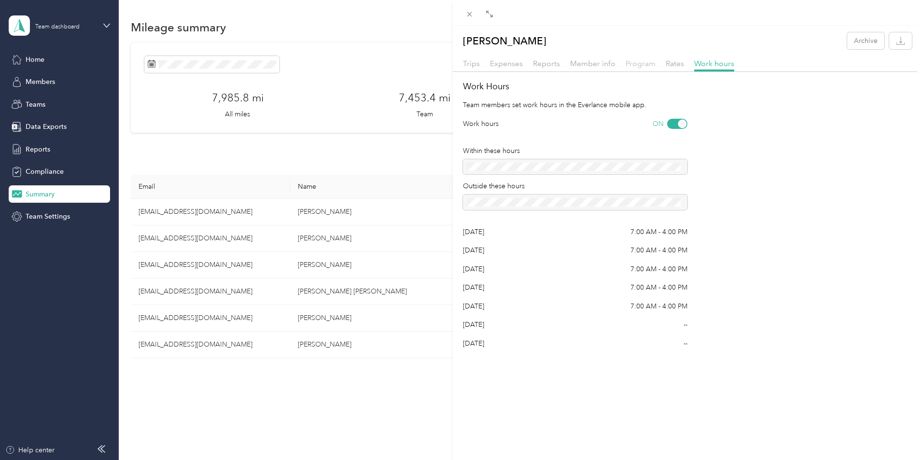
click at [639, 67] on span "Program" at bounding box center [641, 63] width 30 height 9
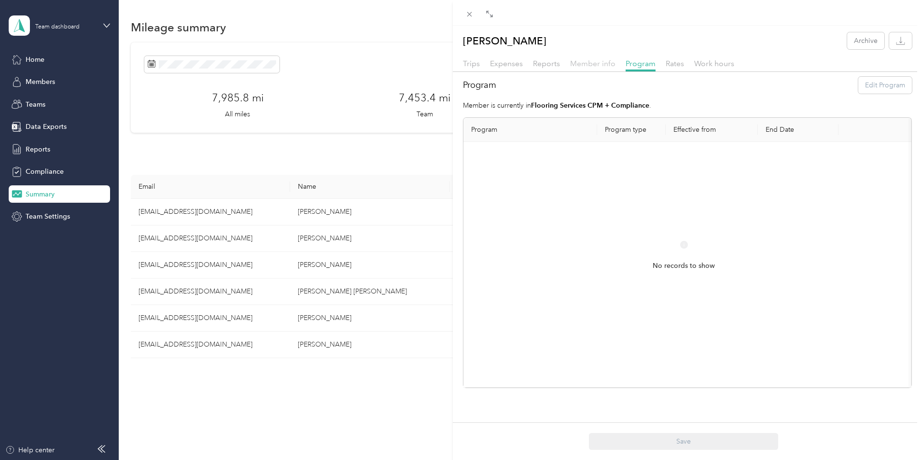
click at [591, 62] on span "Member info" at bounding box center [592, 63] width 45 height 9
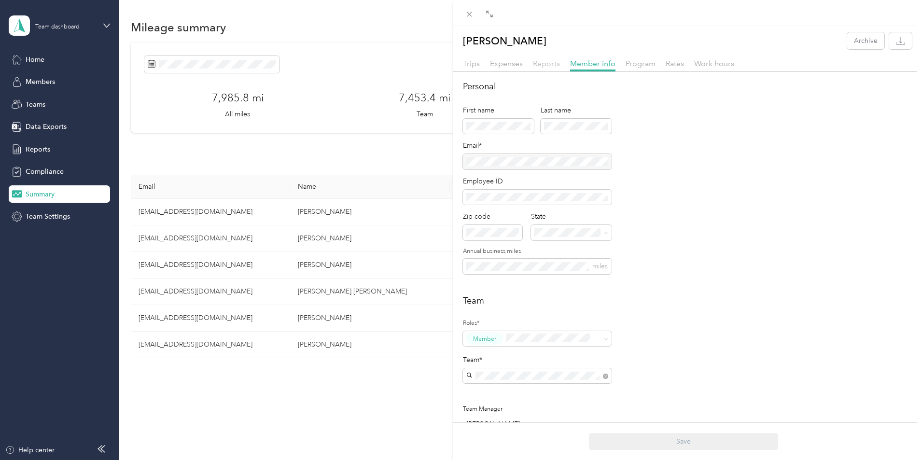
click at [545, 66] on span "Reports" at bounding box center [546, 63] width 27 height 9
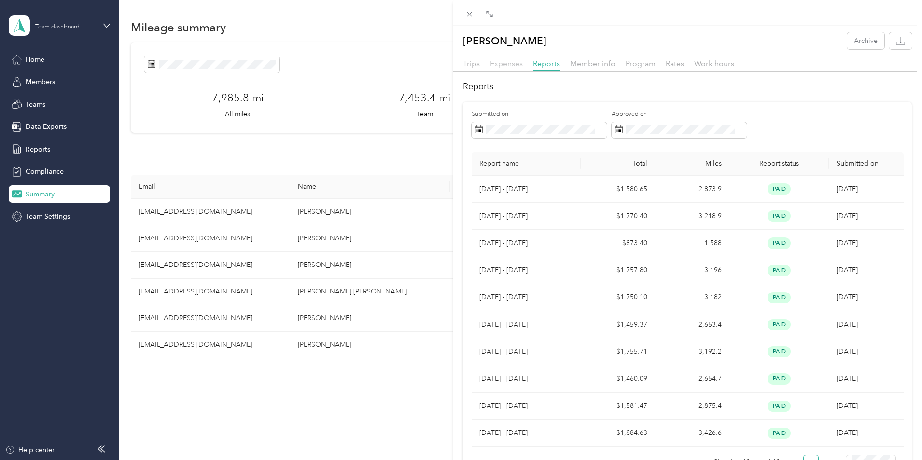
click at [507, 64] on span "Expenses" at bounding box center [506, 63] width 33 height 9
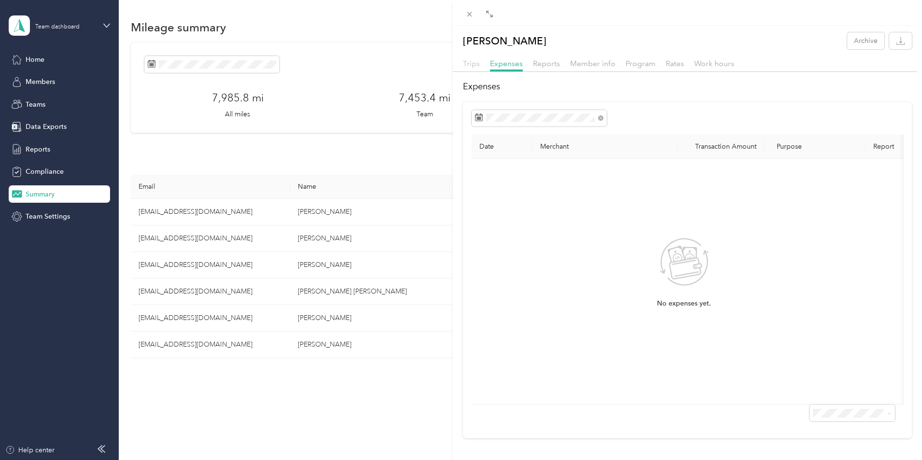
click at [471, 64] on span "Trips" at bounding box center [471, 63] width 17 height 9
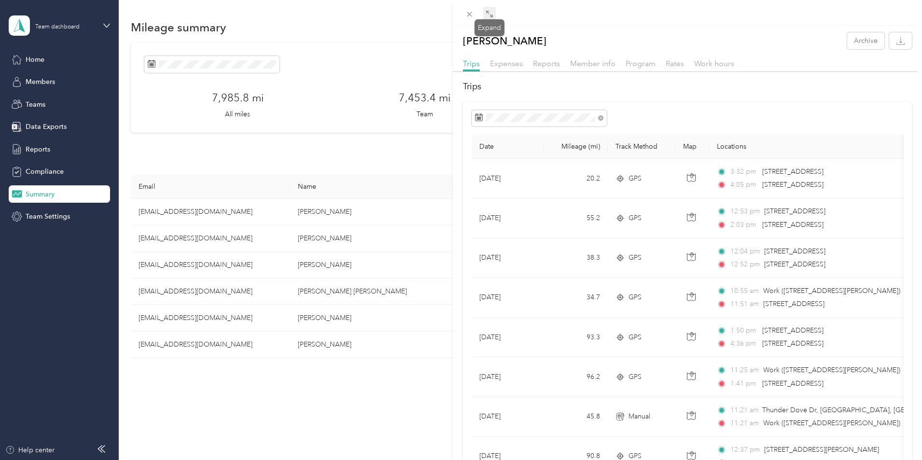
click at [489, 13] on icon at bounding box center [490, 14] width 8 height 8
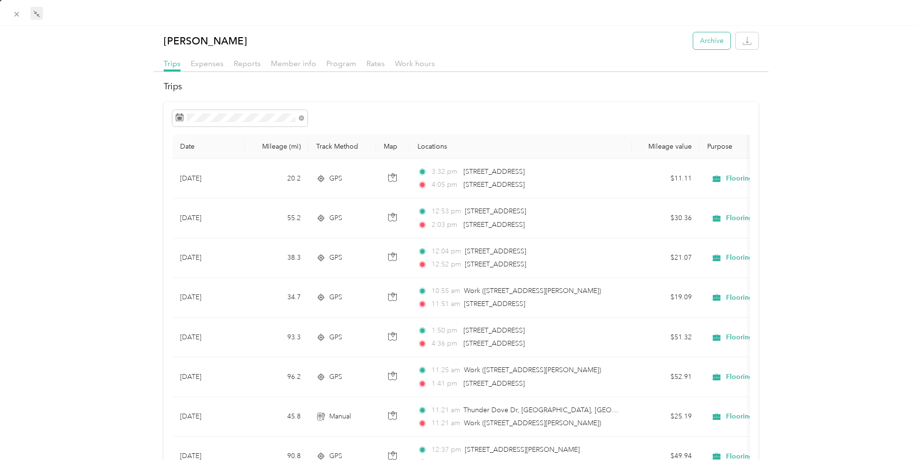
click at [706, 42] on button "Archive" at bounding box center [711, 40] width 37 height 17
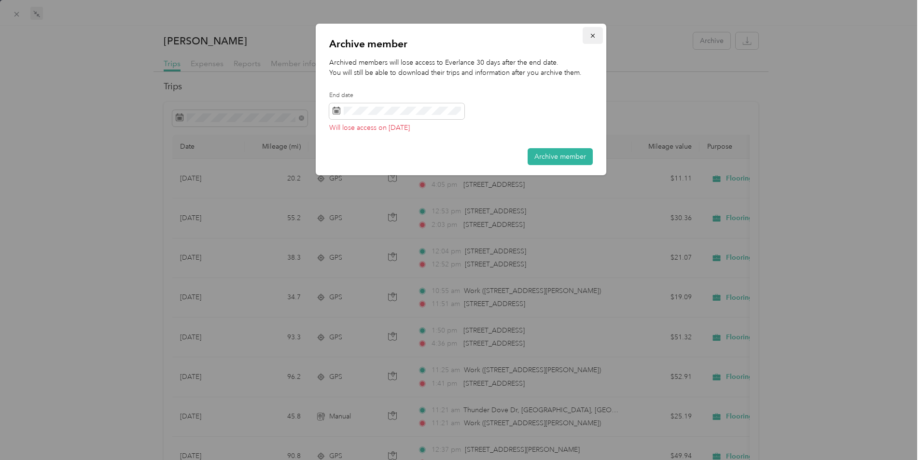
click at [592, 35] on icon "button" at bounding box center [593, 36] width 4 height 4
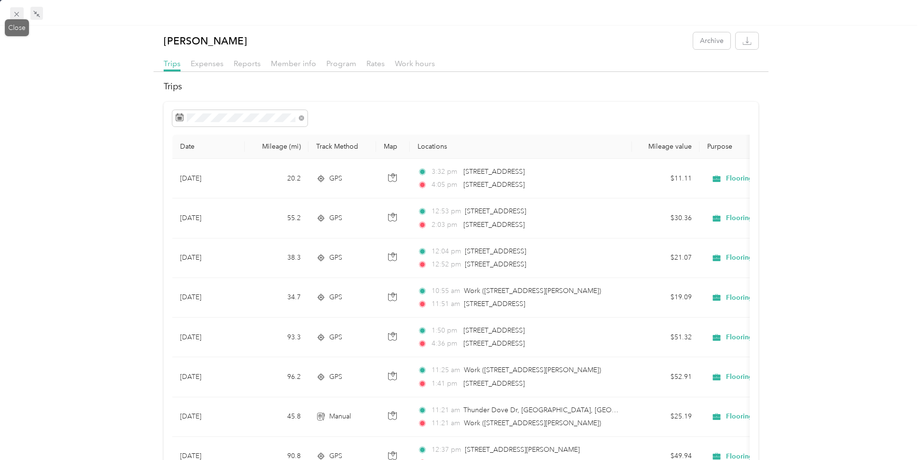
click at [17, 13] on icon at bounding box center [17, 14] width 8 height 8
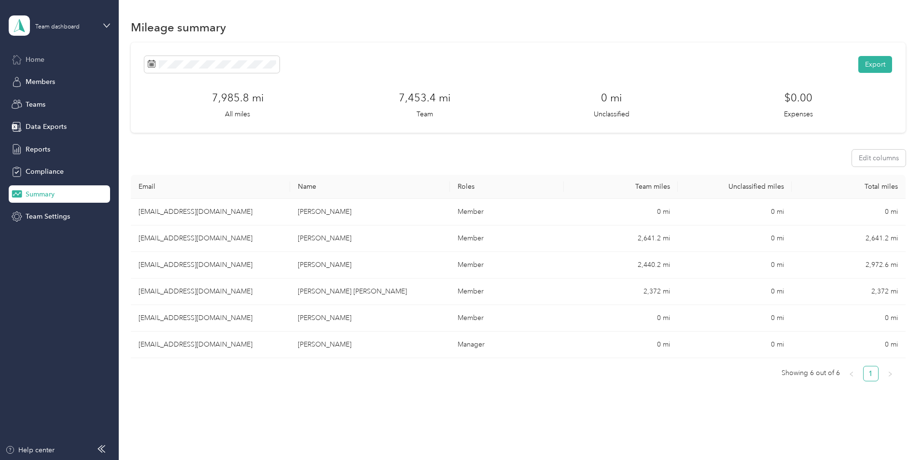
click at [36, 58] on span "Home" at bounding box center [35, 60] width 19 height 10
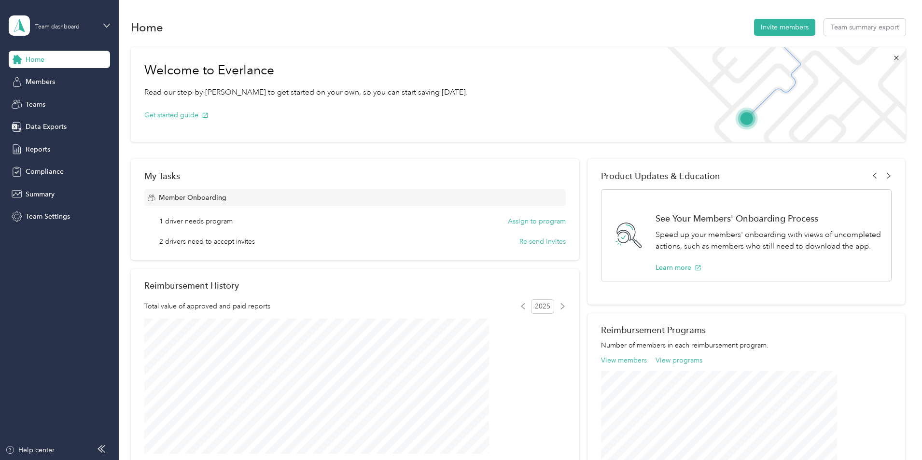
click at [750, 105] on img at bounding box center [781, 94] width 248 height 95
click at [32, 125] on span "Data Exports" at bounding box center [46, 127] width 41 height 10
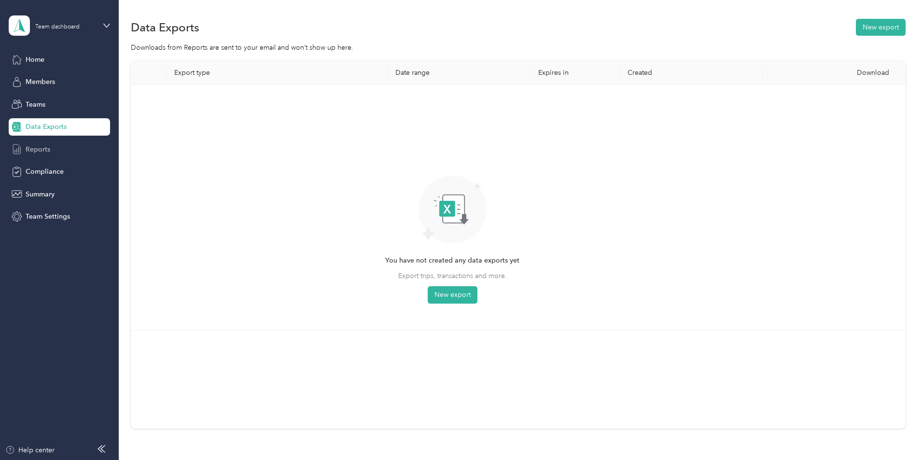
click at [40, 147] on span "Reports" at bounding box center [38, 149] width 25 height 10
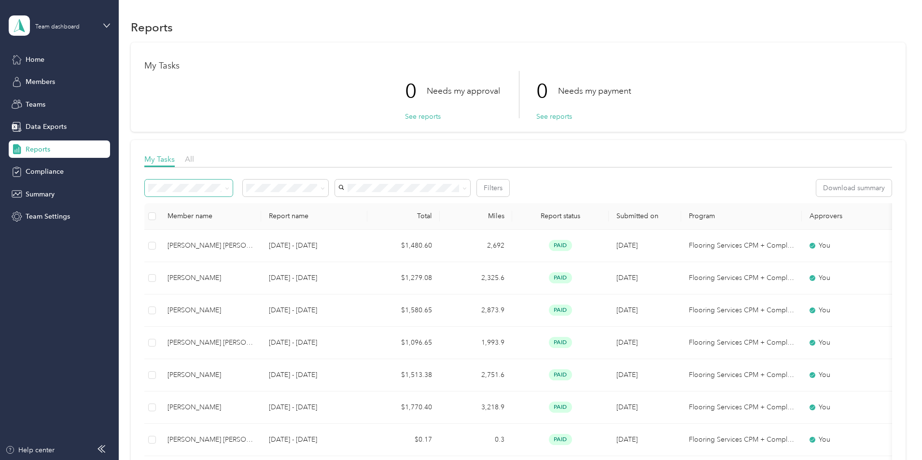
click at [322, 112] on div "0 Needs my approval See reports 0 Needs my payment See reports" at bounding box center [518, 94] width 748 height 47
click at [31, 171] on span "Compliance" at bounding box center [45, 172] width 38 height 10
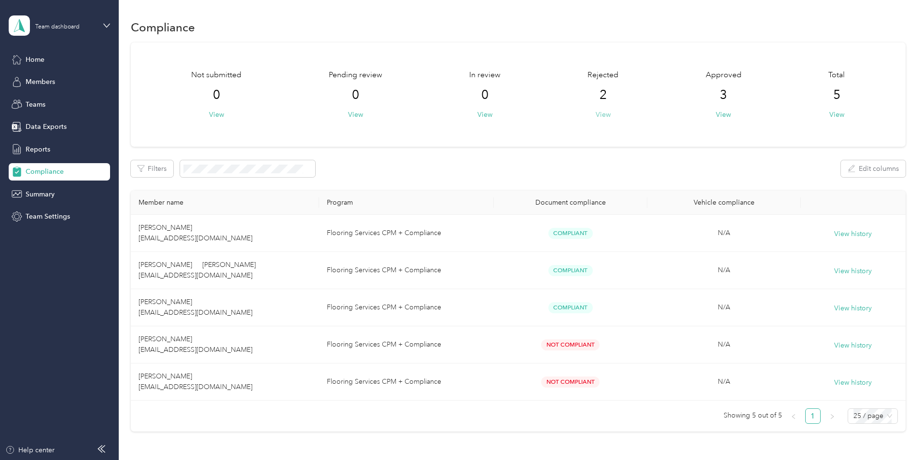
click at [596, 114] on button "View" at bounding box center [603, 115] width 15 height 10
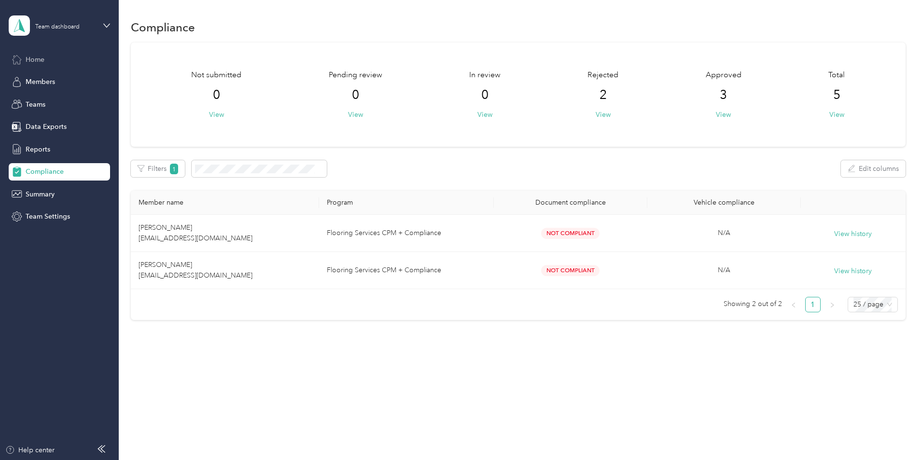
click at [34, 59] on span "Home" at bounding box center [35, 60] width 19 height 10
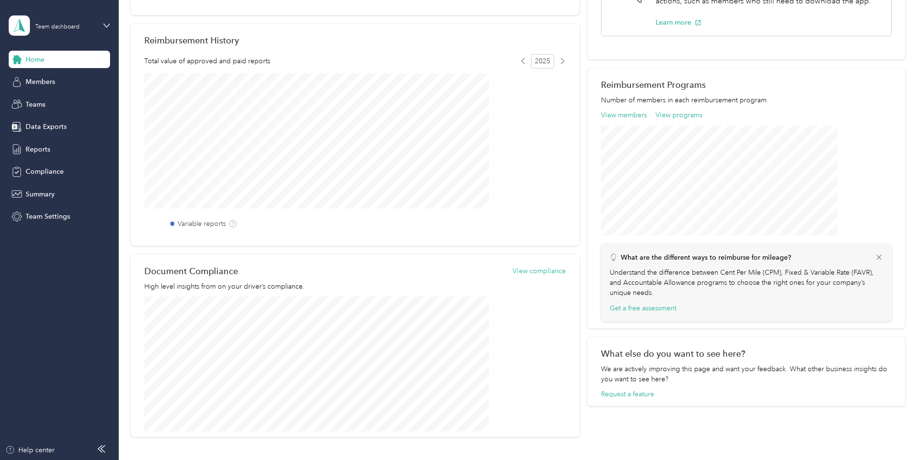
scroll to position [321, 0]
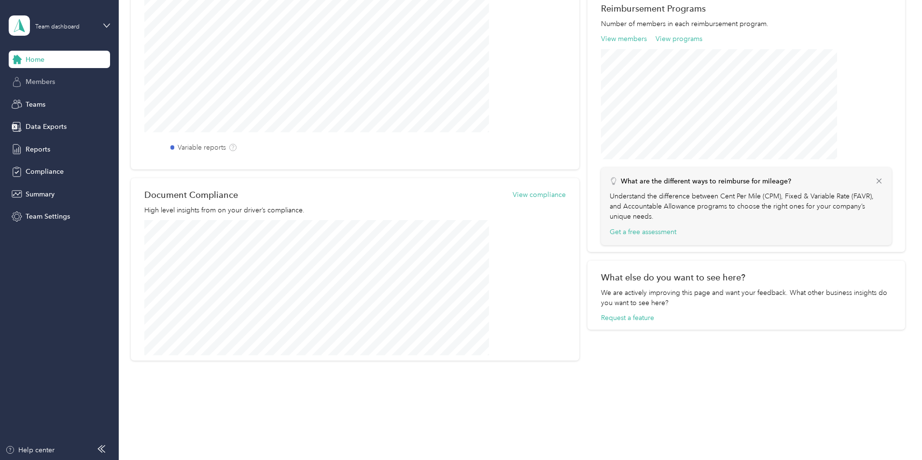
click at [41, 81] on span "Members" at bounding box center [40, 82] width 29 height 10
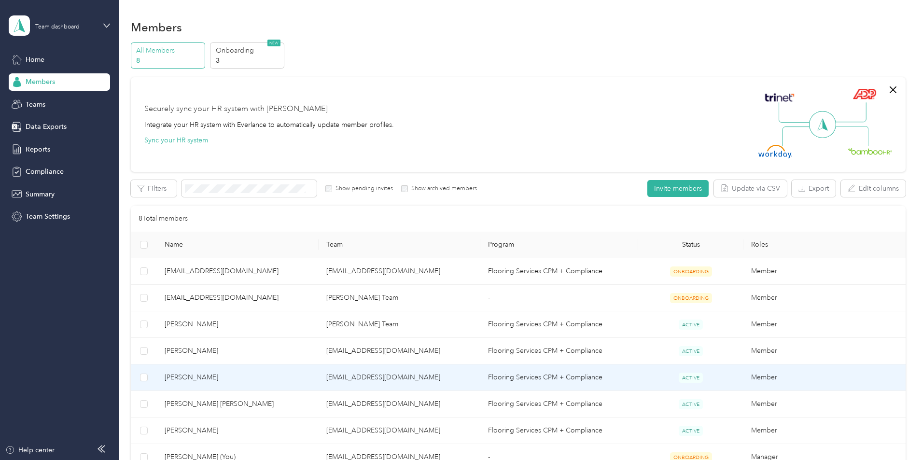
click at [410, 373] on td "[EMAIL_ADDRESS][DOMAIN_NAME]" at bounding box center [400, 377] width 162 height 27
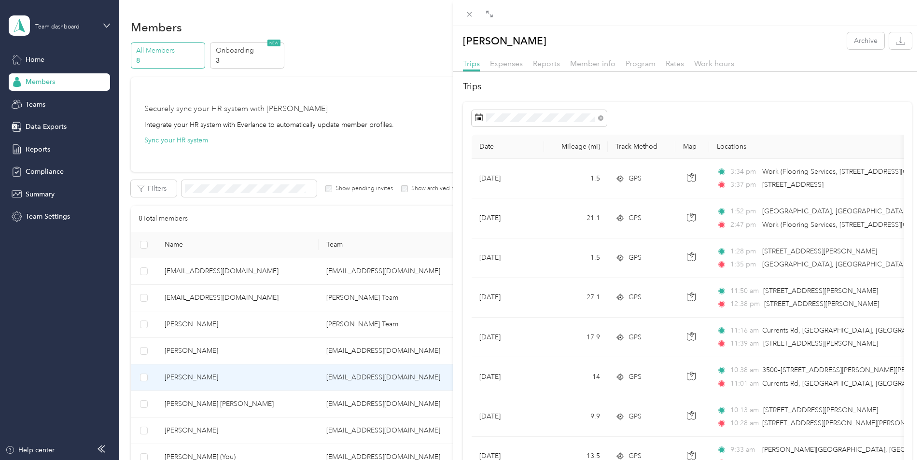
click at [736, 148] on th "Locations" at bounding box center [820, 147] width 222 height 24
click at [644, 121] on div at bounding box center [688, 118] width 432 height 16
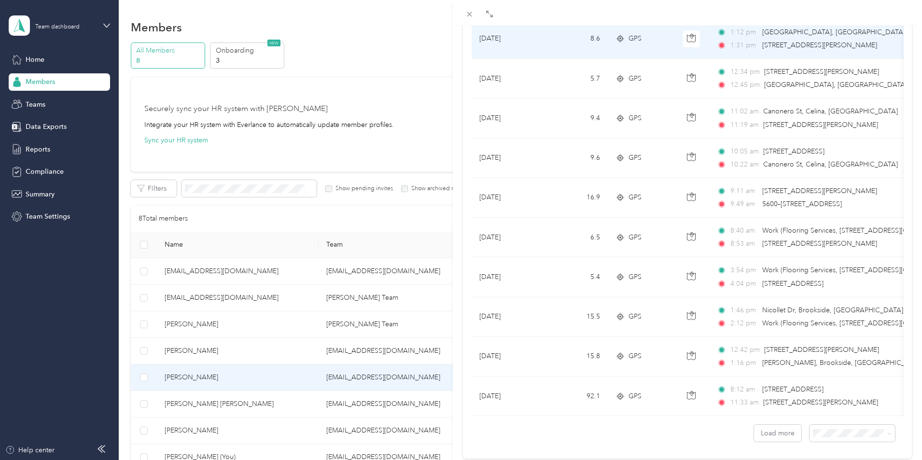
scroll to position [773, 0]
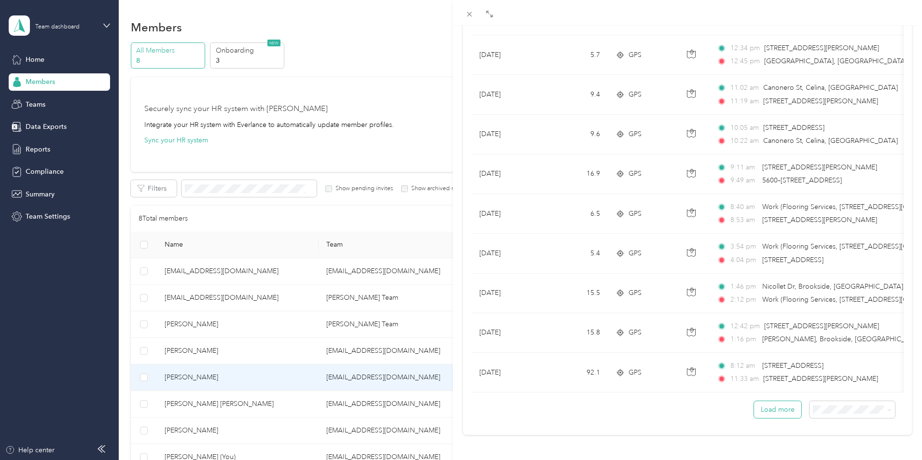
click at [780, 406] on button "Load more" at bounding box center [777, 409] width 47 height 17
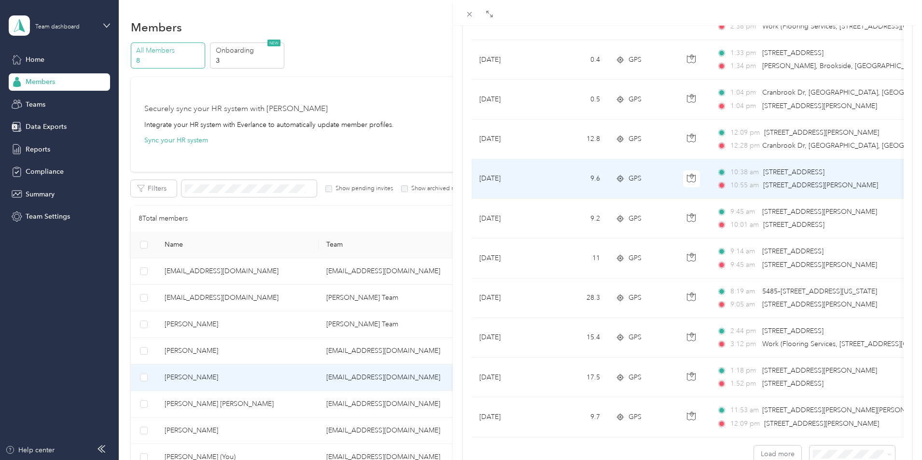
scroll to position [1766, 0]
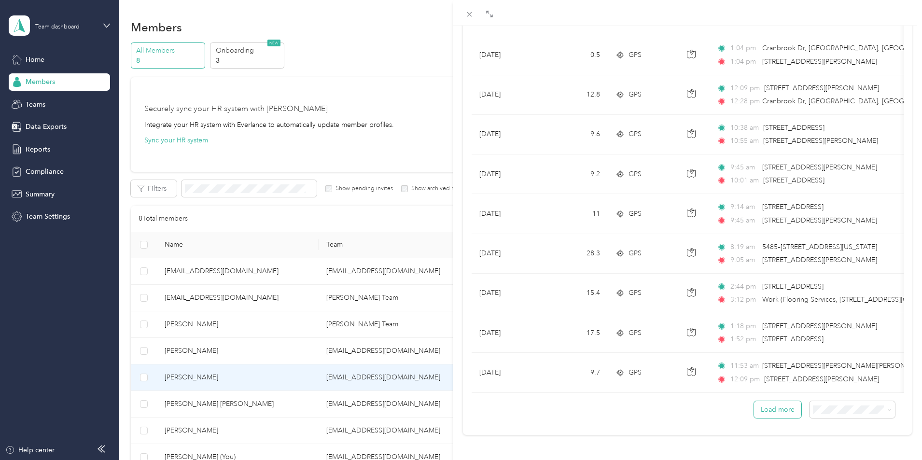
click at [765, 405] on button "Load more" at bounding box center [777, 409] width 47 height 17
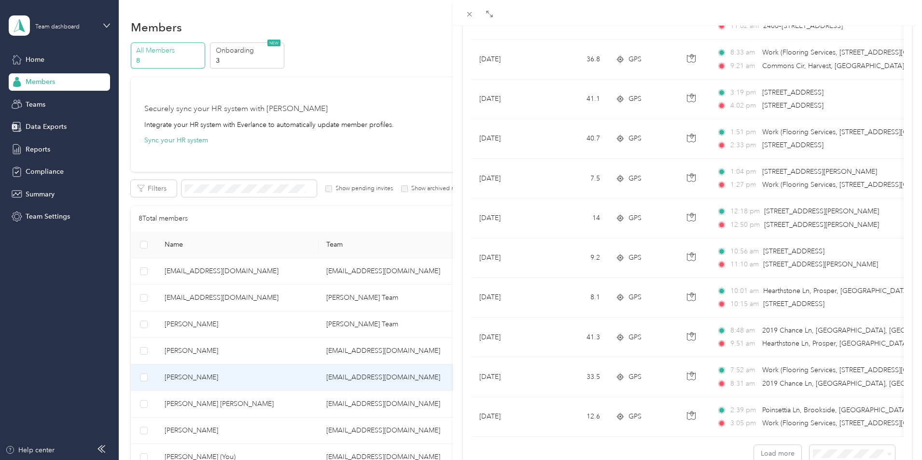
scroll to position [2731, 0]
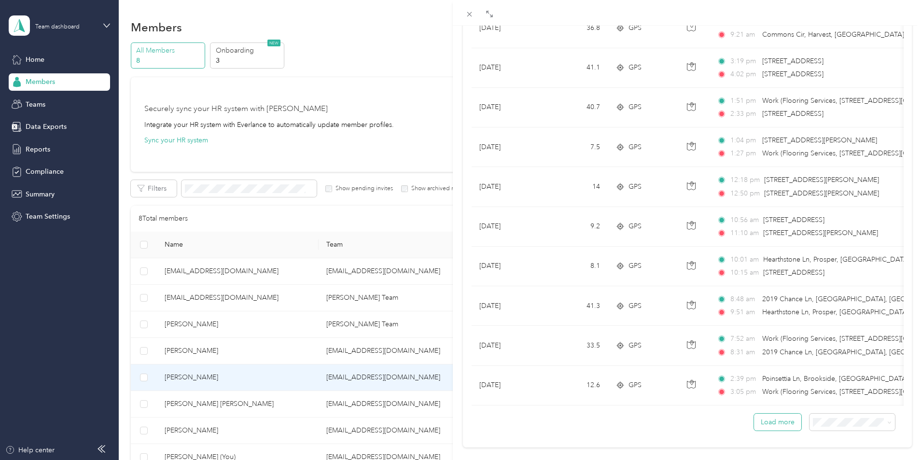
click at [770, 430] on button "Load more" at bounding box center [777, 422] width 47 height 17
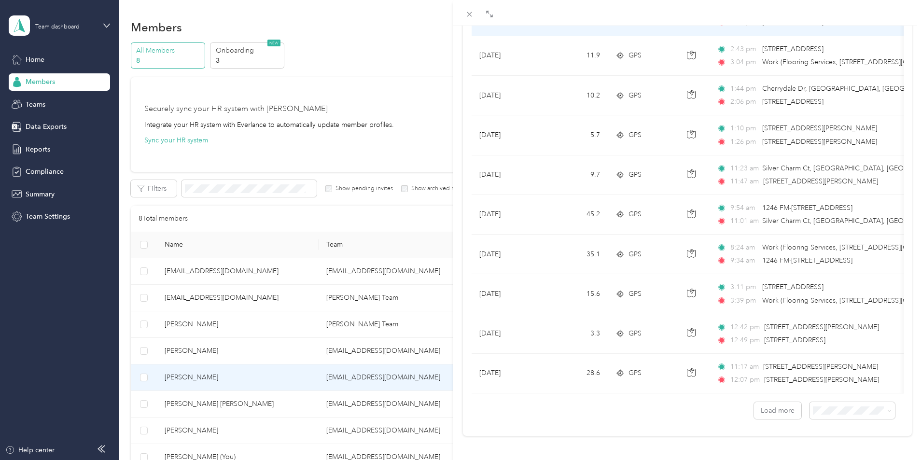
scroll to position [3751, 0]
click at [767, 401] on button "Load more" at bounding box center [777, 409] width 47 height 17
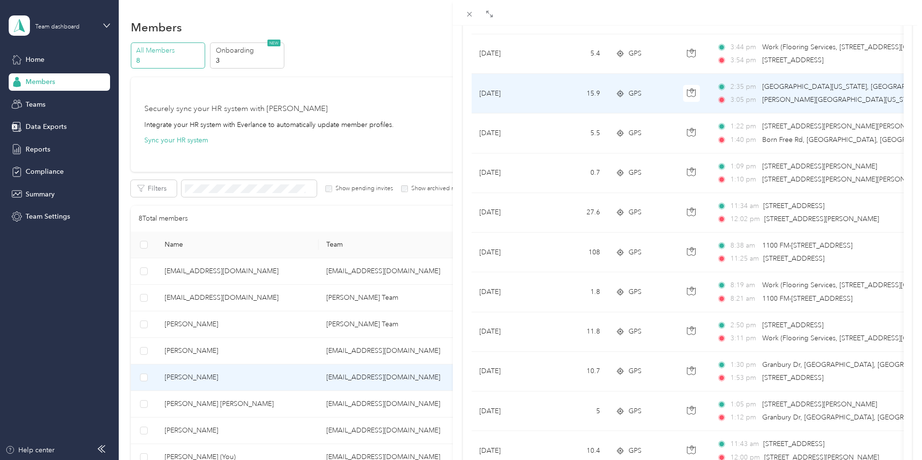
scroll to position [4282, 0]
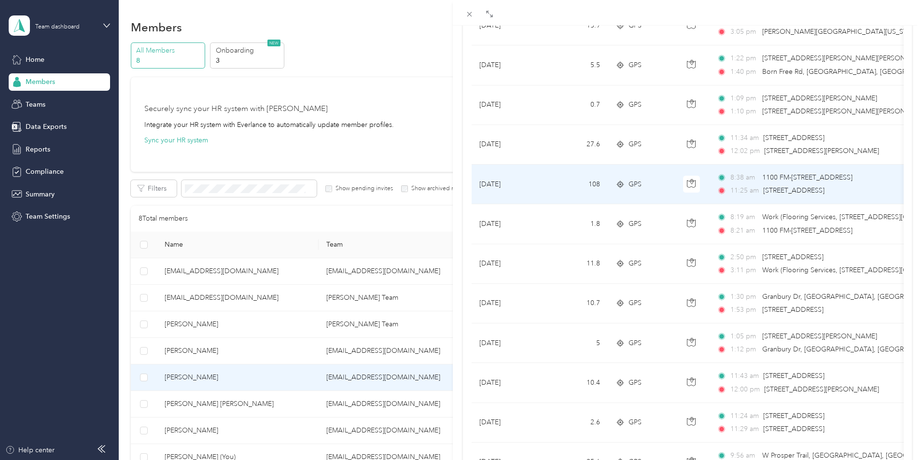
click at [790, 179] on span "1100 FM-[STREET_ADDRESS]" at bounding box center [807, 177] width 90 height 8
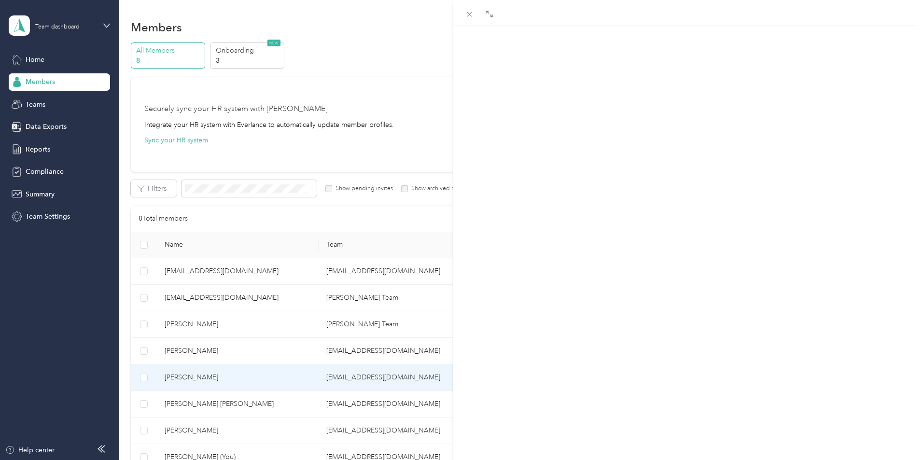
scroll to position [97, 0]
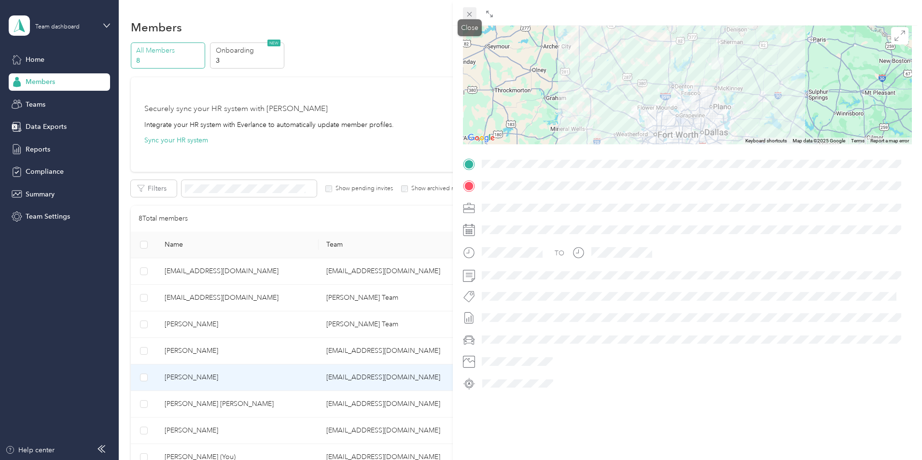
click at [469, 15] on icon at bounding box center [469, 14] width 8 height 8
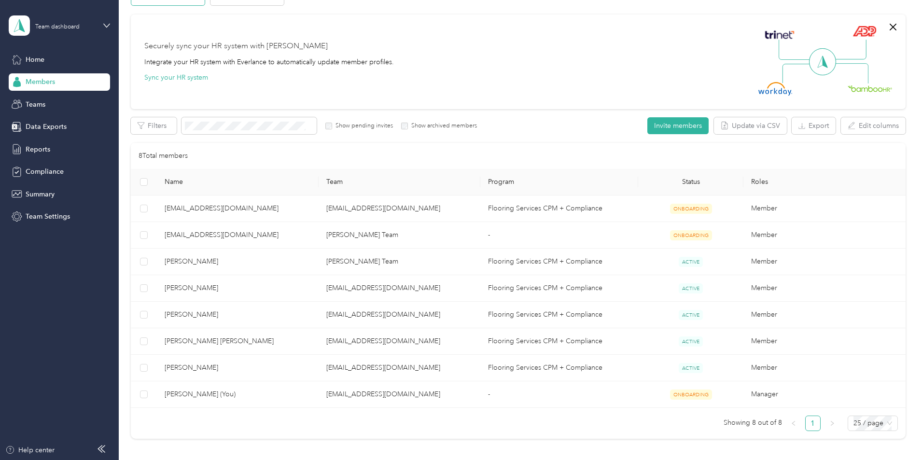
scroll to position [150, 0]
